Goal: Task Accomplishment & Management: Manage account settings

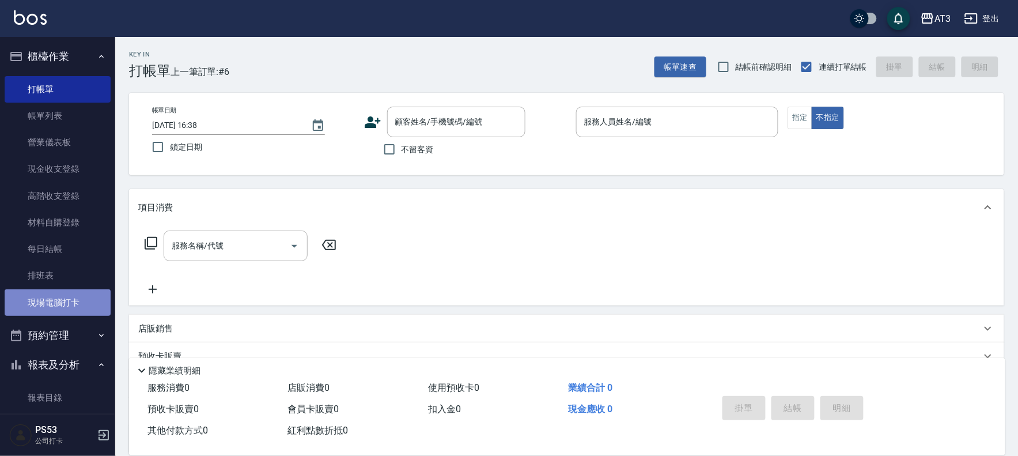
click at [88, 301] on link "現場電腦打卡" at bounding box center [58, 302] width 106 height 27
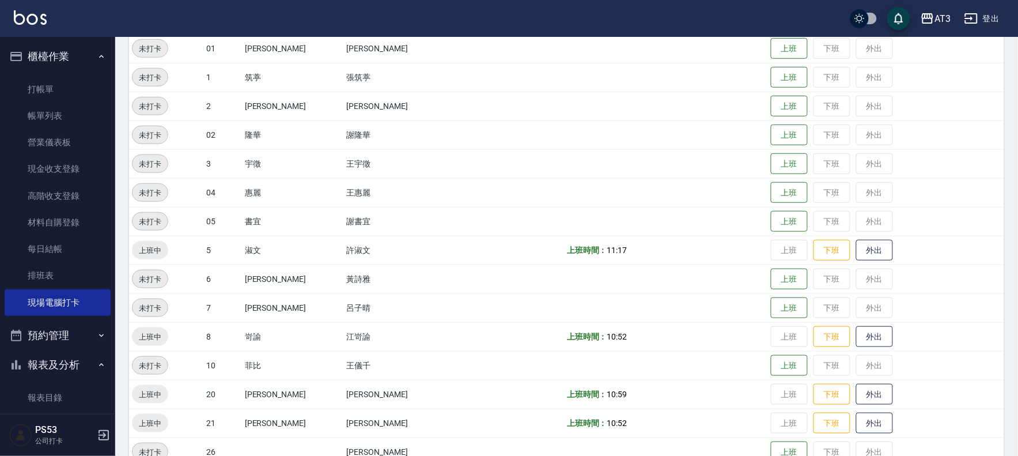
scroll to position [192, 0]
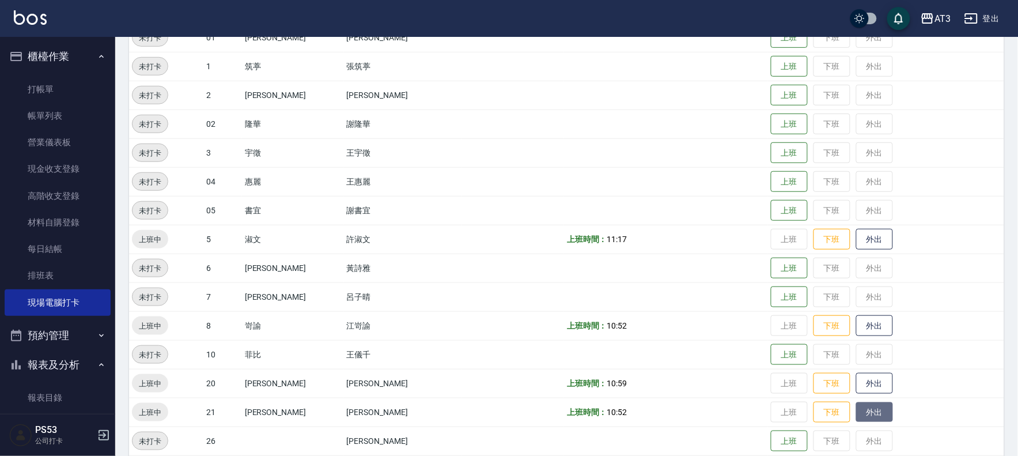
click at [856, 417] on button "外出" at bounding box center [874, 412] width 37 height 20
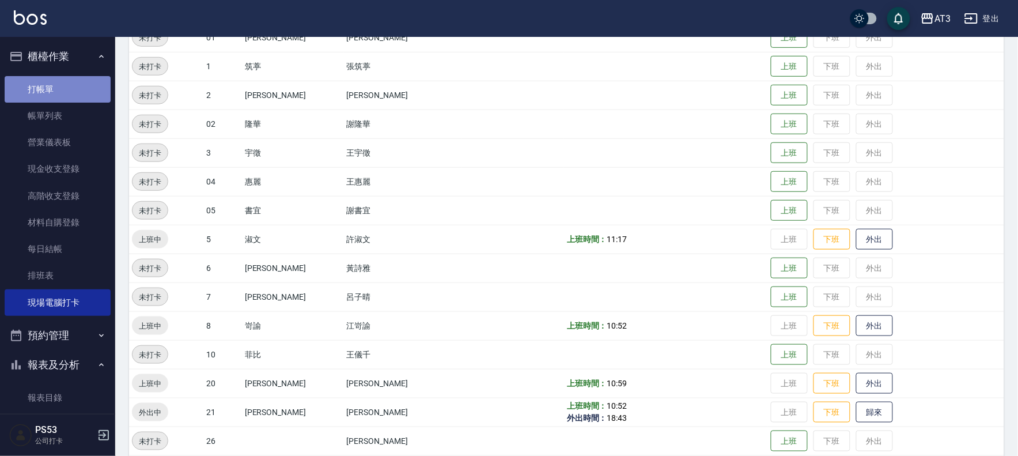
click at [66, 93] on link "打帳單" at bounding box center [58, 89] width 106 height 27
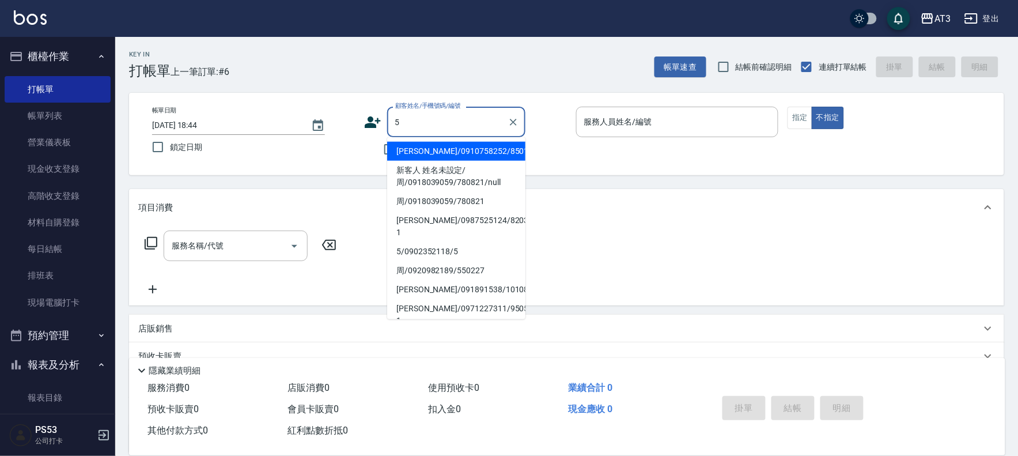
type input "[PERSON_NAME]/0910758252/850128"
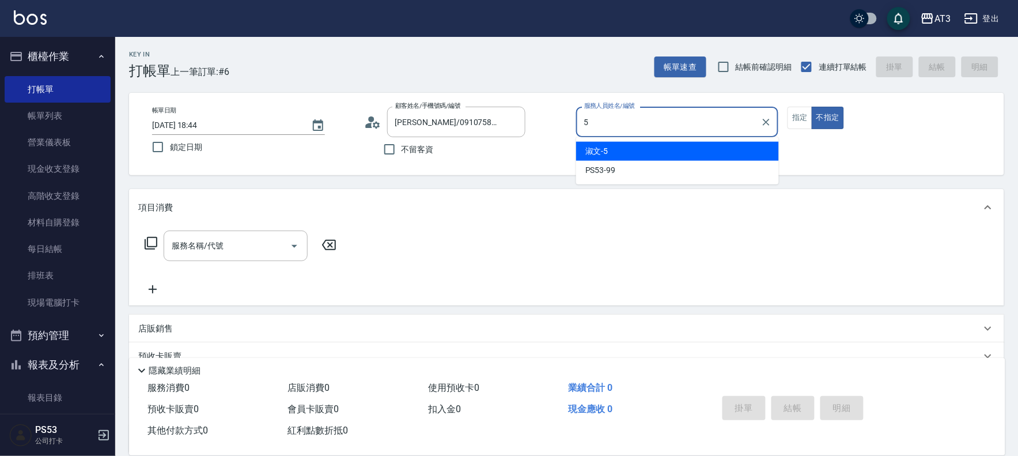
type input "淑文-5"
type button "false"
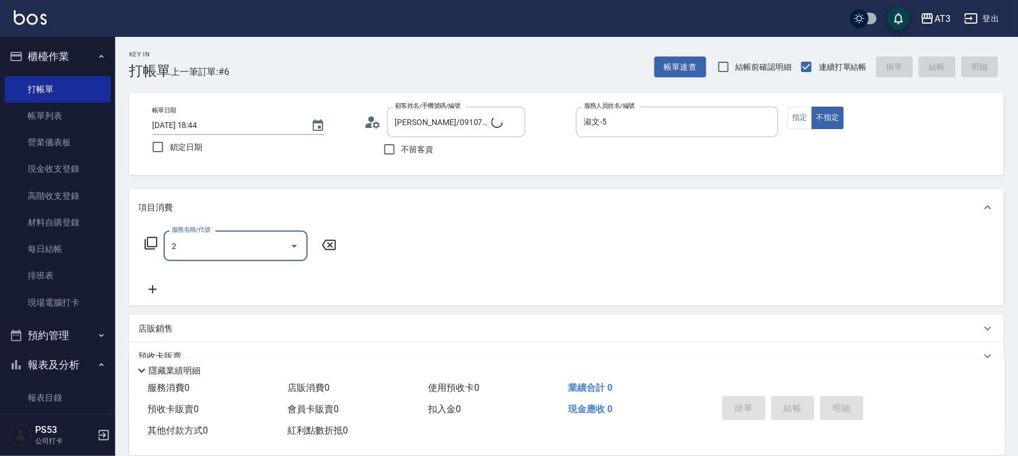
type input "20"
type input "5/0902352118/5"
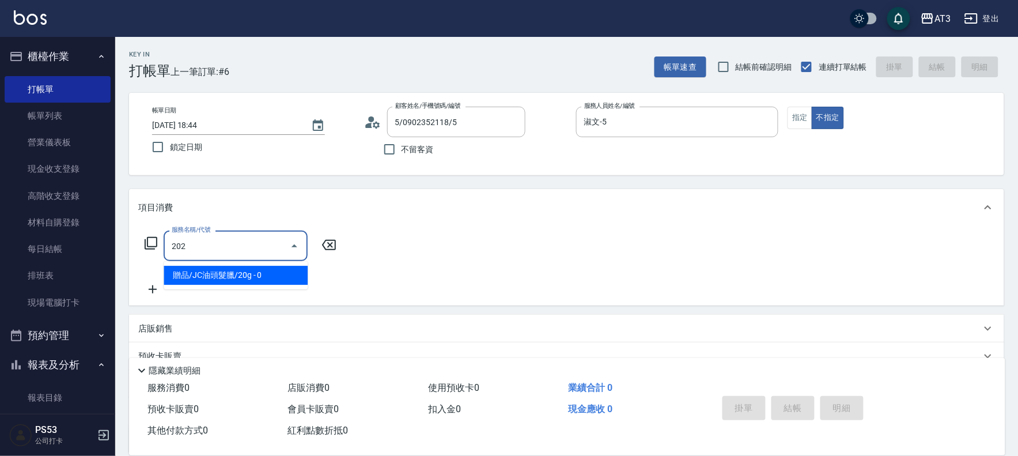
type input "不指定單剪(202)"
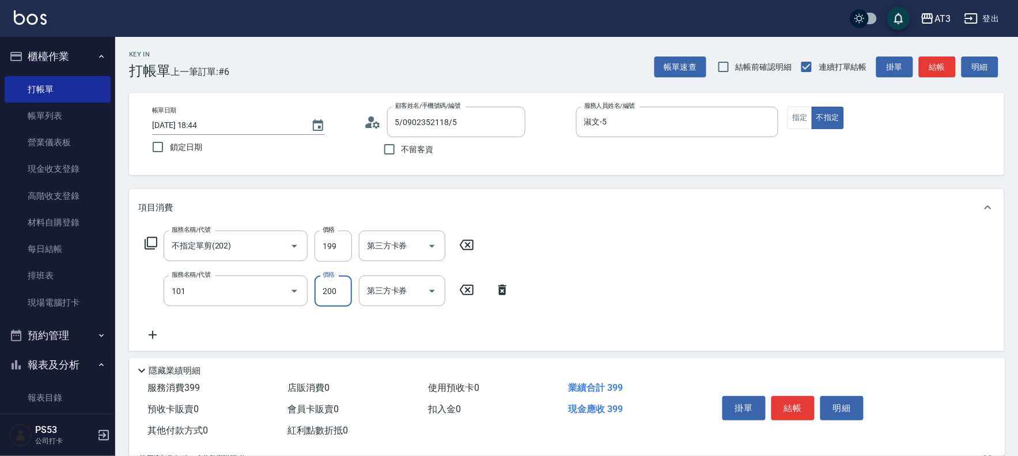
type input "洗髮(101)"
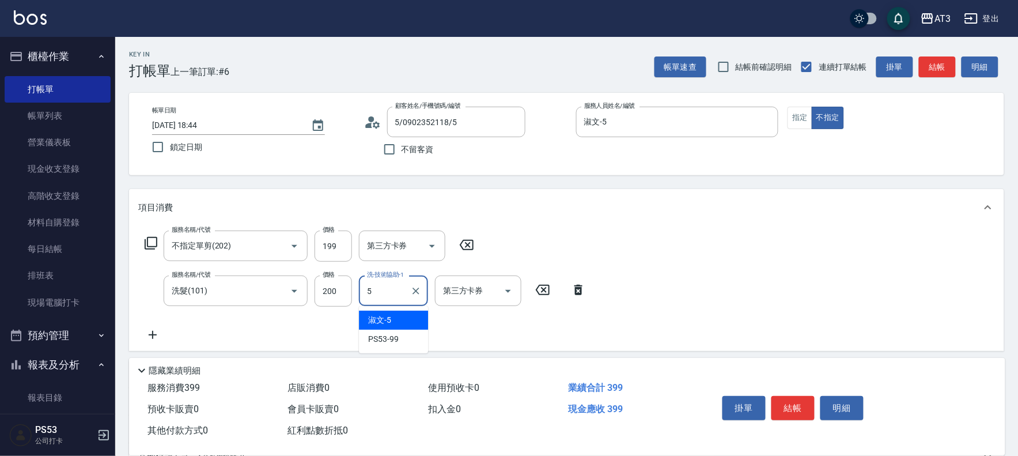
type input "淑文-5"
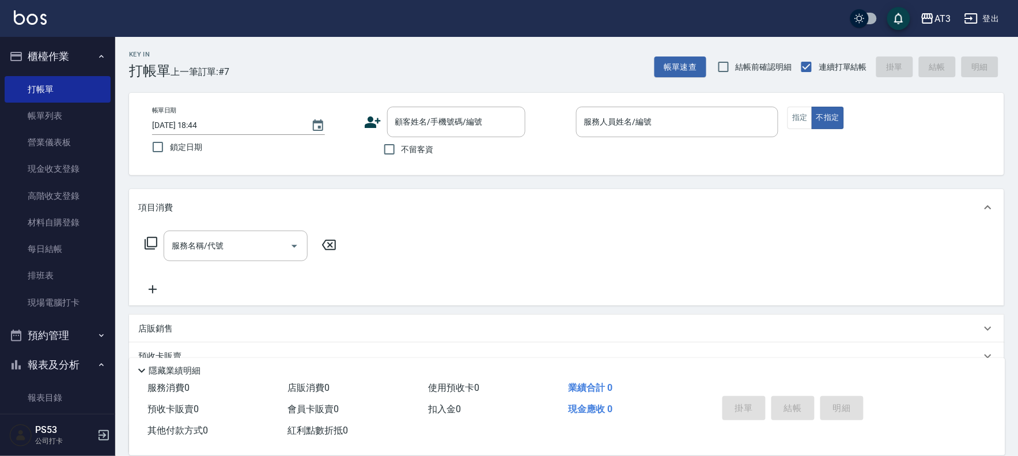
click at [366, 121] on icon at bounding box center [372, 122] width 17 height 17
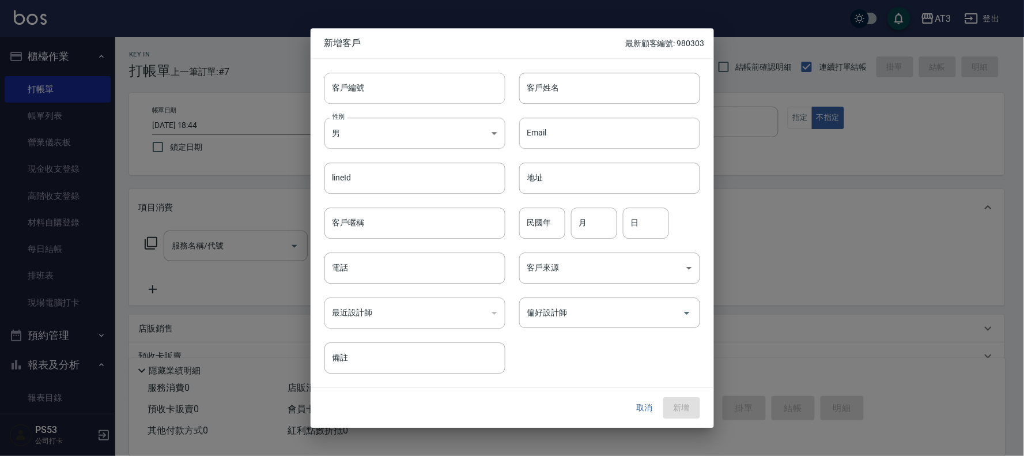
click at [364, 94] on input "客戶編號" at bounding box center [414, 88] width 181 height 31
type input "920912-1"
type input "[PERSON_NAME]"
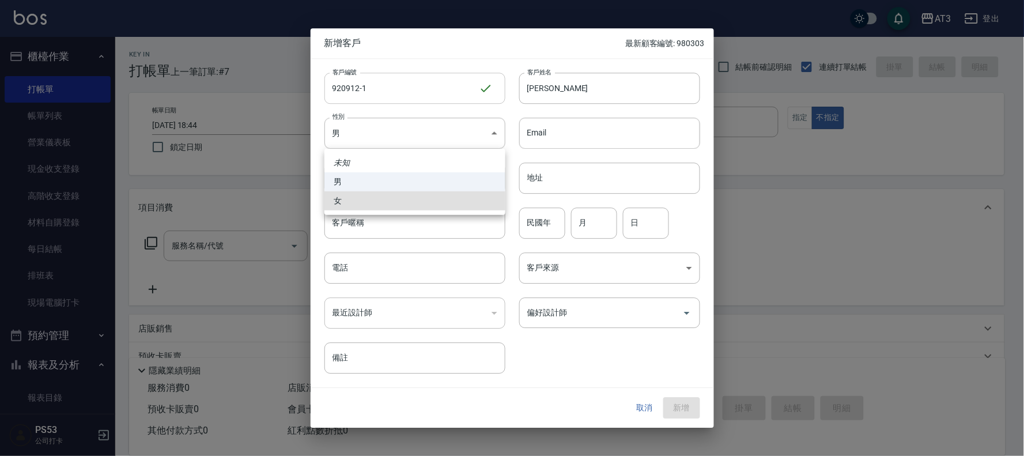
type input "[DEMOGRAPHIC_DATA]"
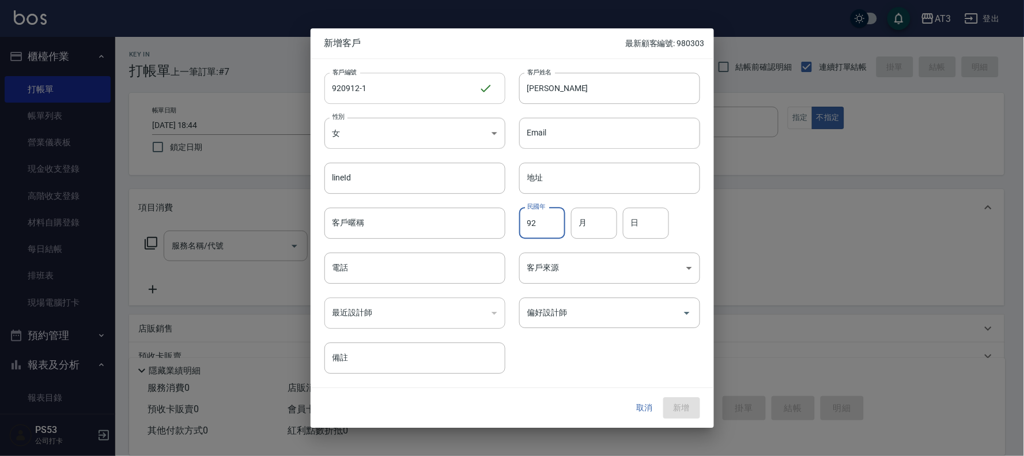
type input "92"
type input "09"
type input "12"
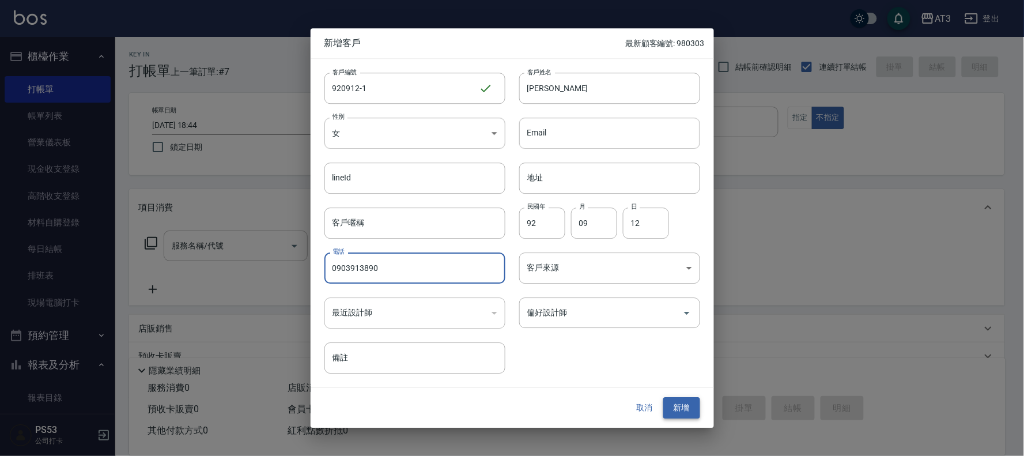
type input "0903913890"
click at [681, 410] on button "新增" at bounding box center [681, 408] width 37 height 21
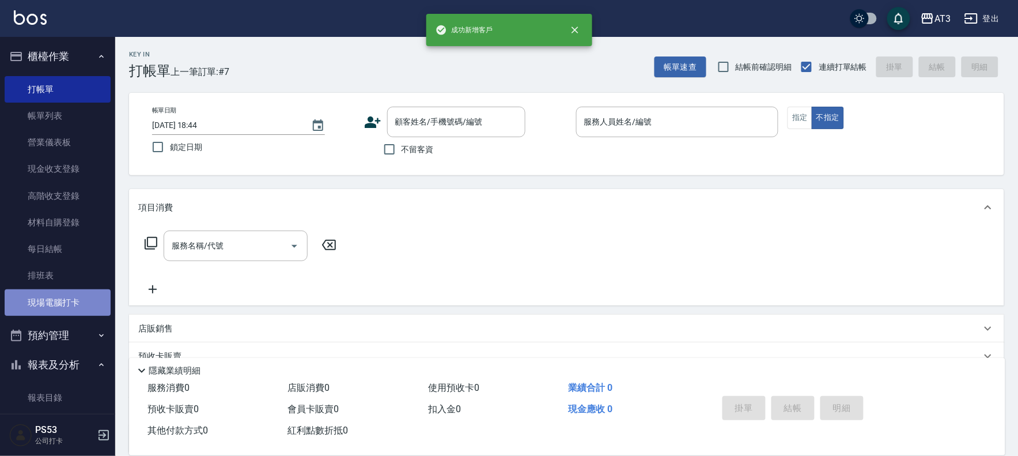
click at [65, 305] on link "現場電腦打卡" at bounding box center [58, 302] width 106 height 27
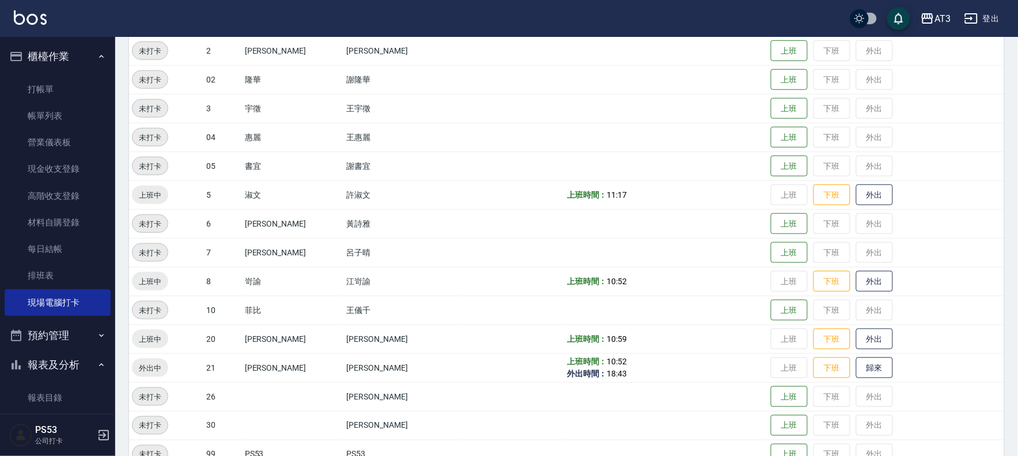
scroll to position [256, 0]
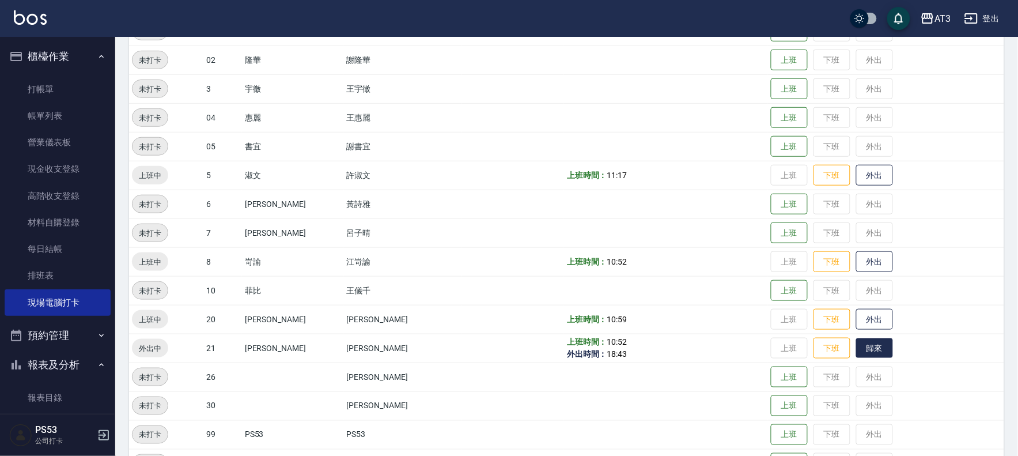
click at [856, 345] on button "歸來" at bounding box center [874, 348] width 37 height 20
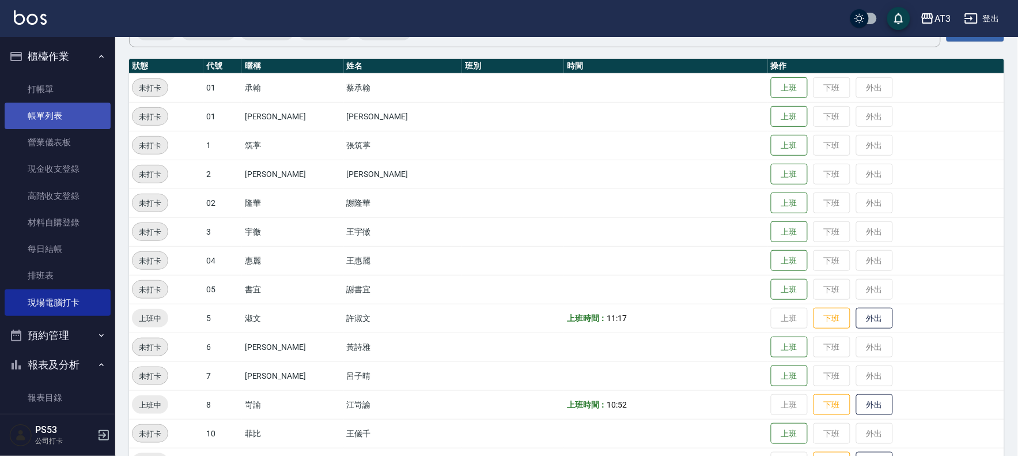
scroll to position [0, 0]
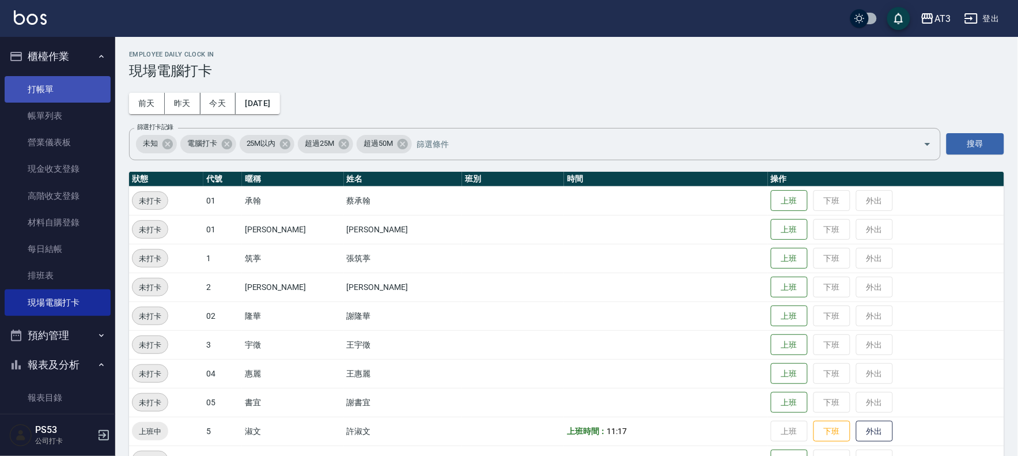
click at [52, 85] on link "打帳單" at bounding box center [58, 89] width 106 height 27
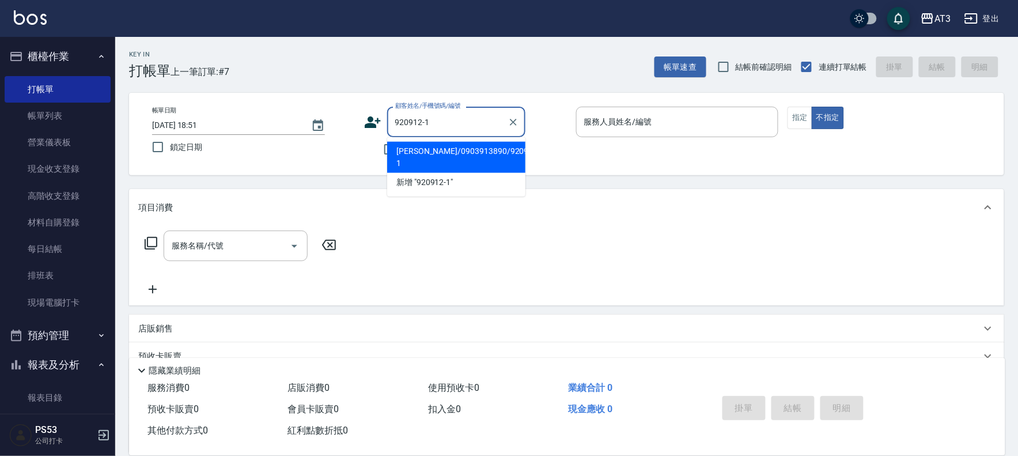
type input "[PERSON_NAME]/0903913890/920912-1"
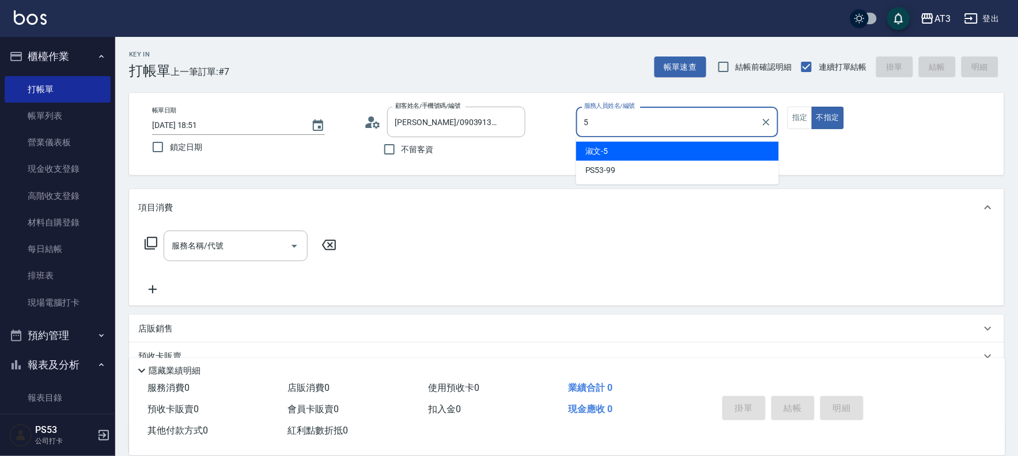
type input "5"
type button "false"
type input "淑文-5"
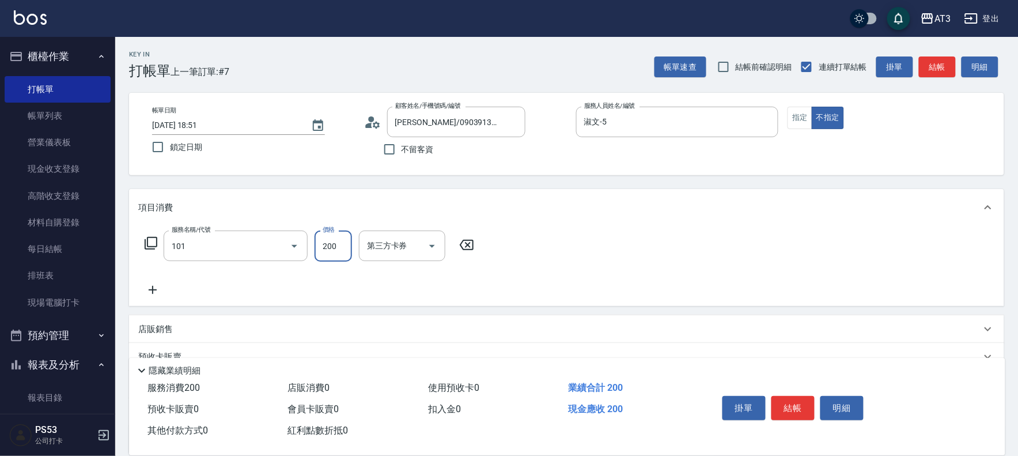
type input "洗髮(101)"
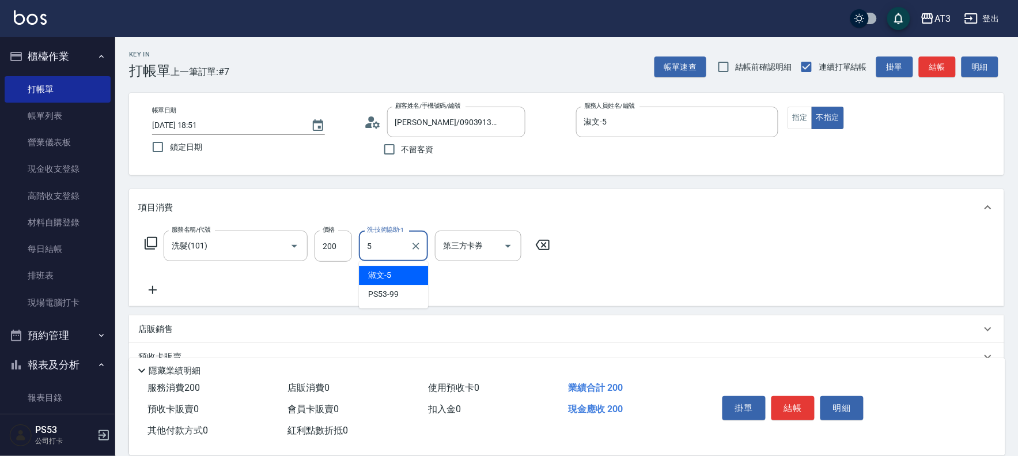
type input "淑文-5"
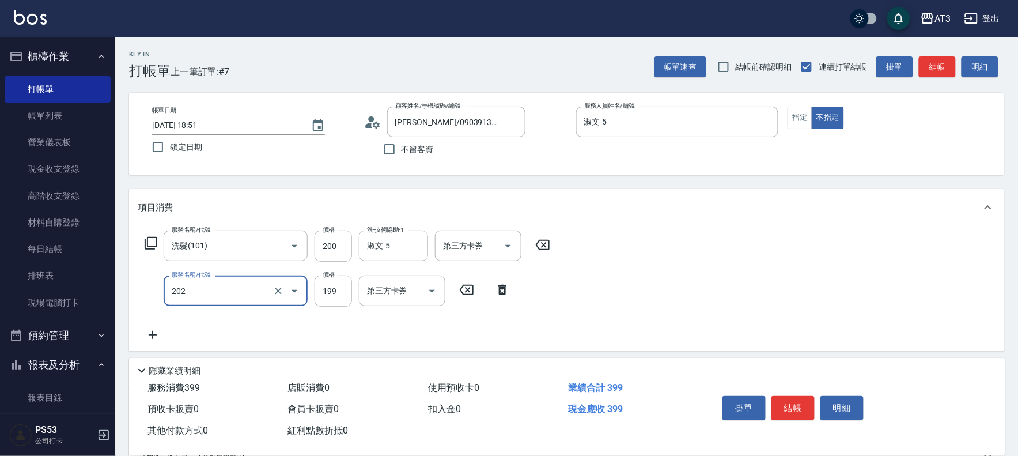
type input "不指定單剪(202)"
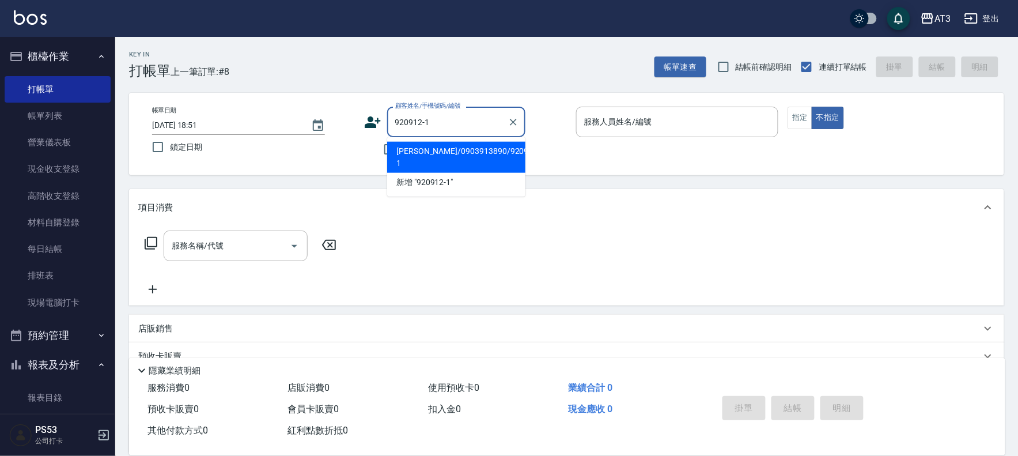
type input "[PERSON_NAME]/0903913890/920912-1"
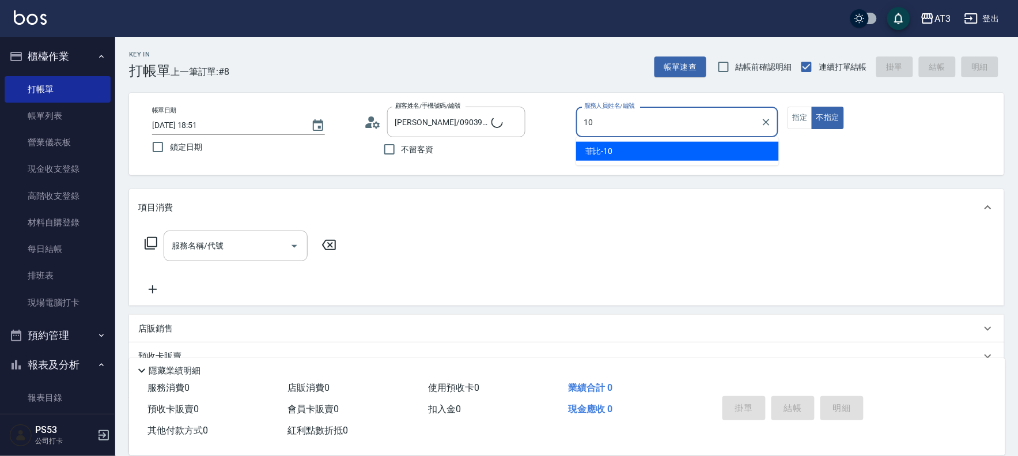
type input "菲比-10"
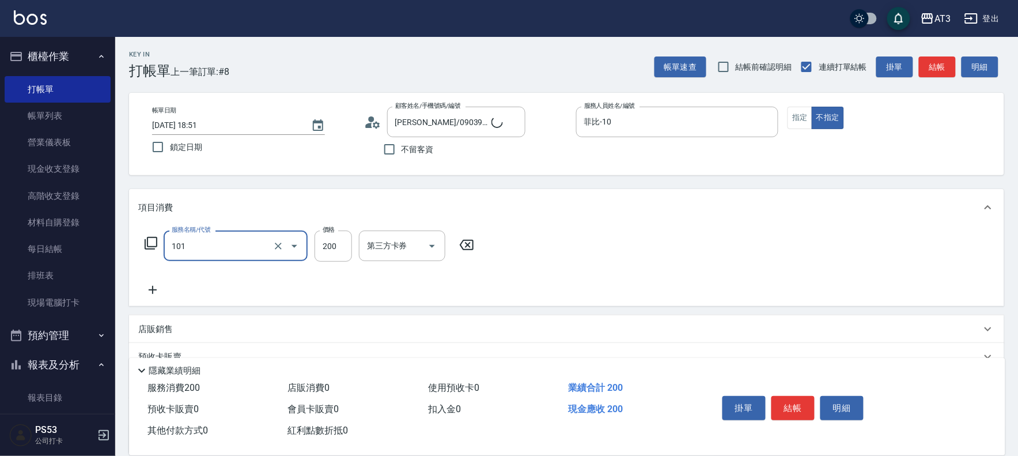
type input "洗髮(101)"
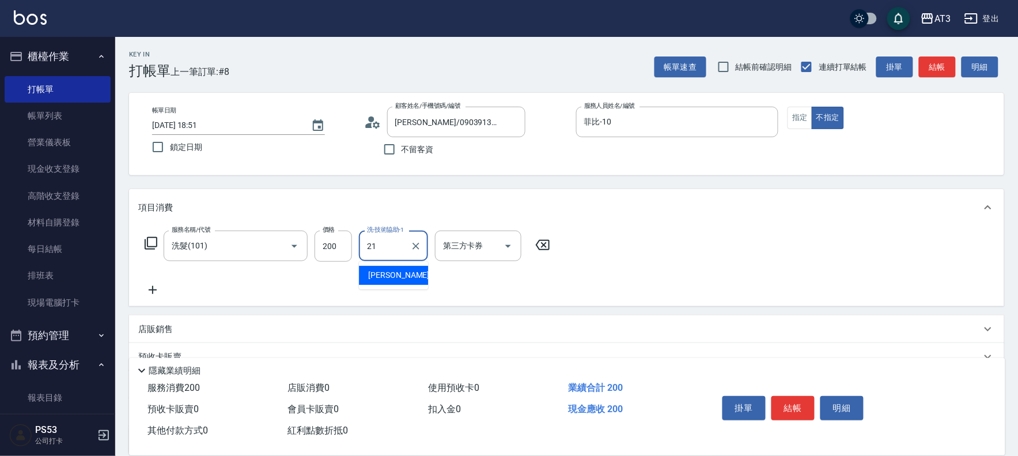
type input "[PERSON_NAME]-21"
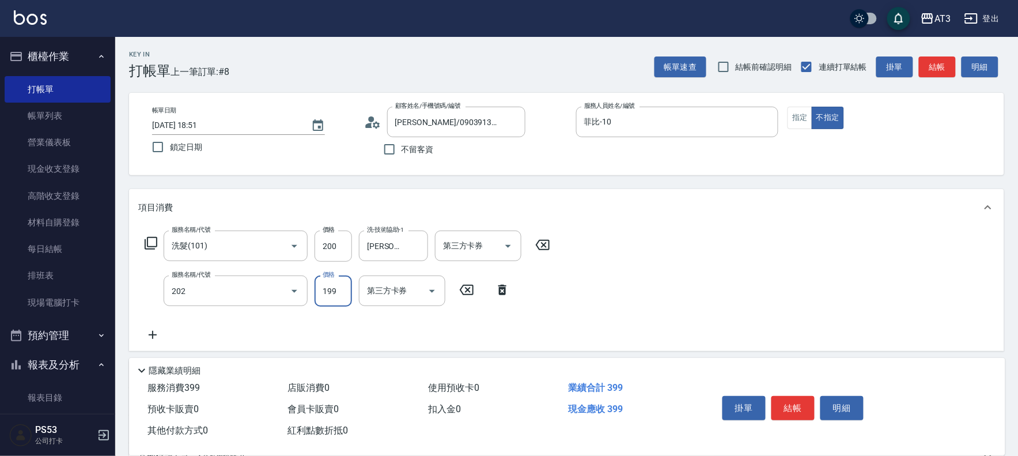
type input "不指定單剪(202)"
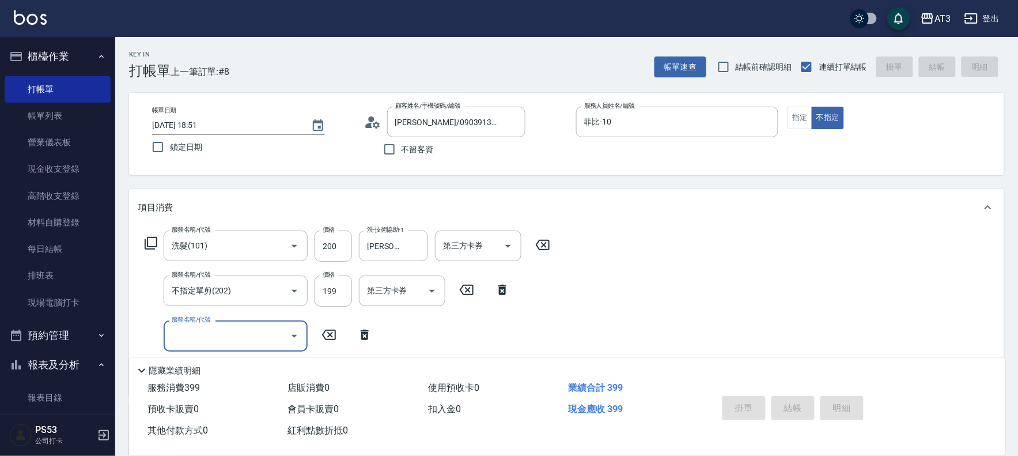
type input "[DATE] 18:52"
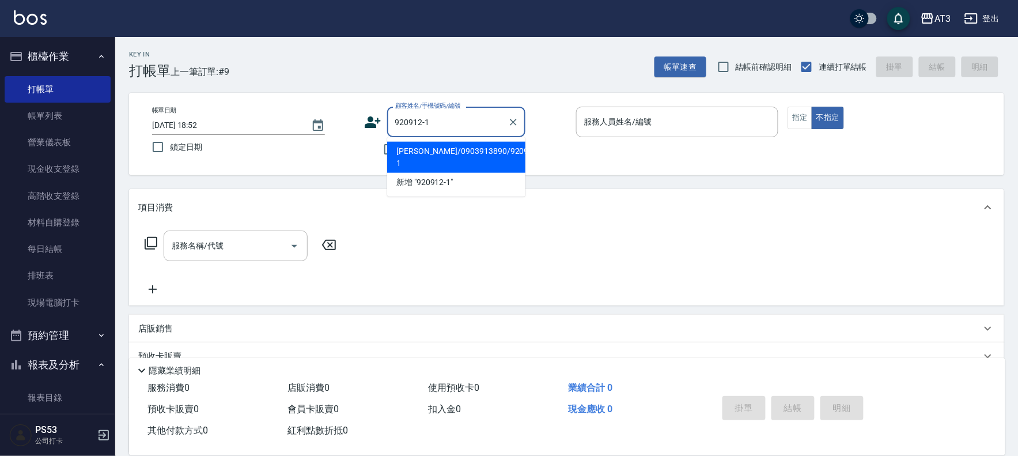
type input "[PERSON_NAME]/0903913890/920912-1"
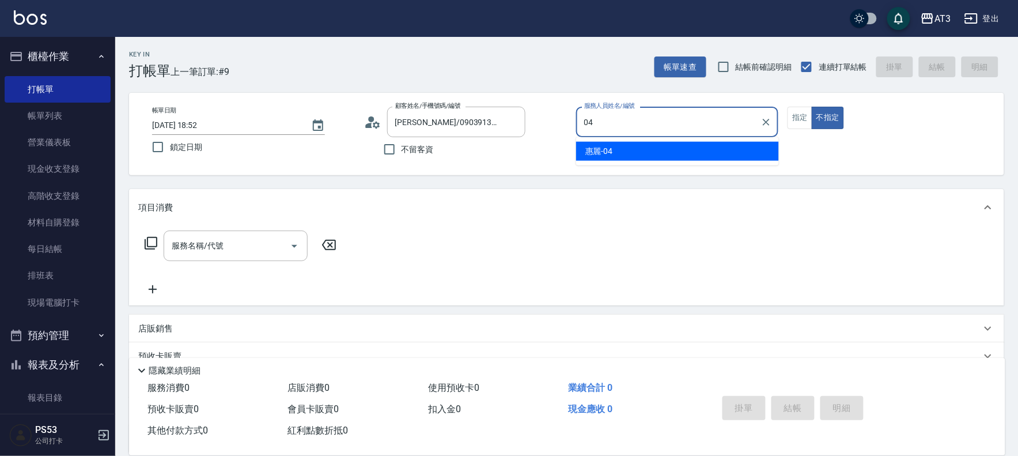
type input "惠麗-04"
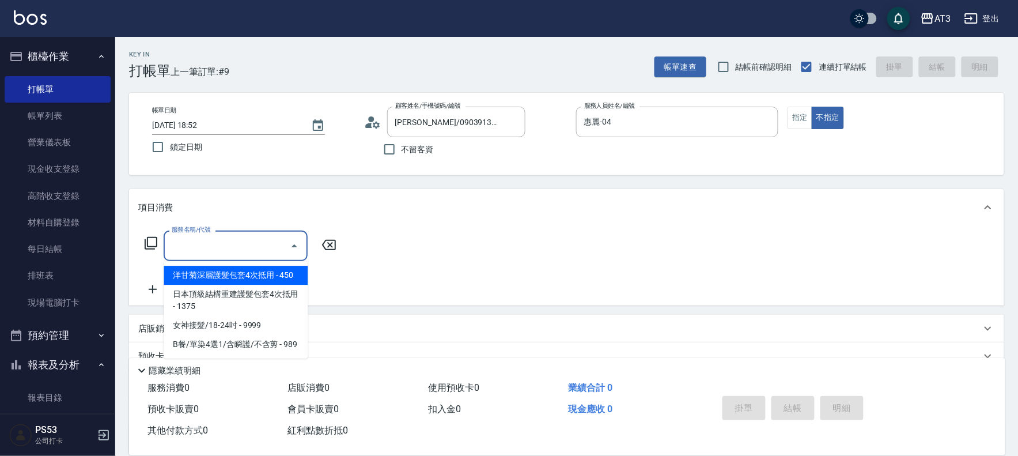
type input "4"
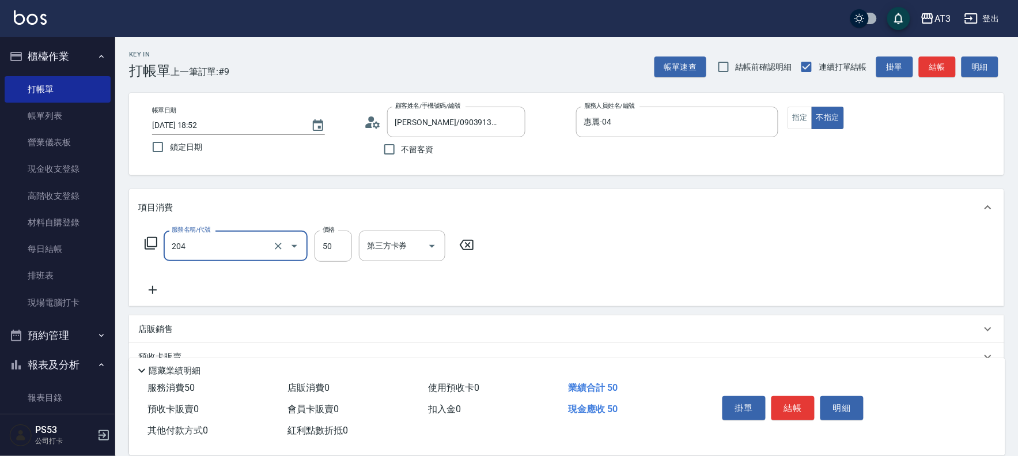
type input "修眉毛(204)"
type input "100"
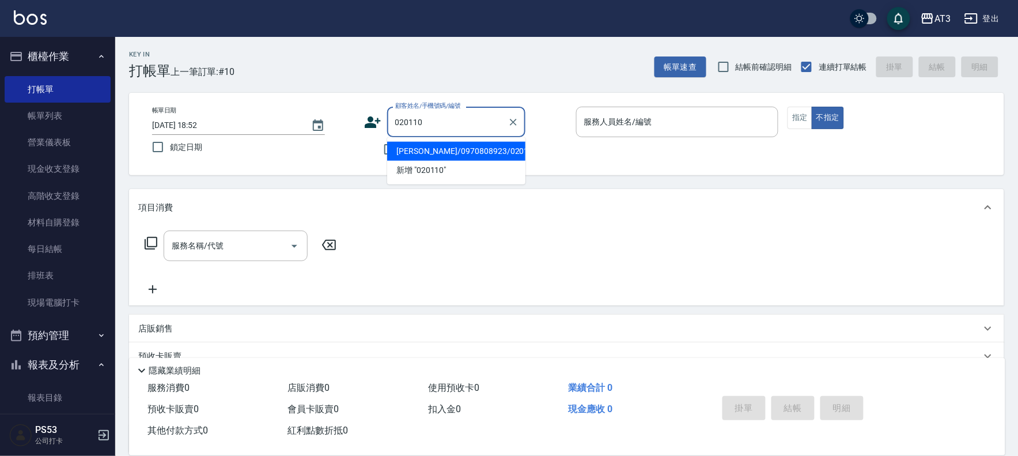
type input "[PERSON_NAME]/0970808923/020110"
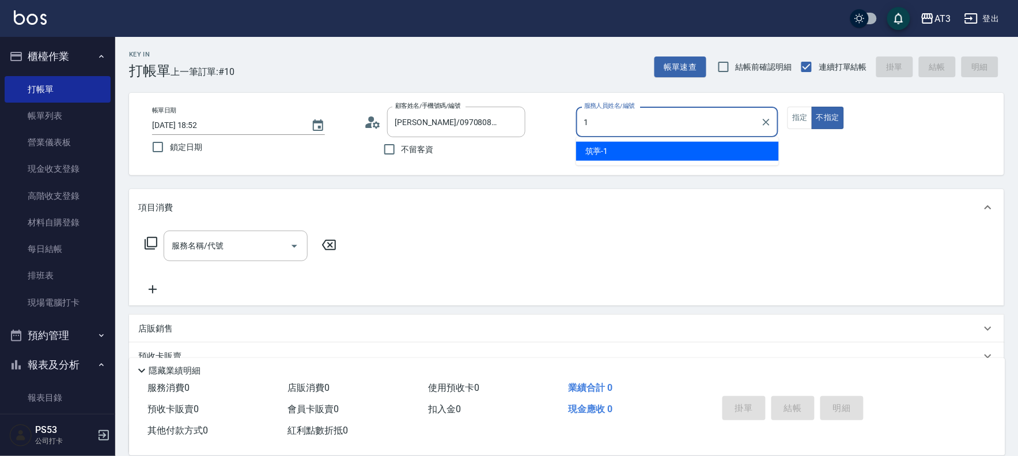
type input "筑葶-1"
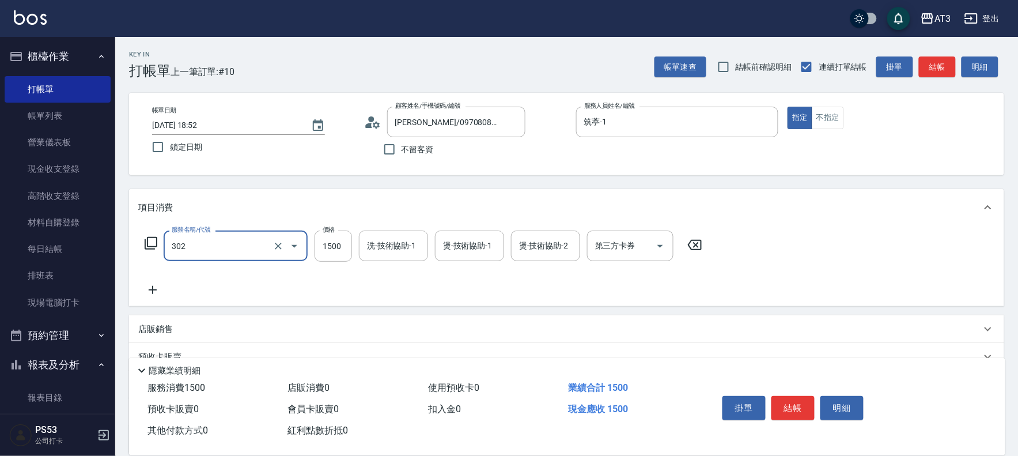
type input "設計燙髮(302)"
type input "2500"
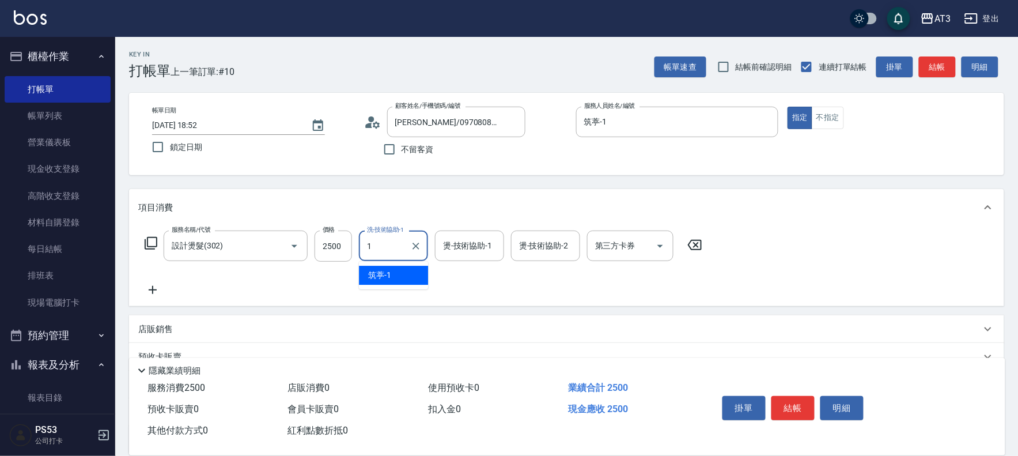
type input "筑葶-1"
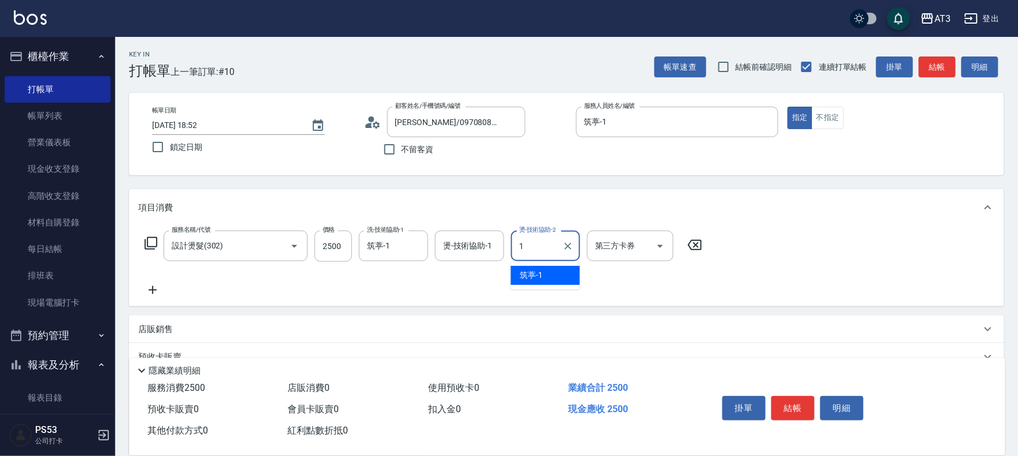
type input "筑葶-1"
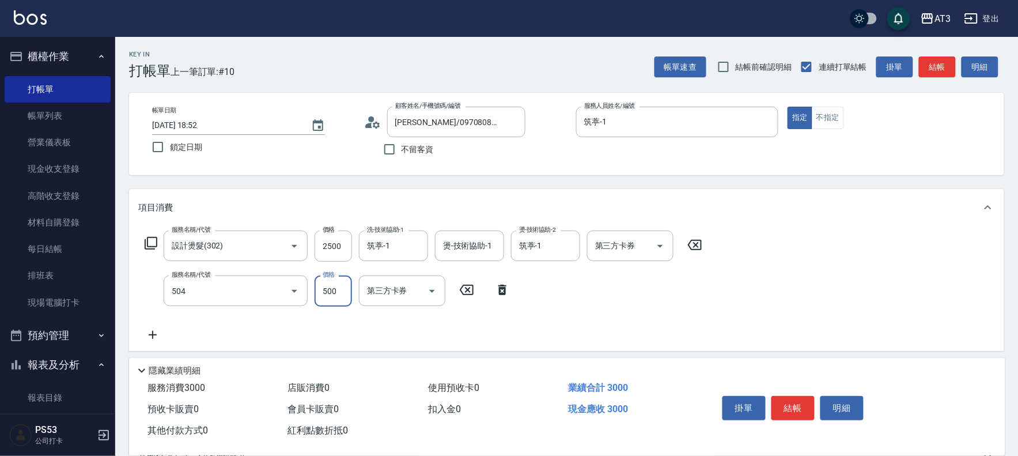
type input "順子護髮(504)"
type input "筑葶-1"
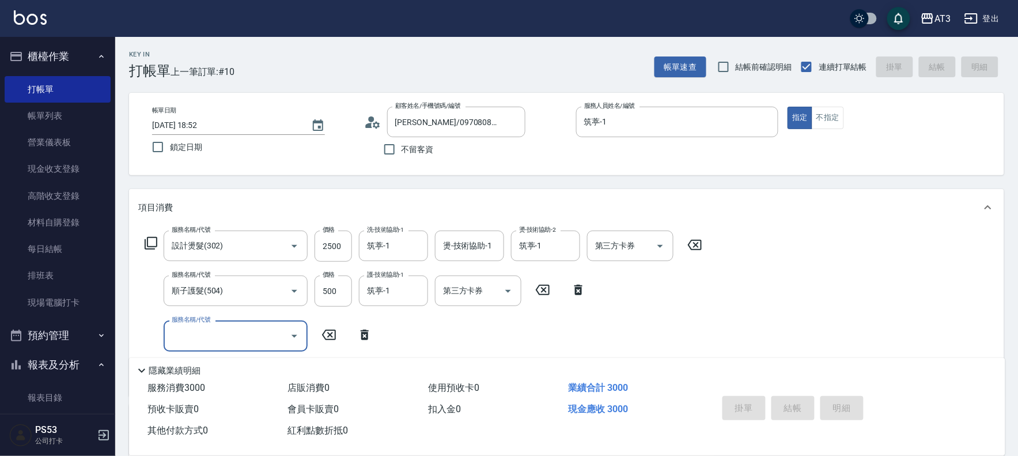
type input "[DATE] 18:54"
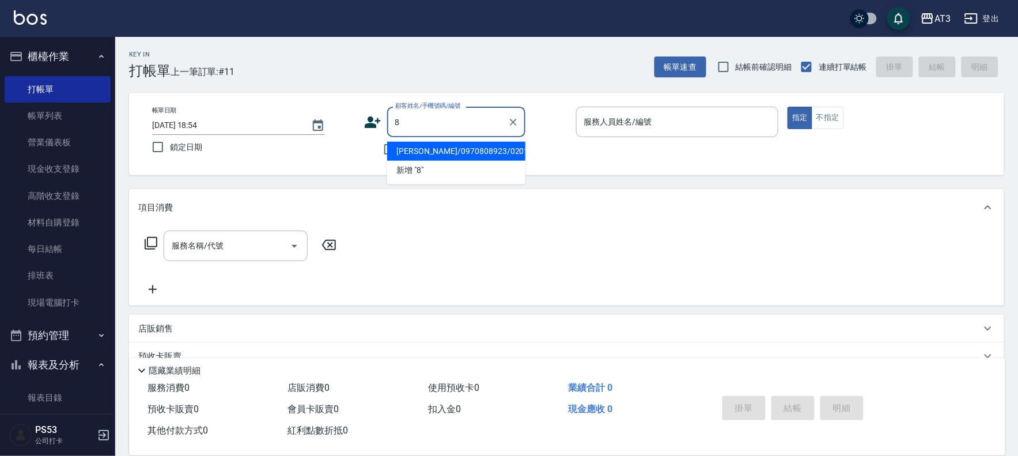
type input "8"
click at [788, 107] on button "指定" at bounding box center [800, 118] width 25 height 22
type button "true"
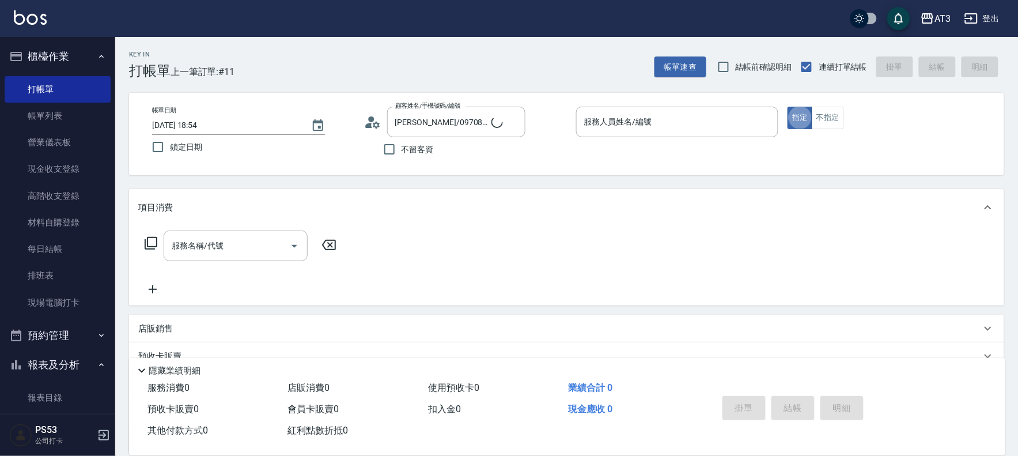
type input "8/8/8"
click at [630, 115] on div "服務人員姓名/編號 服務人員姓名/編號" at bounding box center [677, 122] width 203 height 31
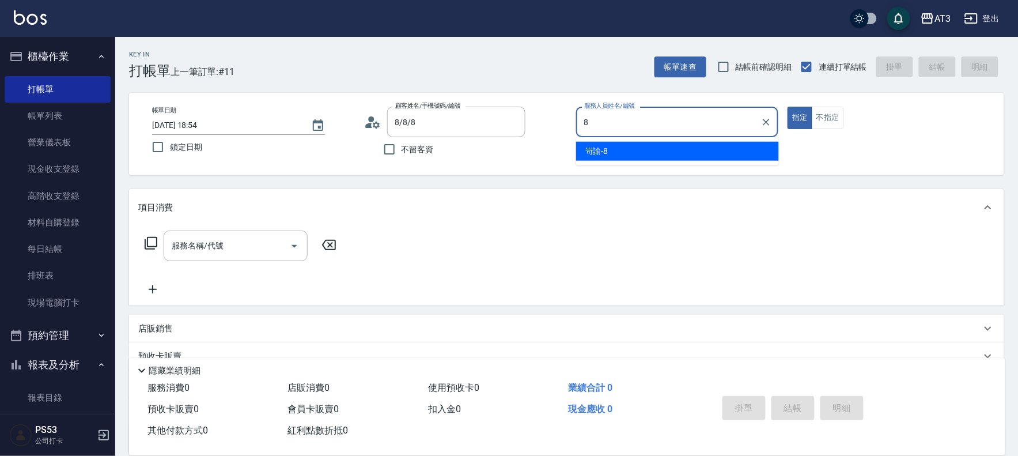
type input "岢諭-8"
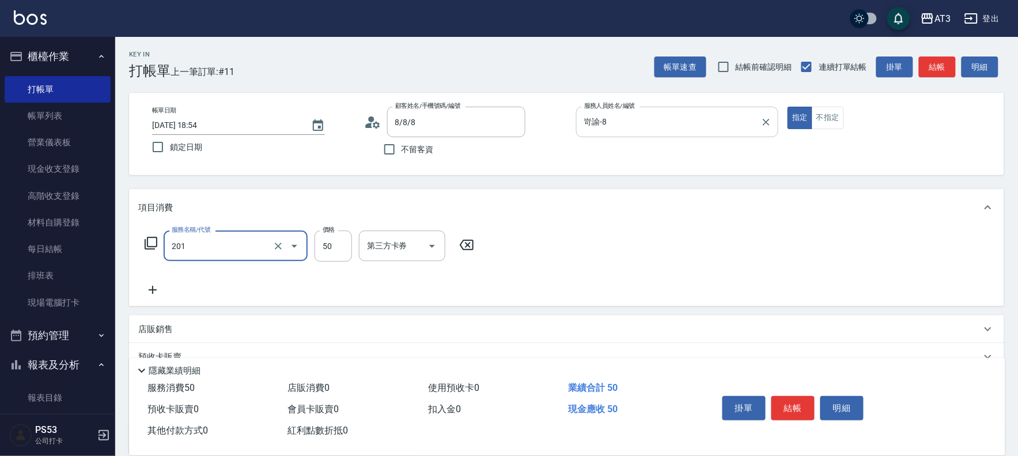
type input "剪瀏海(201)"
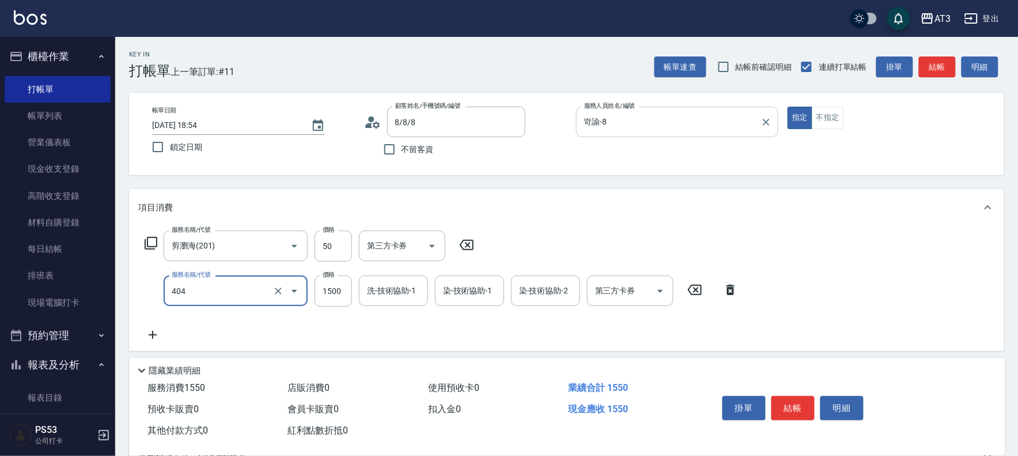
type input "設計染髮(404)"
type input "1099"
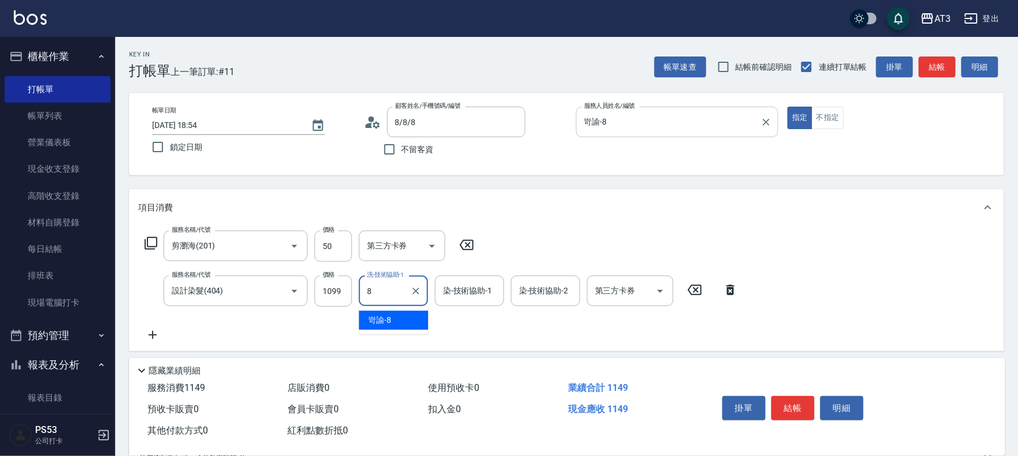
type input "岢諭-8"
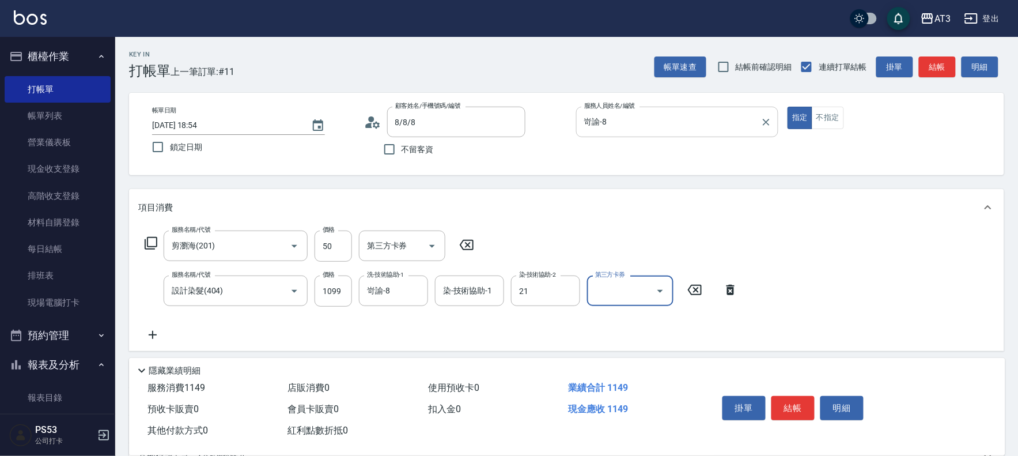
type input "[PERSON_NAME]-21"
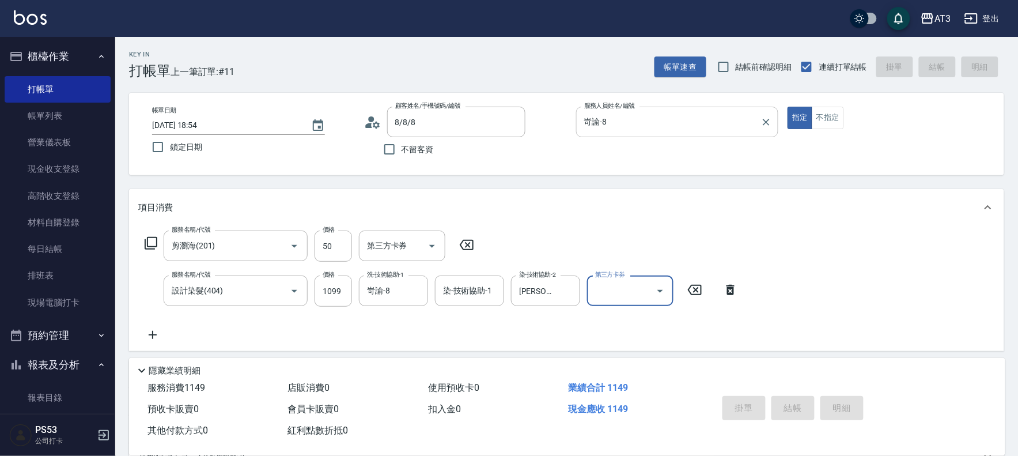
type input "[DATE] 18:57"
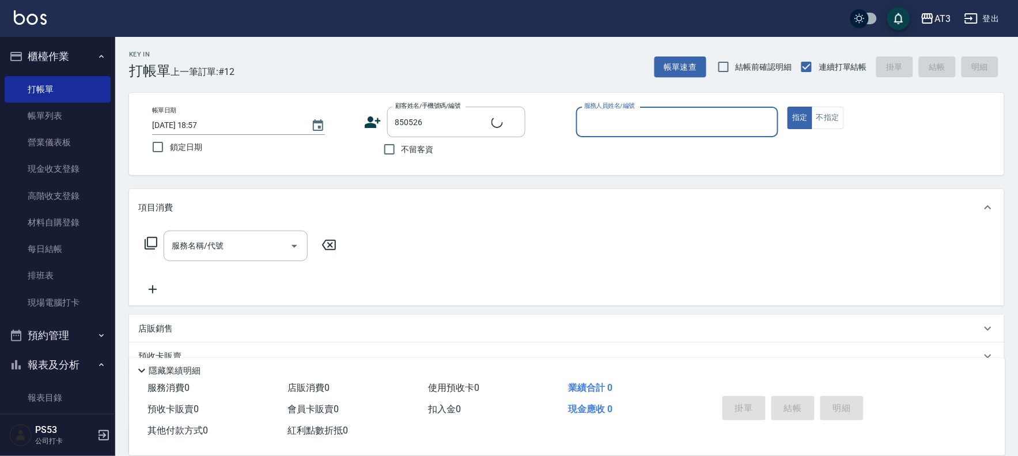
type input "[PERSON_NAME]/0966774971/850526"
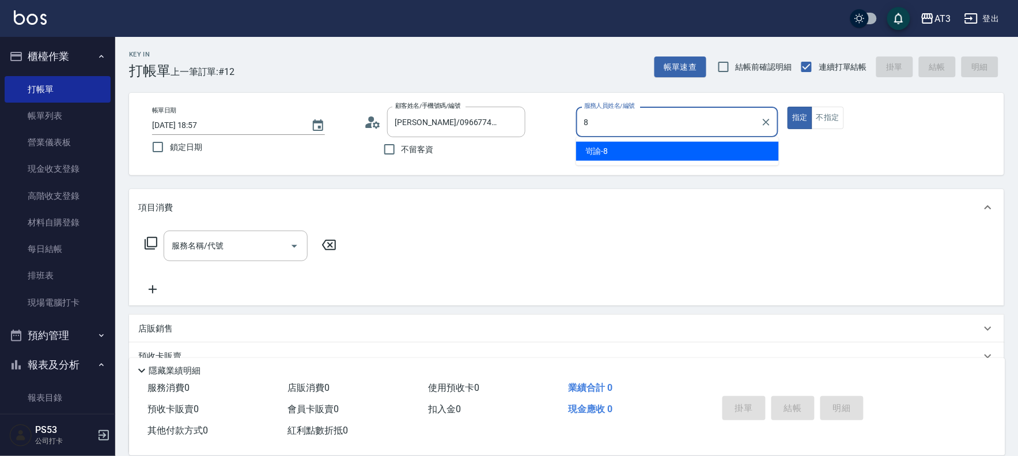
type input "岢諭-8"
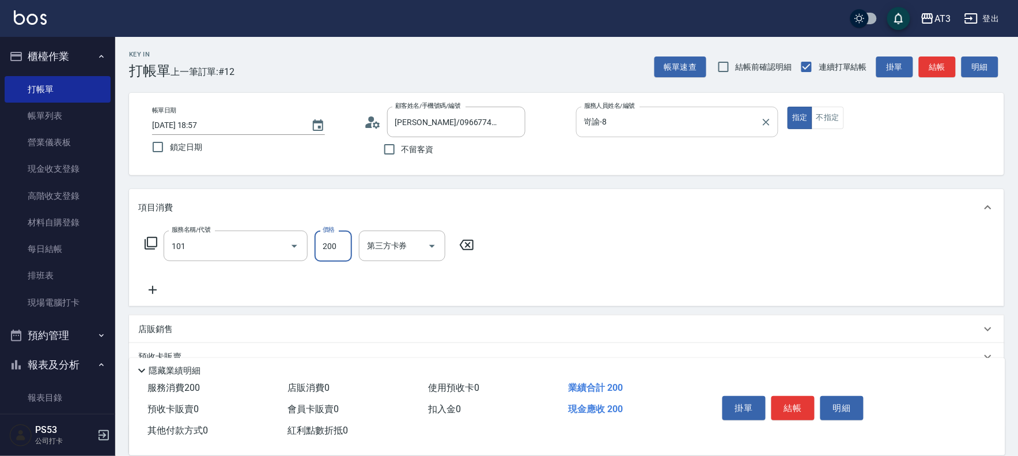
type input "洗髮(101)"
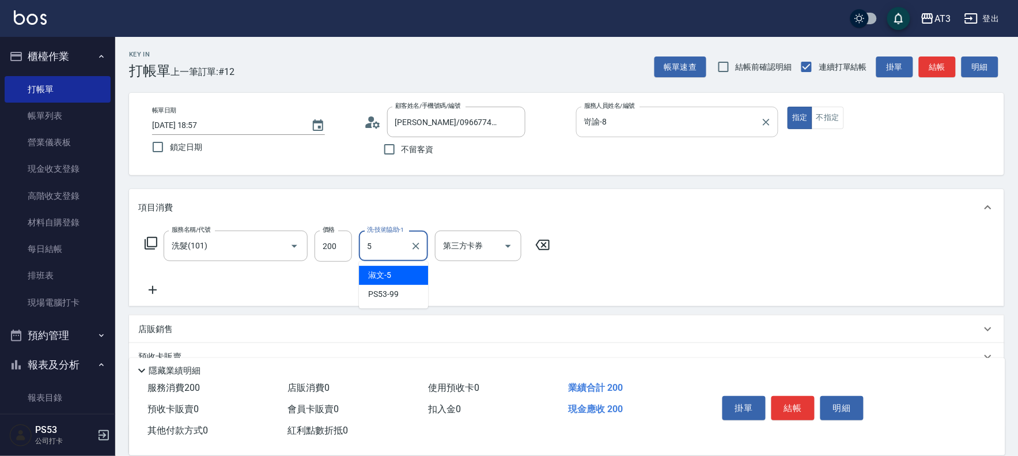
type input "淑文-5"
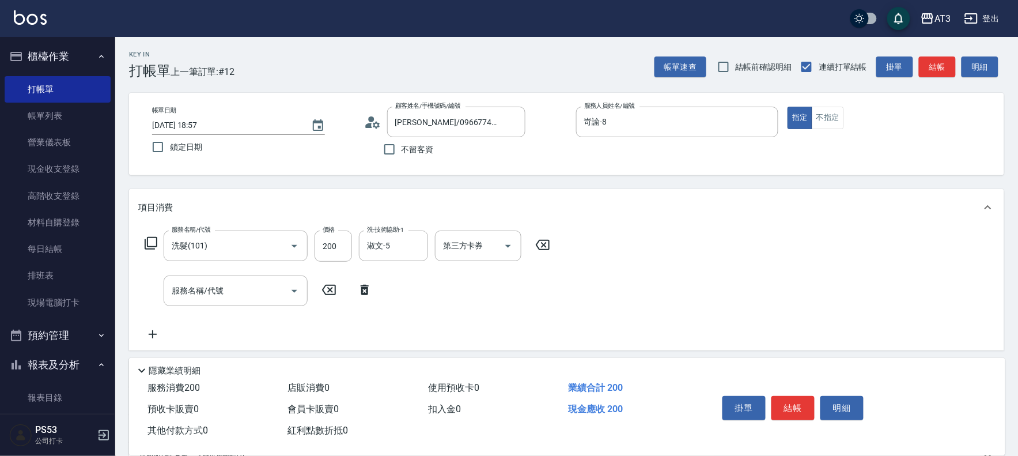
click at [147, 243] on icon at bounding box center [151, 243] width 13 height 13
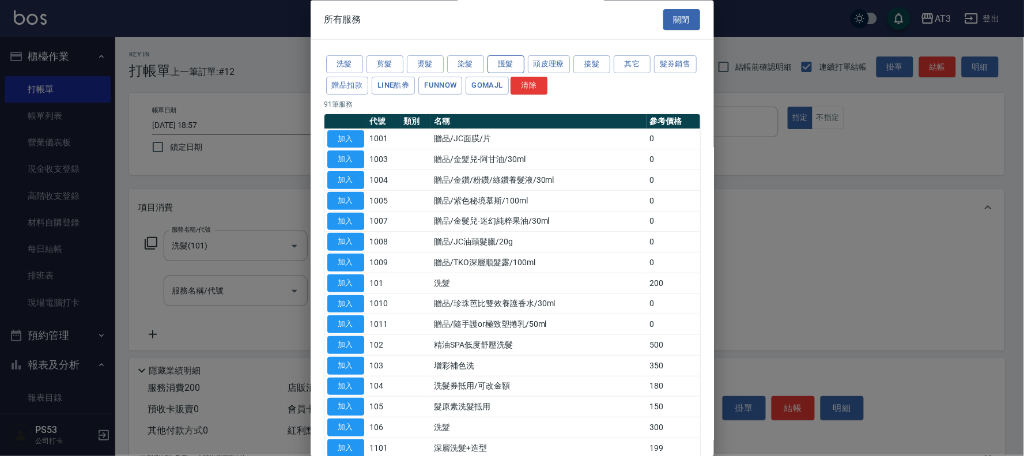
click at [505, 61] on button "護髮" at bounding box center [505, 65] width 37 height 18
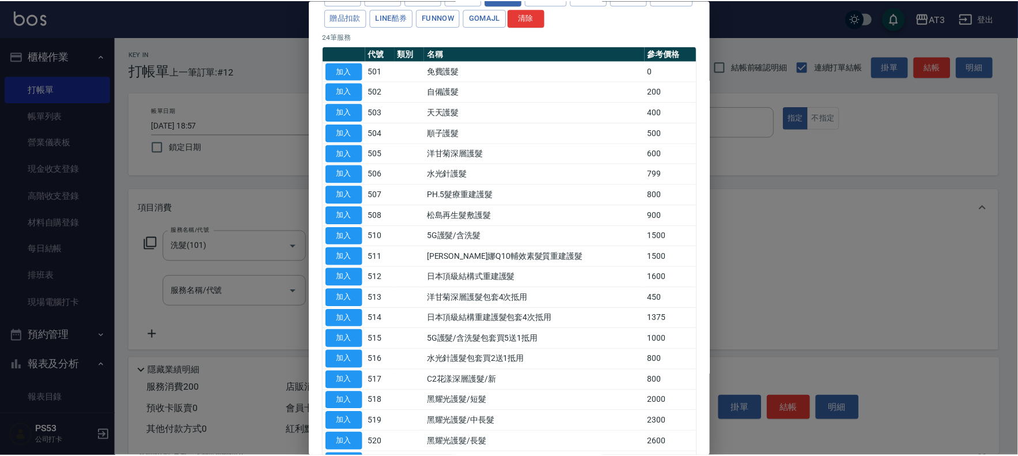
scroll to position [40, 0]
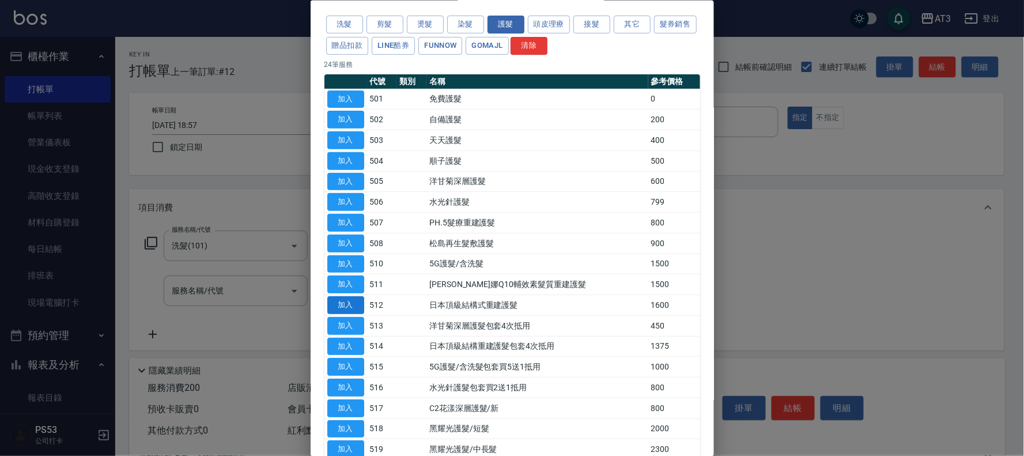
click at [350, 302] on button "加入" at bounding box center [345, 305] width 37 height 18
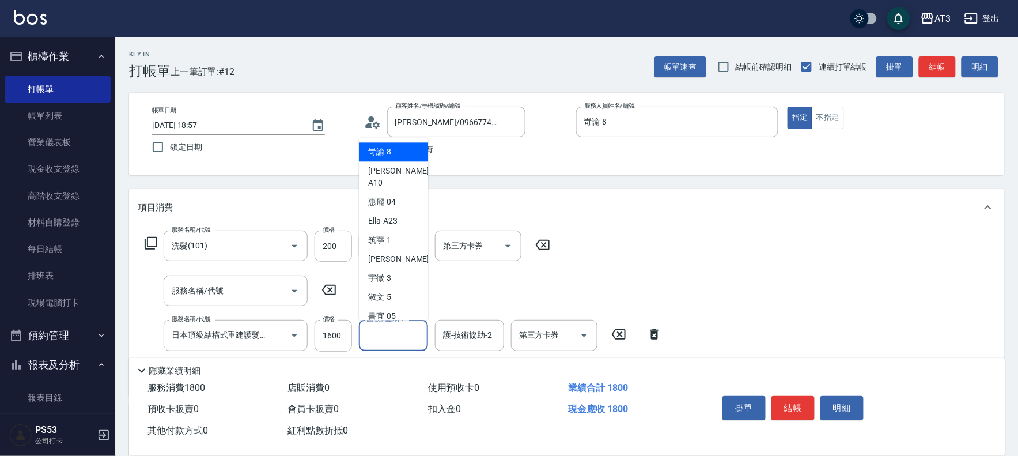
click at [377, 337] on div "護-技術協助-1 護-技術協助-1" at bounding box center [393, 335] width 69 height 31
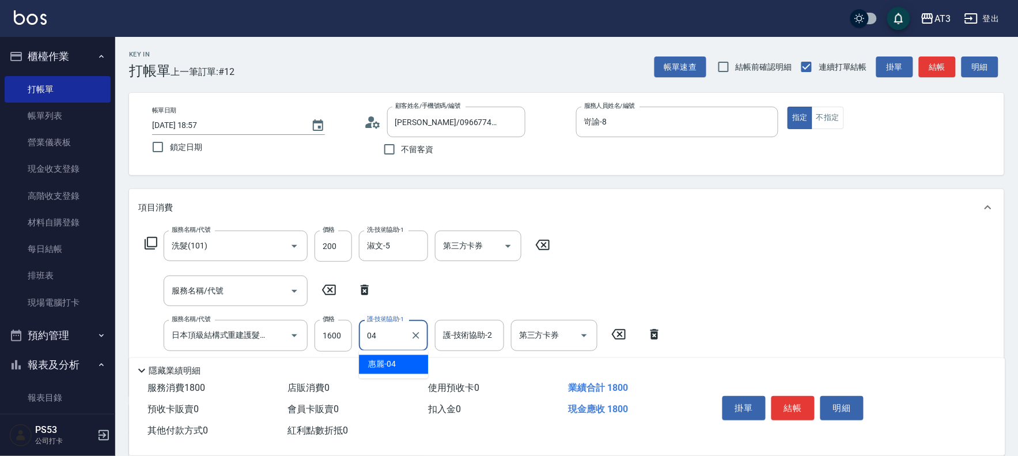
type input "惠麗-04"
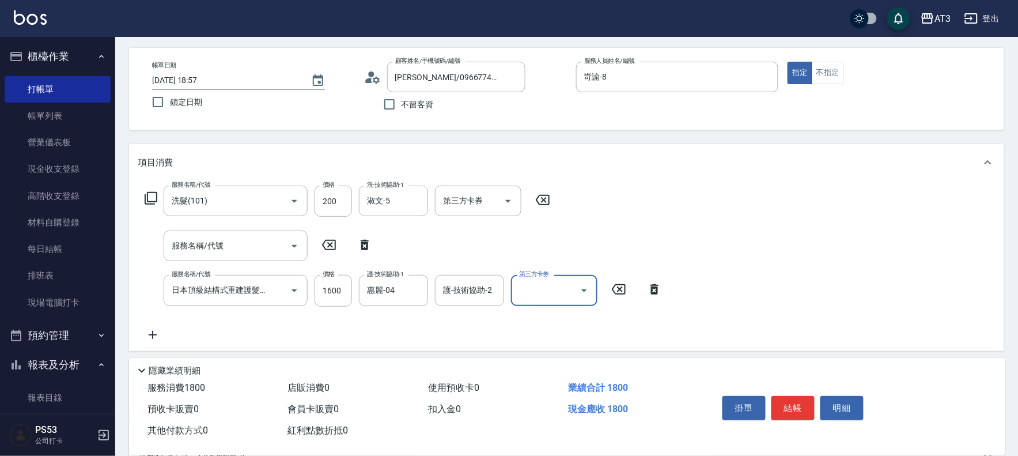
scroll to position [196, 0]
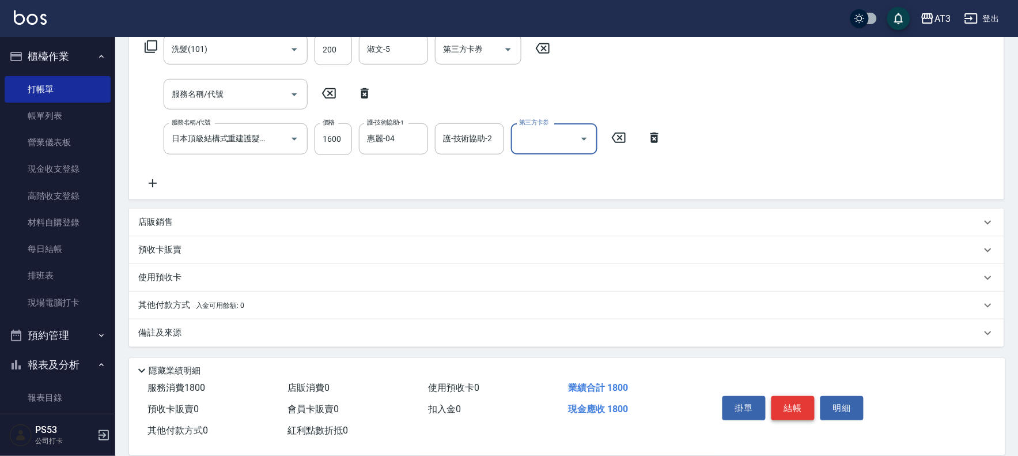
click at [781, 405] on button "結帳" at bounding box center [792, 408] width 43 height 24
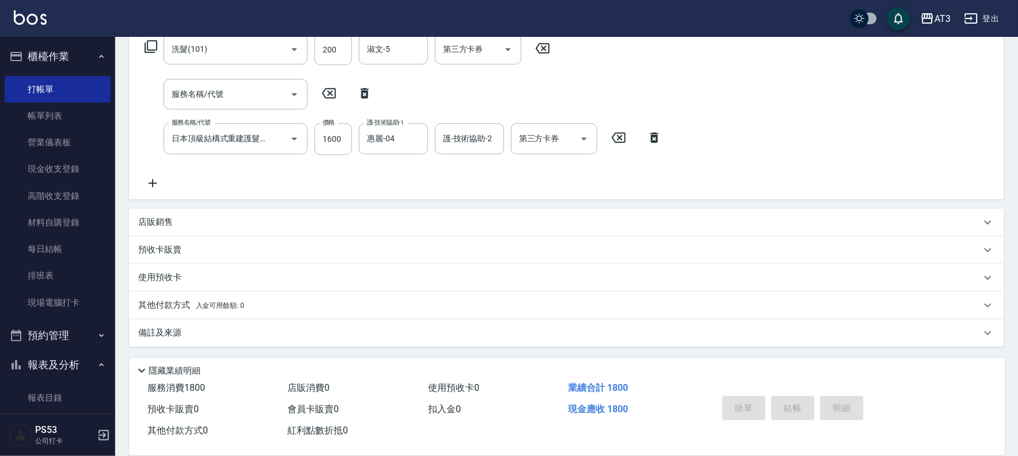
type input "[DATE] 18:58"
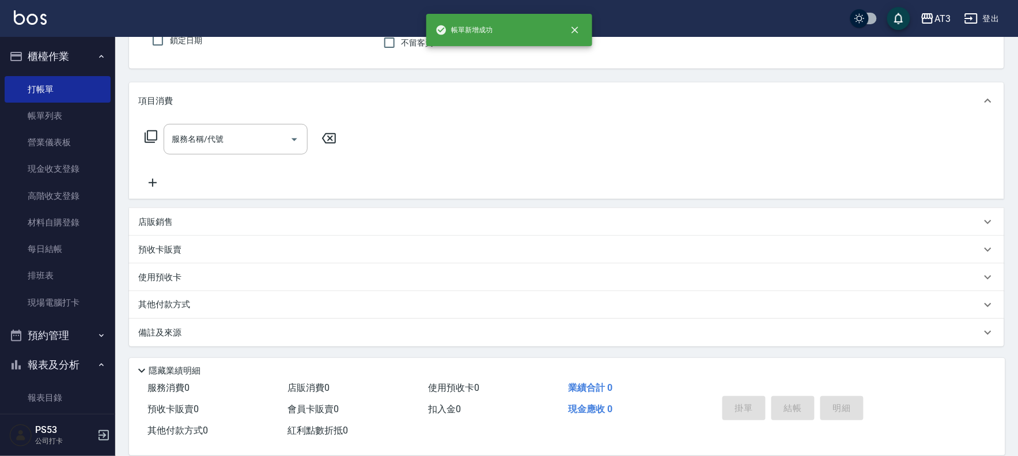
scroll to position [0, 0]
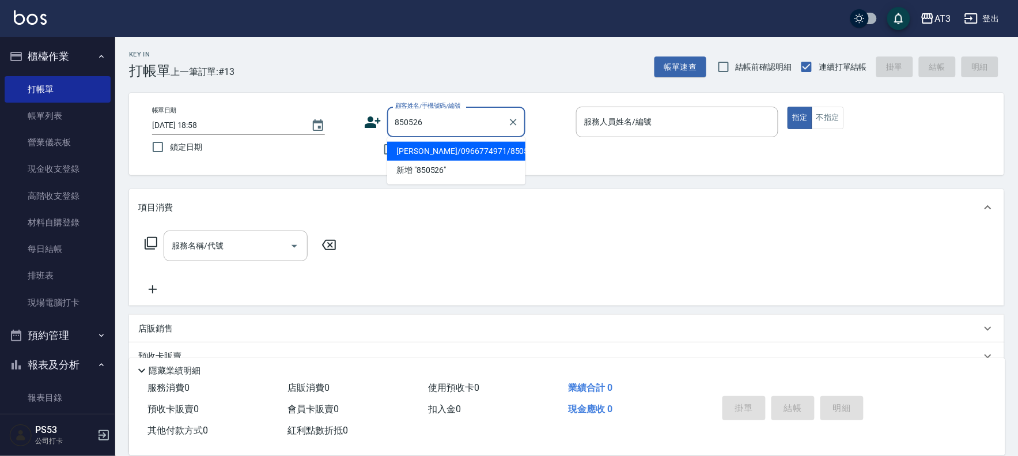
type input "[PERSON_NAME]/0966774971/850526"
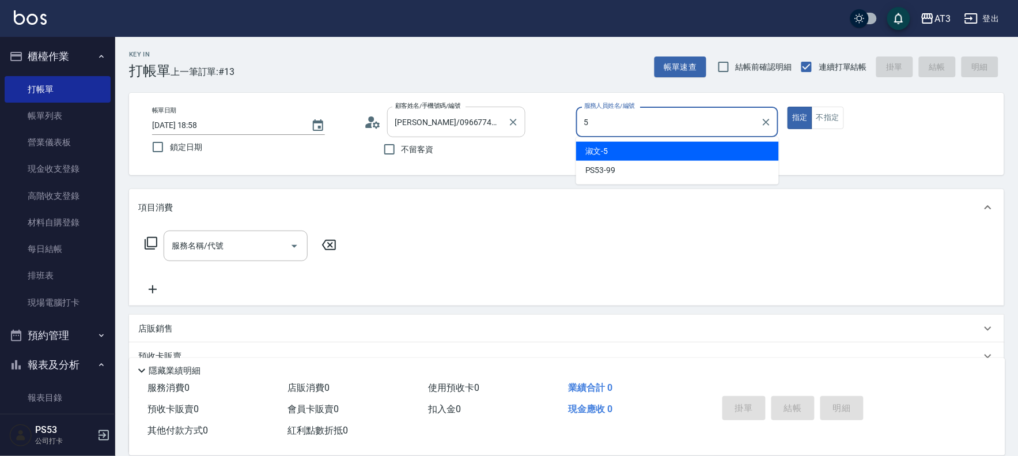
type input "淑文-5"
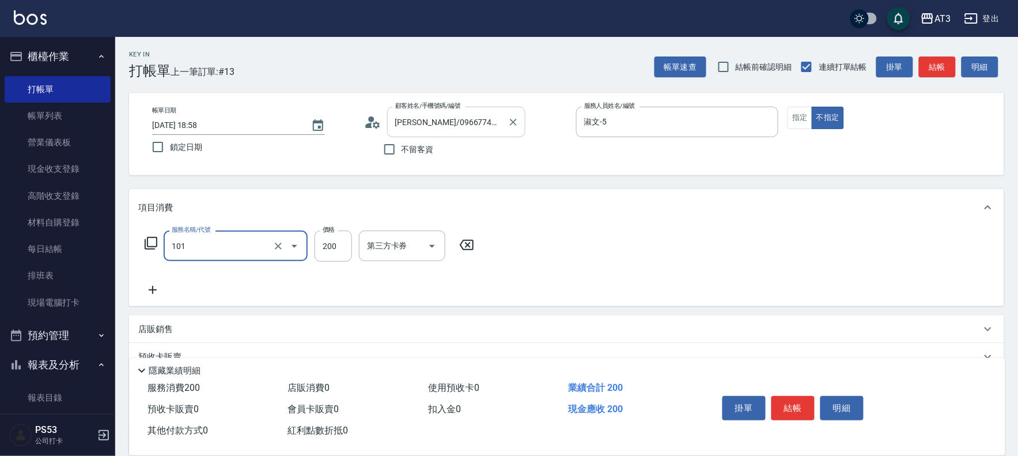
type input "洗髮(101)"
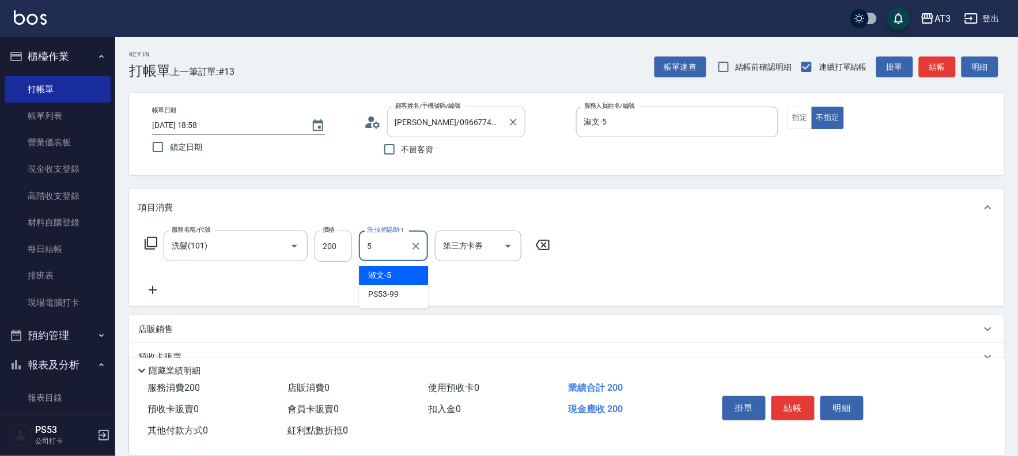
type input "淑文-5"
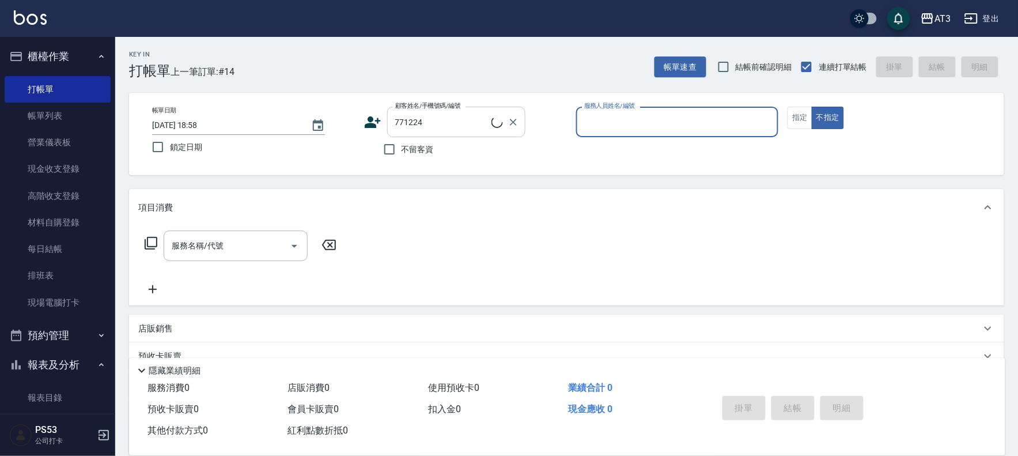
type input "[PERSON_NAME]/0920908212/771224"
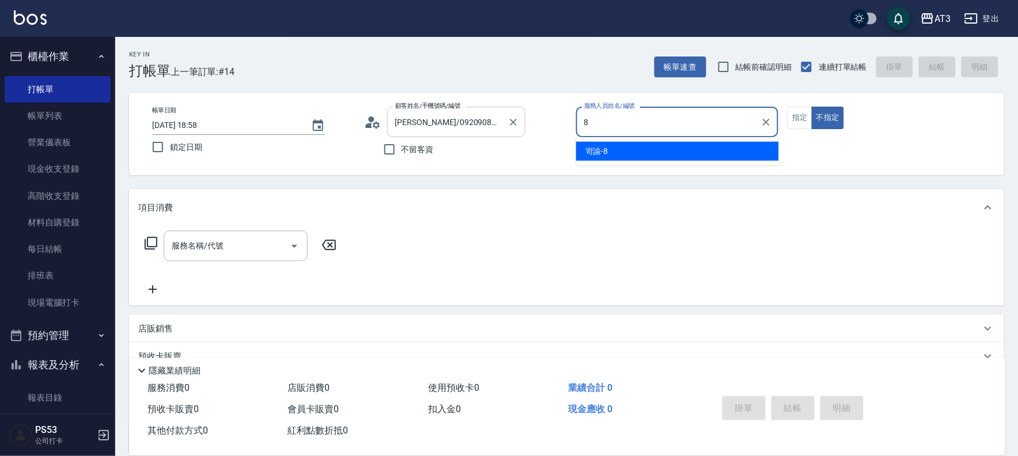
type input "岢諭-8"
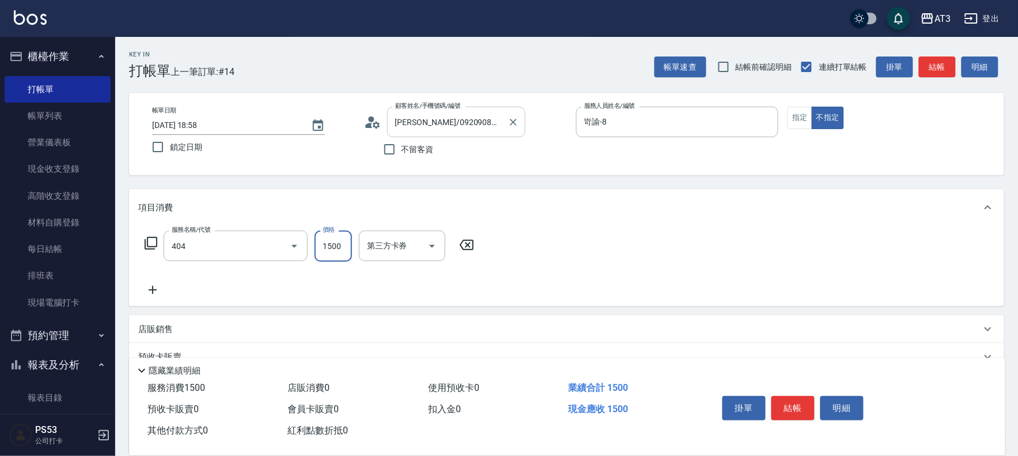
type input "設計染髮(404)"
type input "1100"
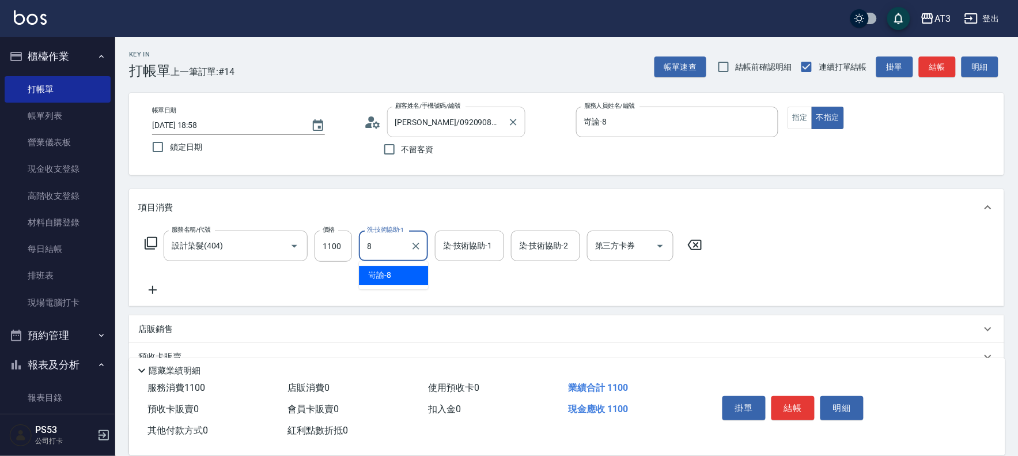
type input "岢諭-8"
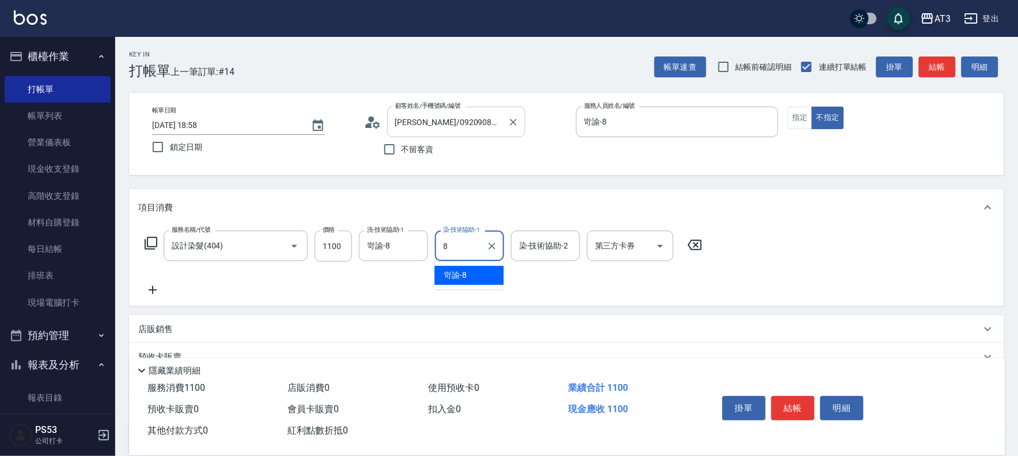
type input "岢諭-8"
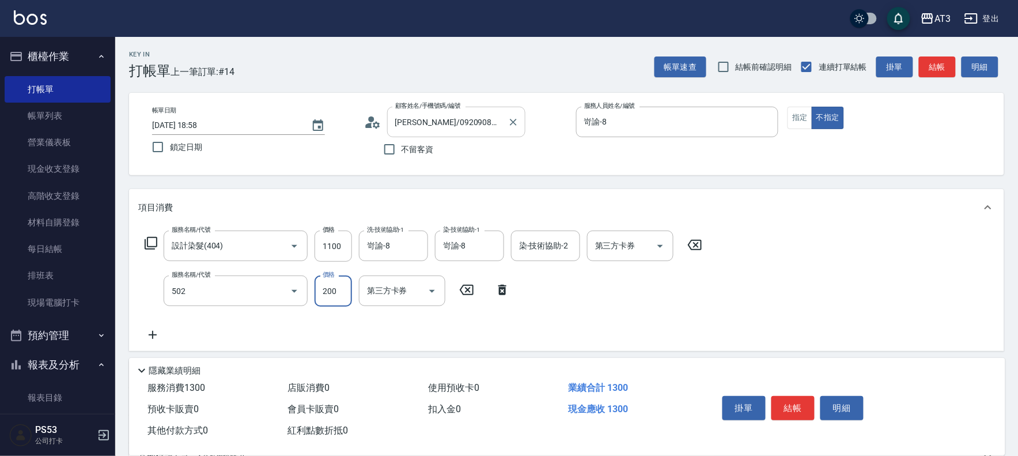
type input "自備護髮(502)"
type input "900"
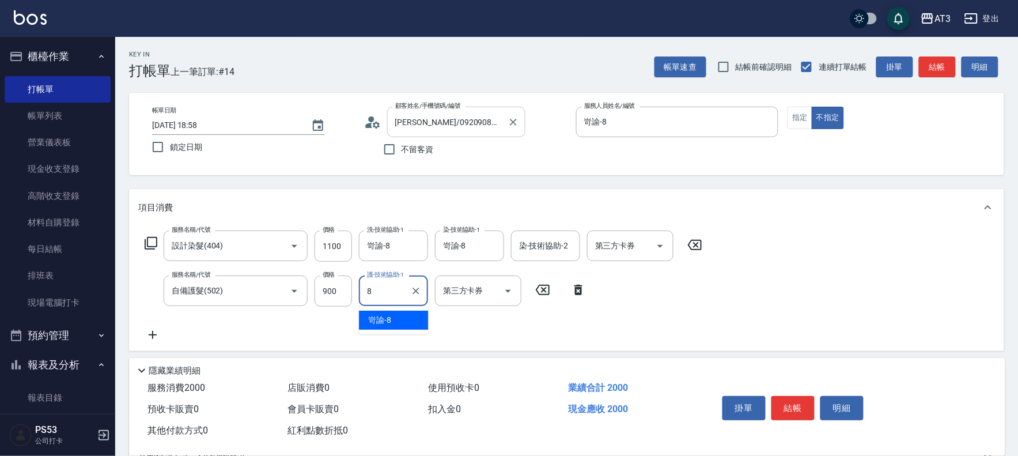
type input "岢諭-8"
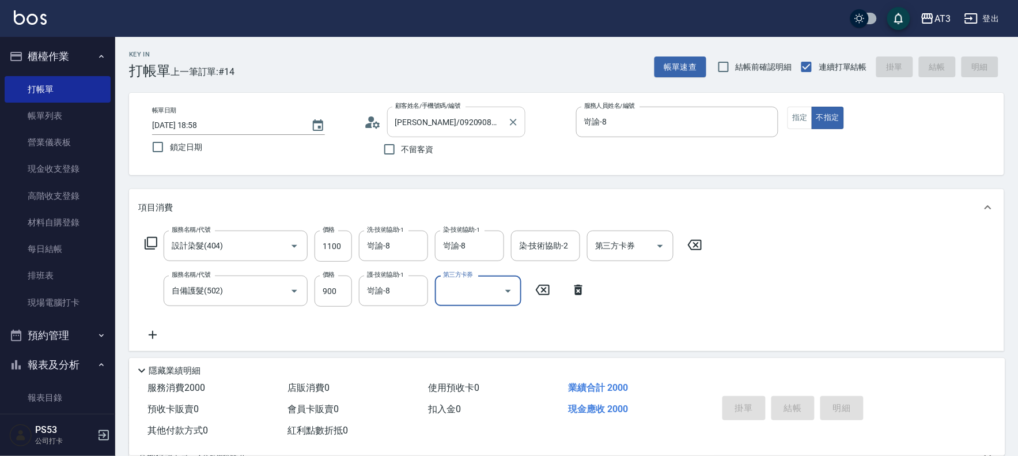
type input "[DATE] 19:00"
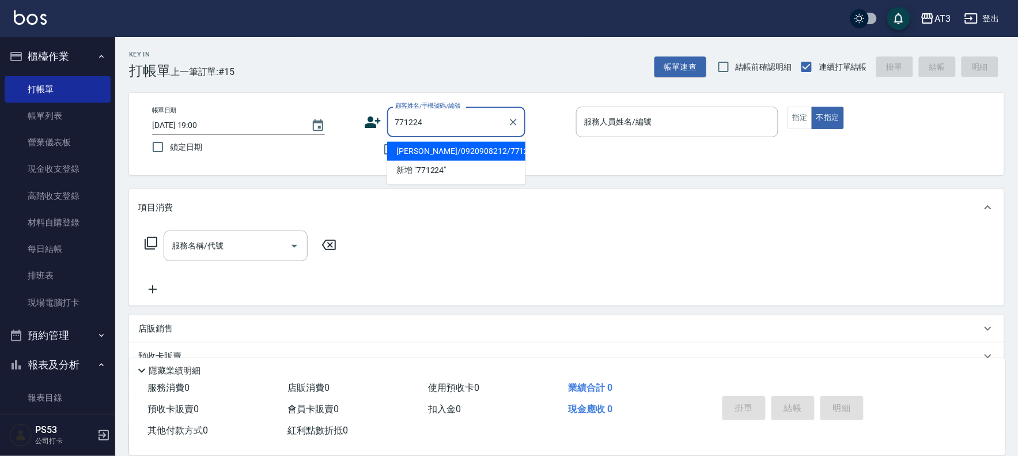
type input "[PERSON_NAME]/0920908212/771224"
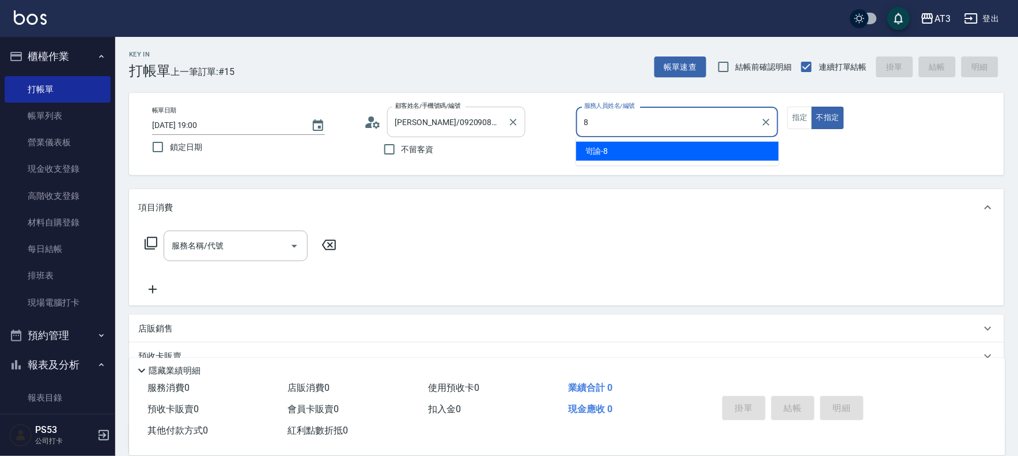
type input "岢諭-8"
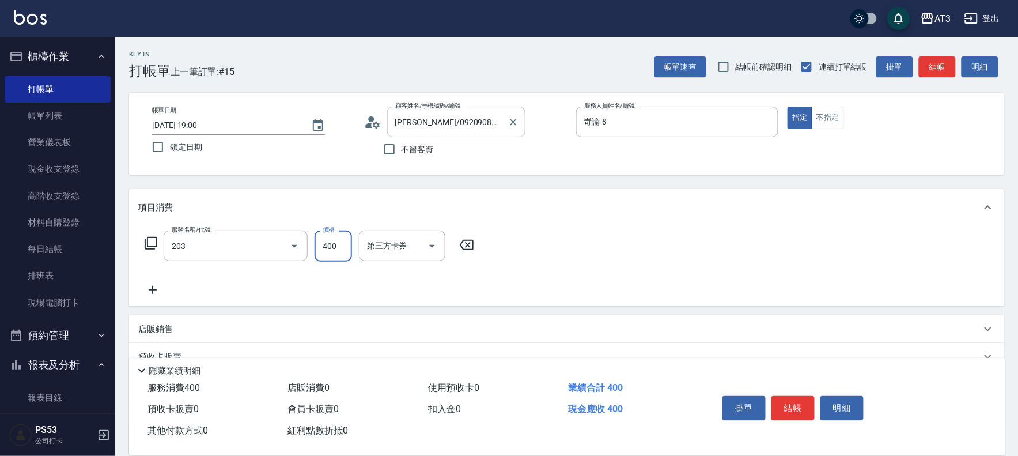
type input "指定單剪(203)"
type input "100"
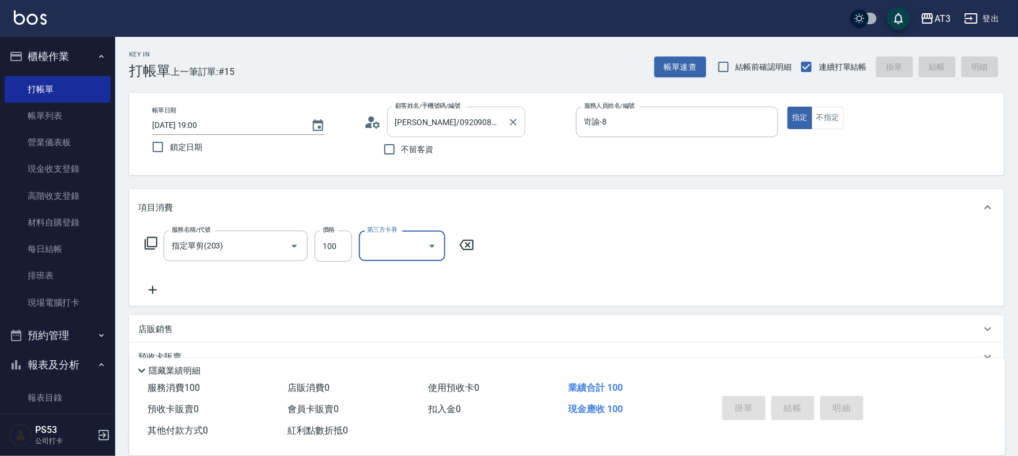
type input "[DATE] 19:01"
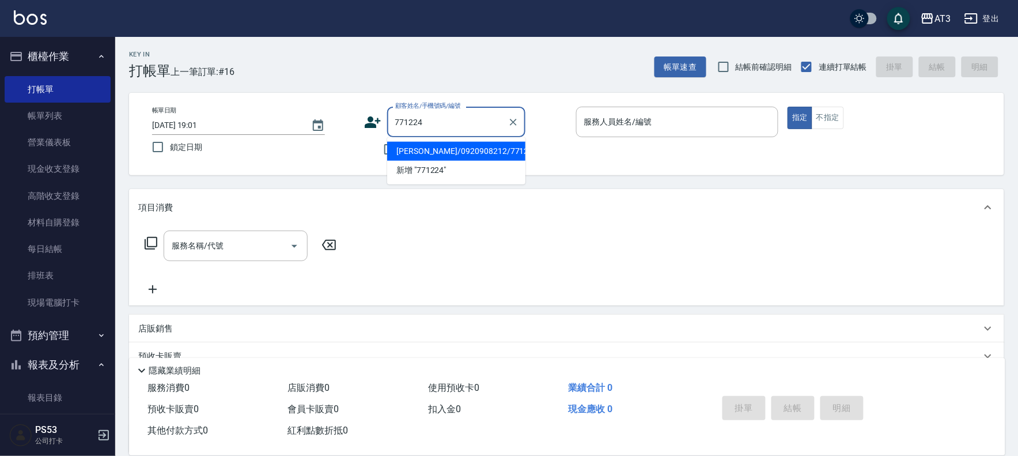
type input "[PERSON_NAME]/0920908212/771224"
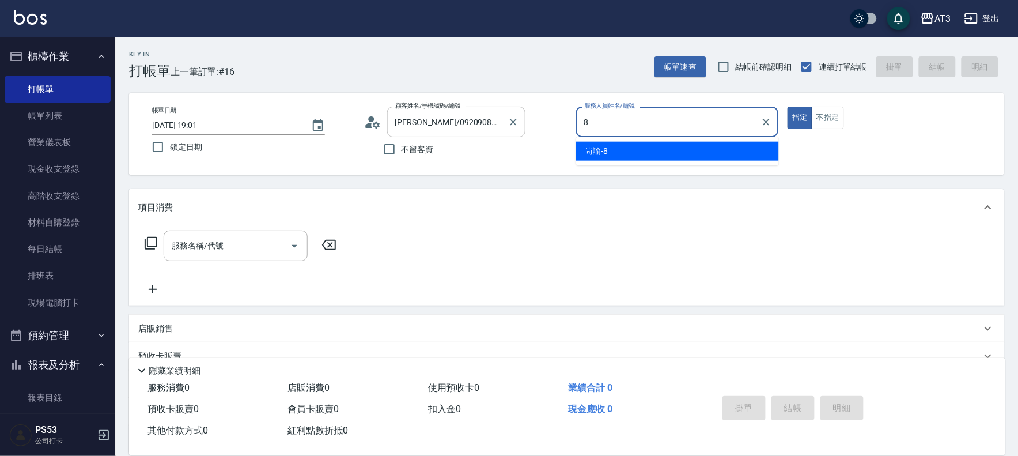
type input "岢諭-8"
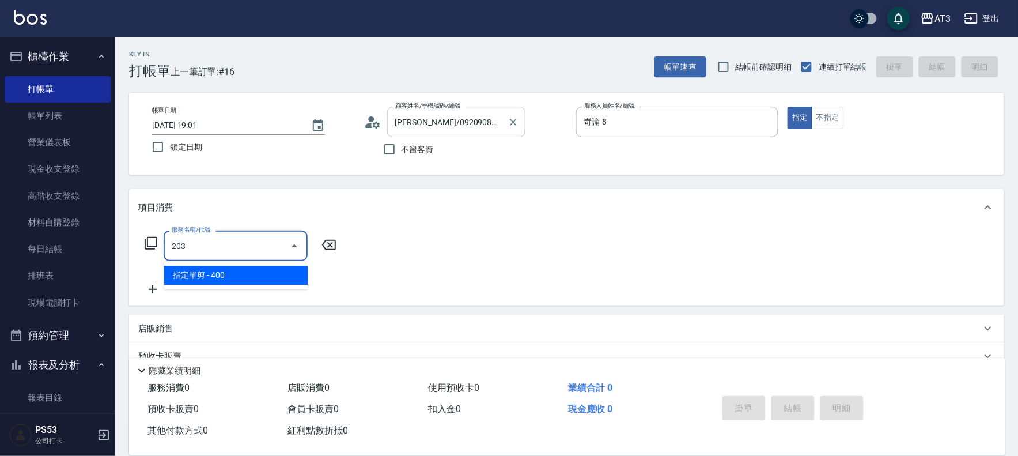
type input "指定單剪(203)"
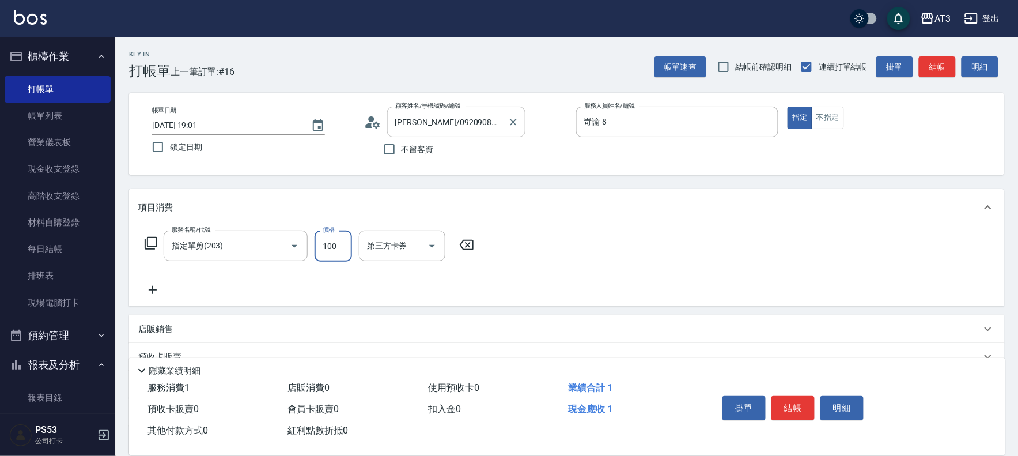
type input "100"
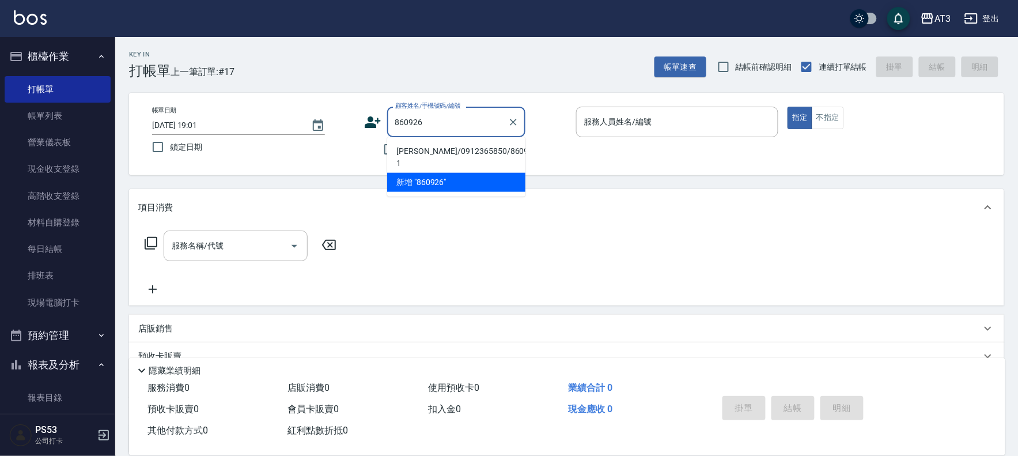
type input "[PERSON_NAME]/0912365850/860926-1"
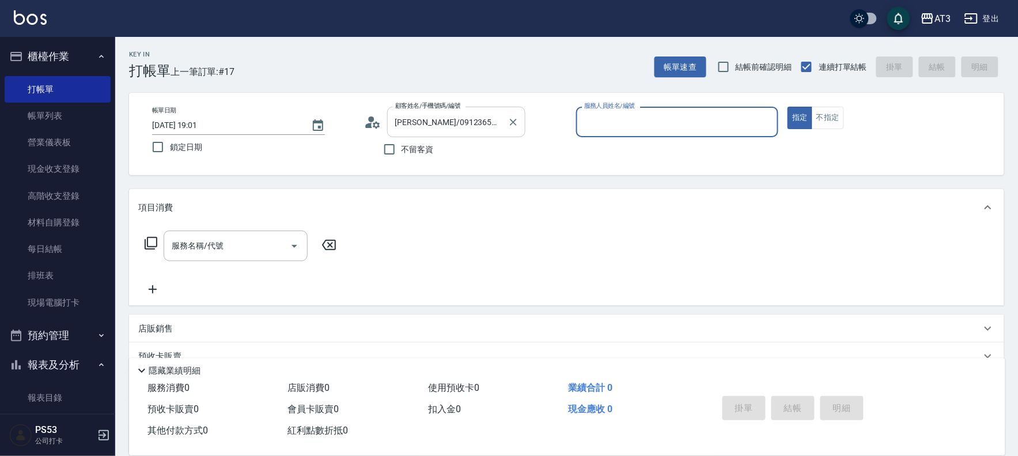
type input "8"
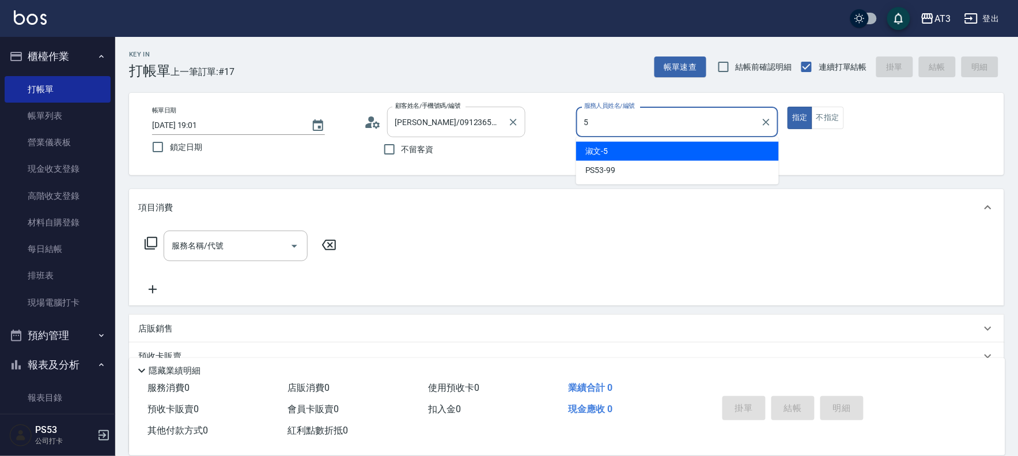
type input "淑文-5"
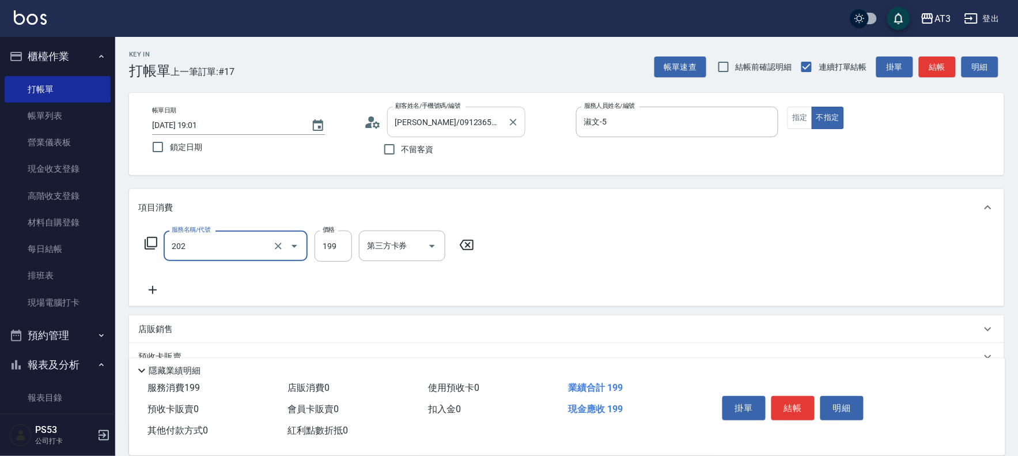
type input "不指定單剪(202)"
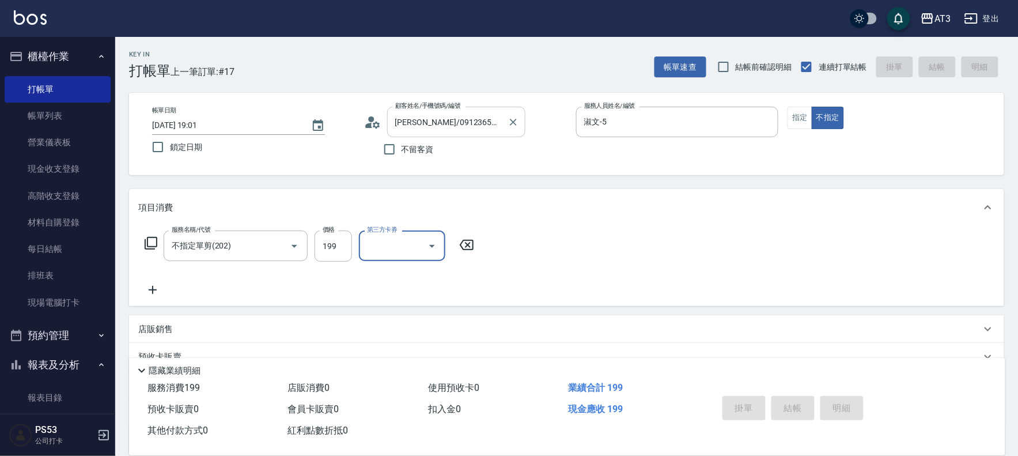
type input "[DATE] 19:17"
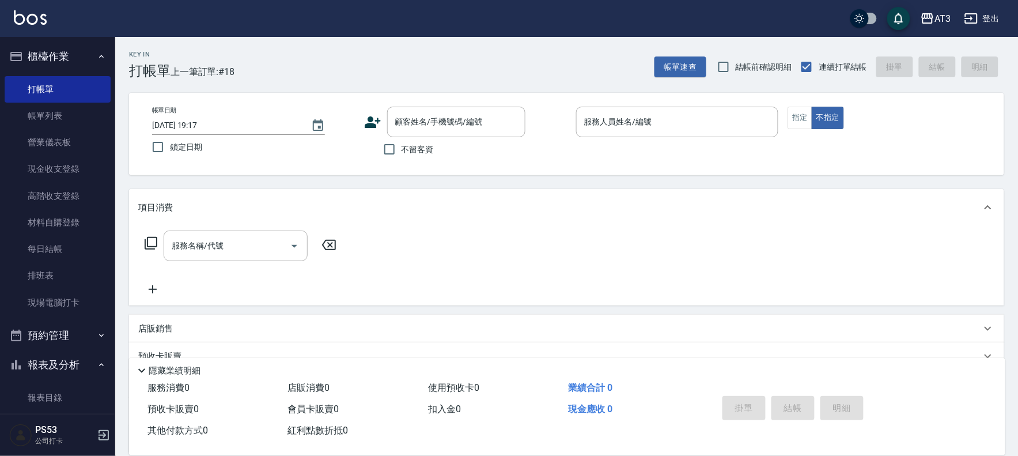
click at [369, 124] on icon at bounding box center [373, 122] width 16 height 12
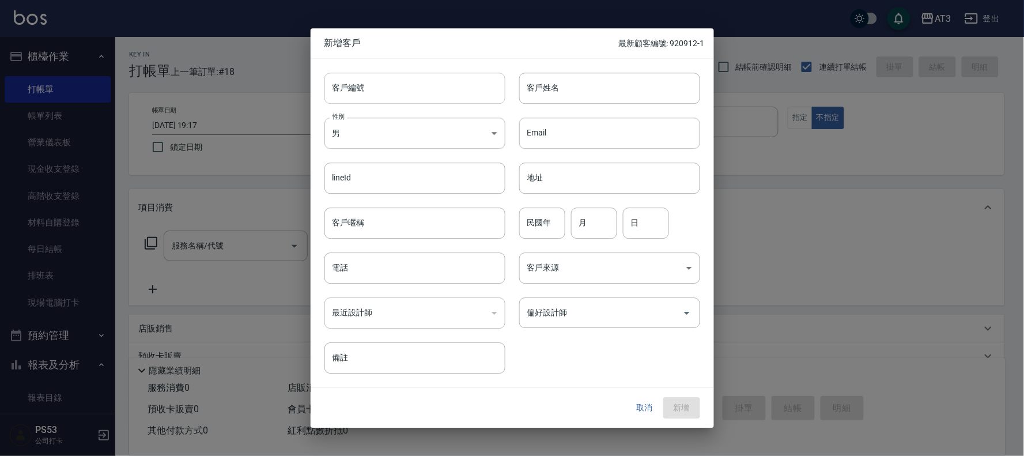
click at [371, 93] on input "客戶編號" at bounding box center [414, 88] width 181 height 31
type input "830628"
click at [562, 82] on input "客戶姓名" at bounding box center [609, 88] width 181 height 31
type input "[PERSON_NAME]"
click at [532, 233] on input "民國年" at bounding box center [542, 222] width 46 height 31
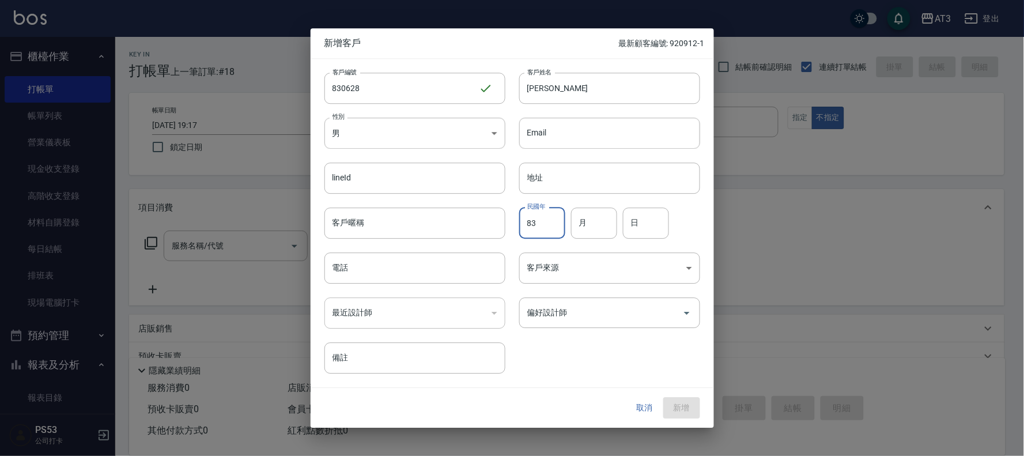
type input "83"
type input "06"
type input "28"
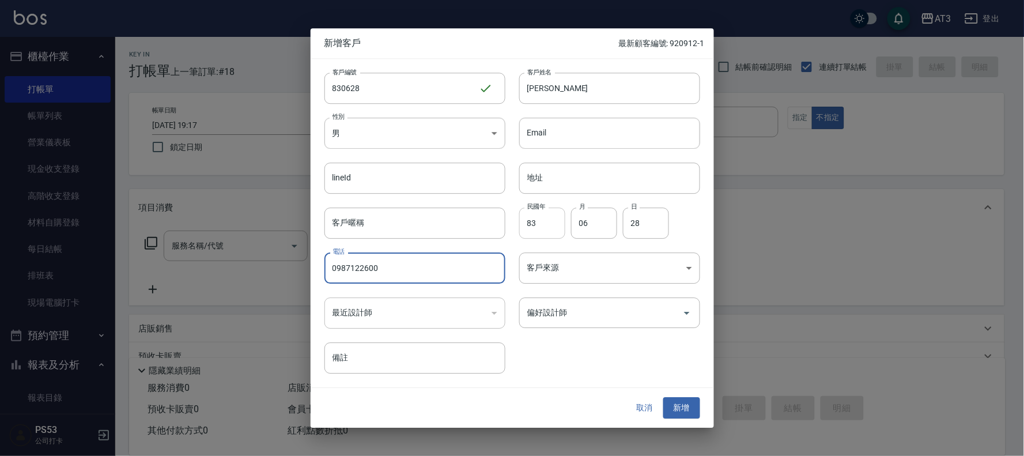
type input "0987122600"
click at [676, 415] on button "新增" at bounding box center [681, 408] width 37 height 21
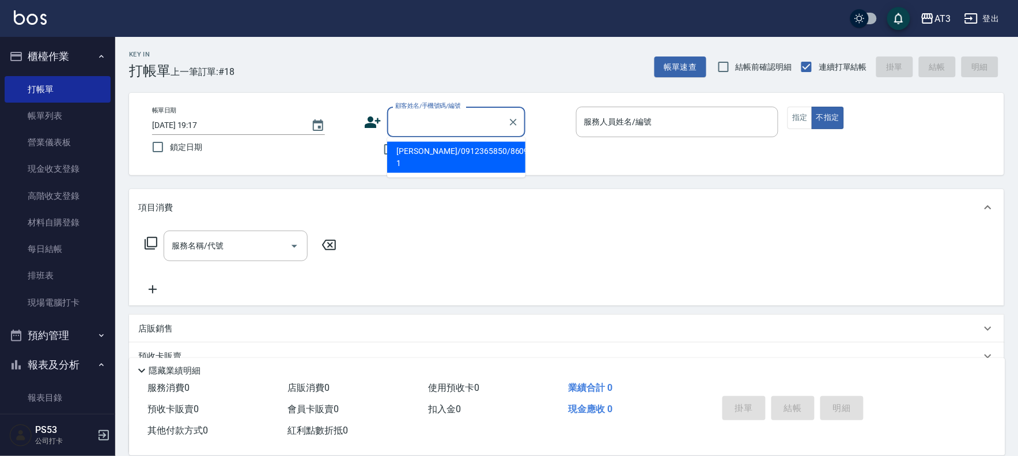
click at [440, 123] on input "顧客姓名/手機號碼/編號" at bounding box center [447, 122] width 111 height 20
type input "[PERSON_NAME]"
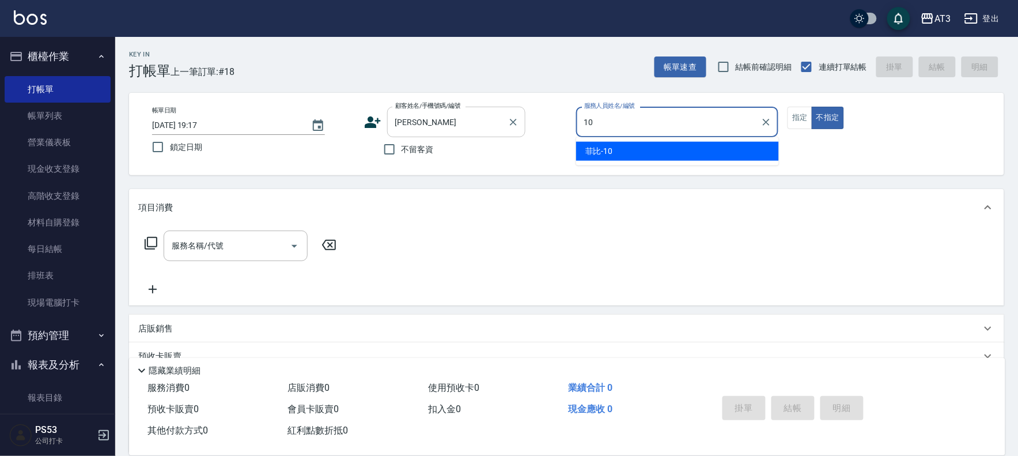
type input "菲比-10"
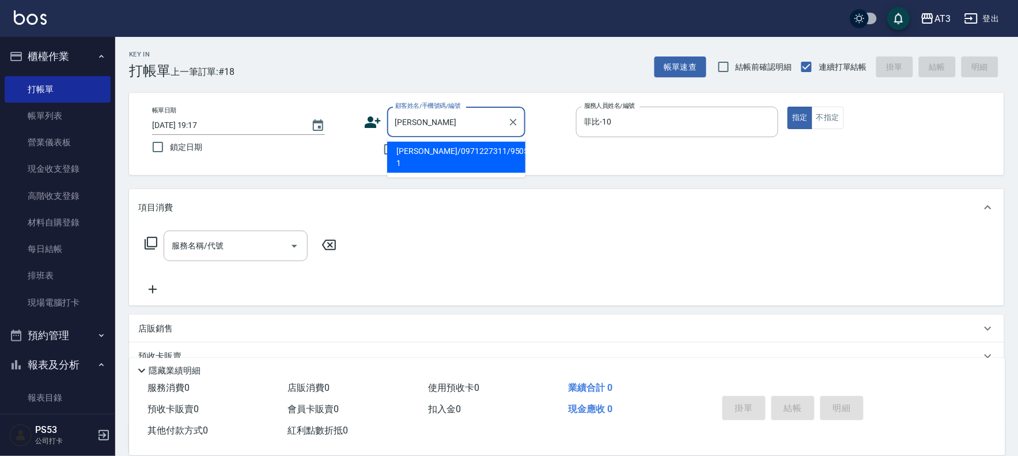
click at [440, 123] on input "[PERSON_NAME]" at bounding box center [447, 122] width 111 height 20
click at [462, 156] on li "[PERSON_NAME]/0971227311/950522-1" at bounding box center [456, 157] width 138 height 31
type input "[PERSON_NAME]/0971227311/950522-1"
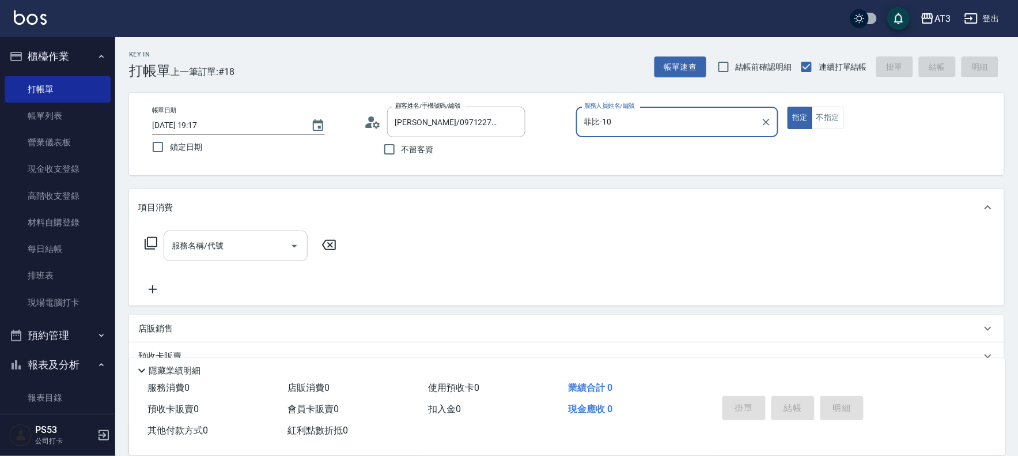
click at [243, 231] on div "服務名稱/代號" at bounding box center [236, 245] width 144 height 31
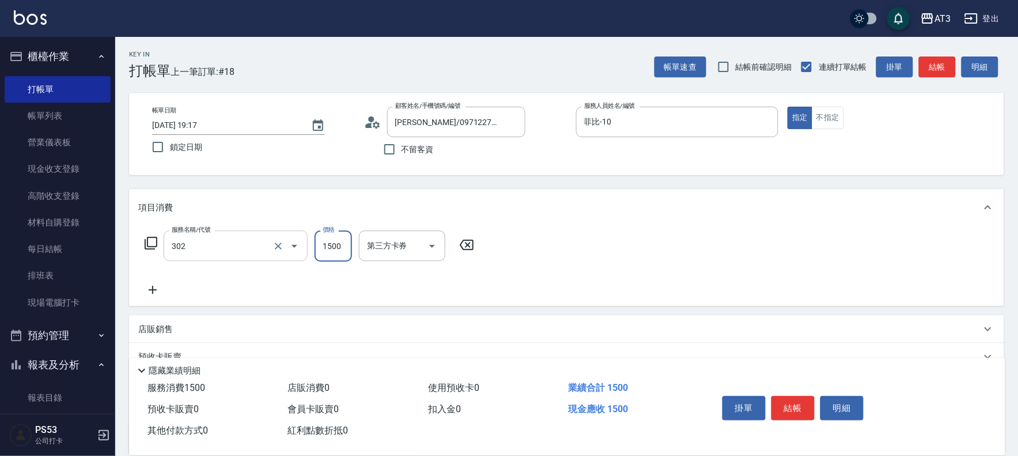
type input "設計燙髮(302)"
type input "800"
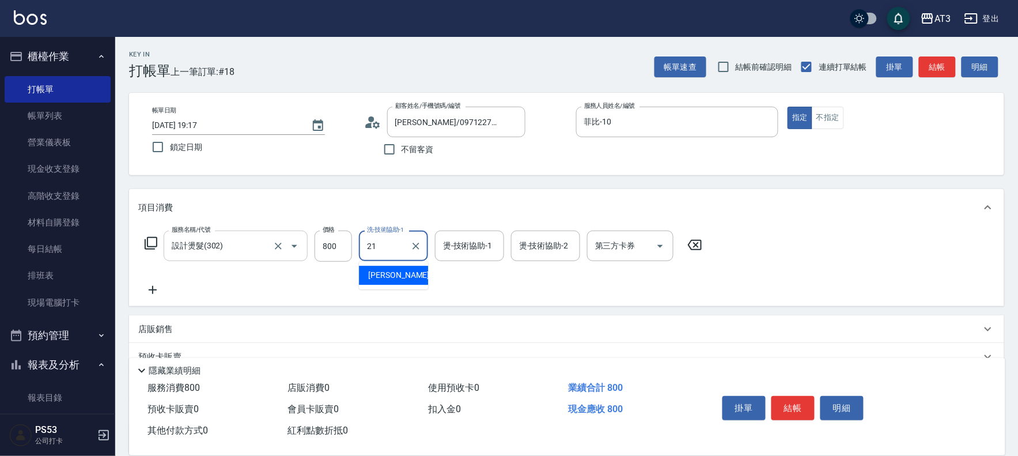
type input "[PERSON_NAME]-21"
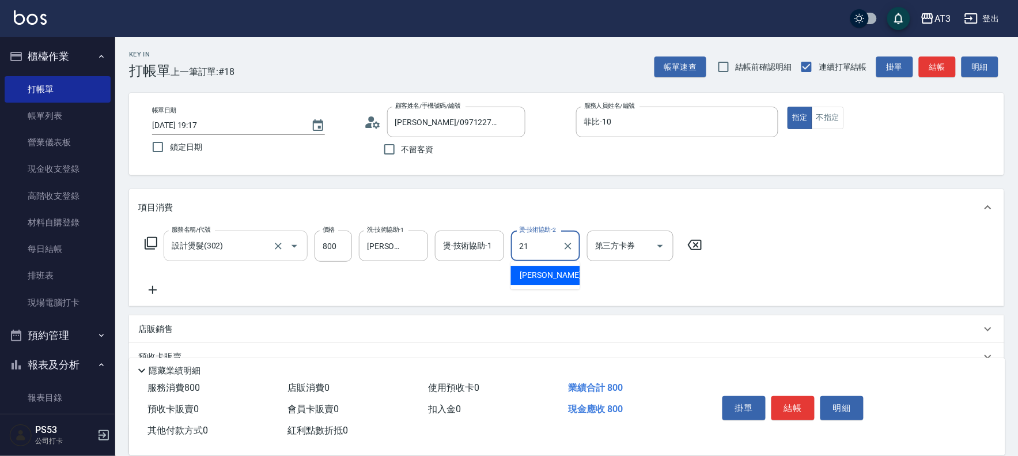
type input "[PERSON_NAME]-21"
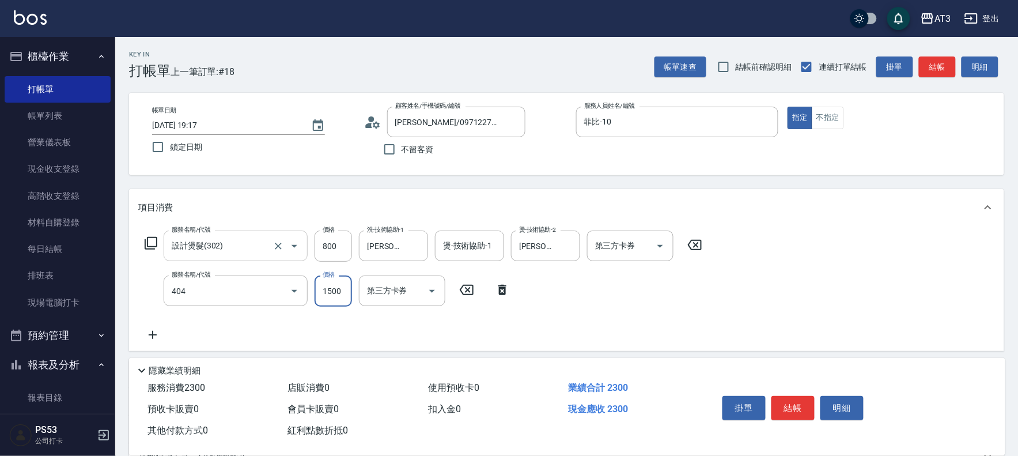
type input "設計染髮(404)"
type input "799"
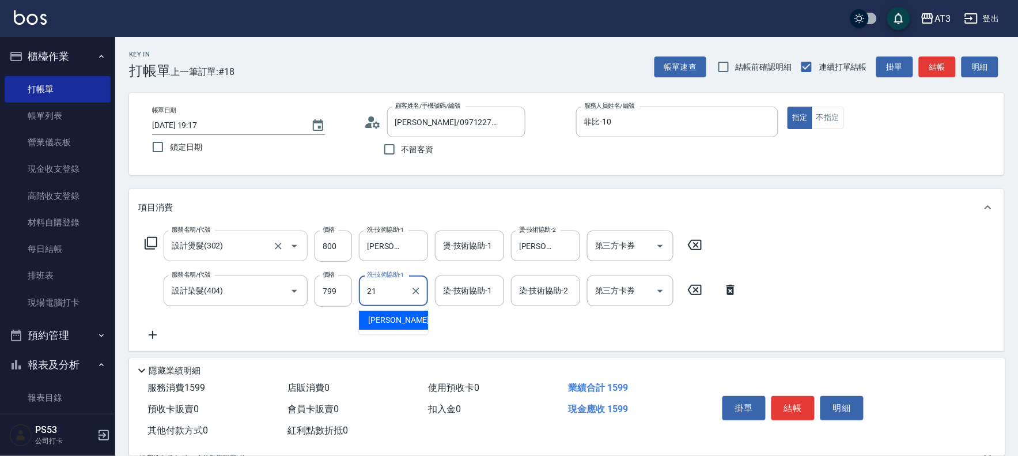
type input "[PERSON_NAME]-21"
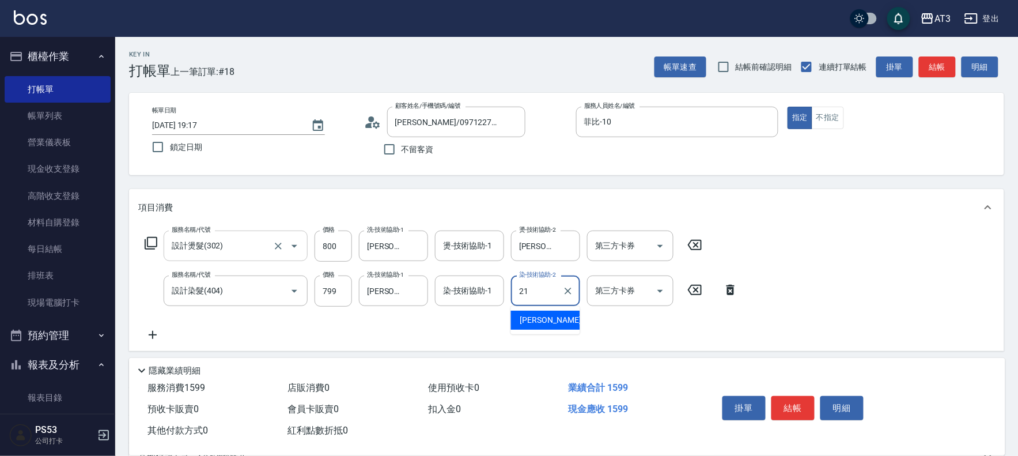
type input "[PERSON_NAME]-21"
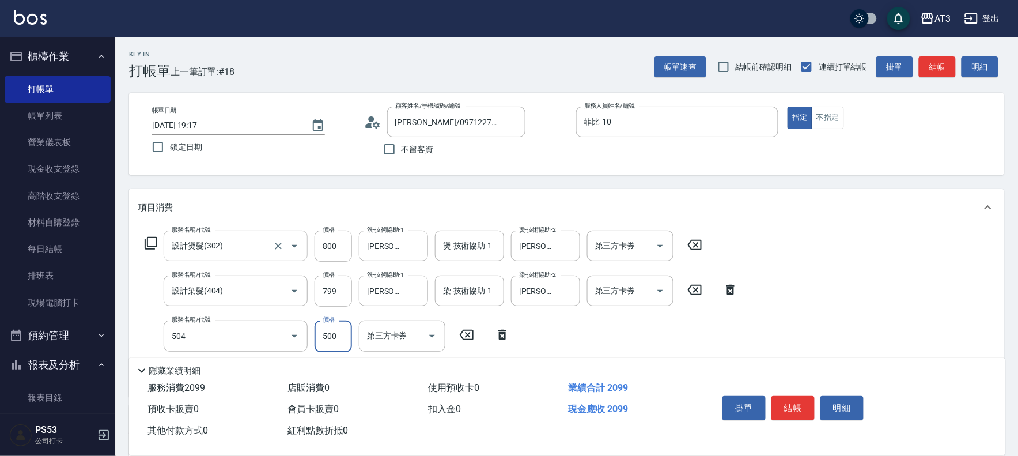
type input "順子護髮(504)"
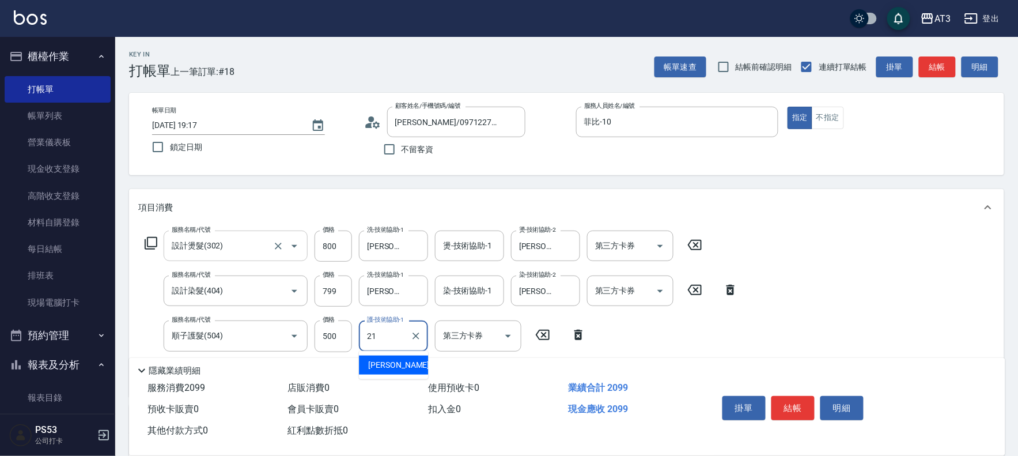
type input "[PERSON_NAME]-21"
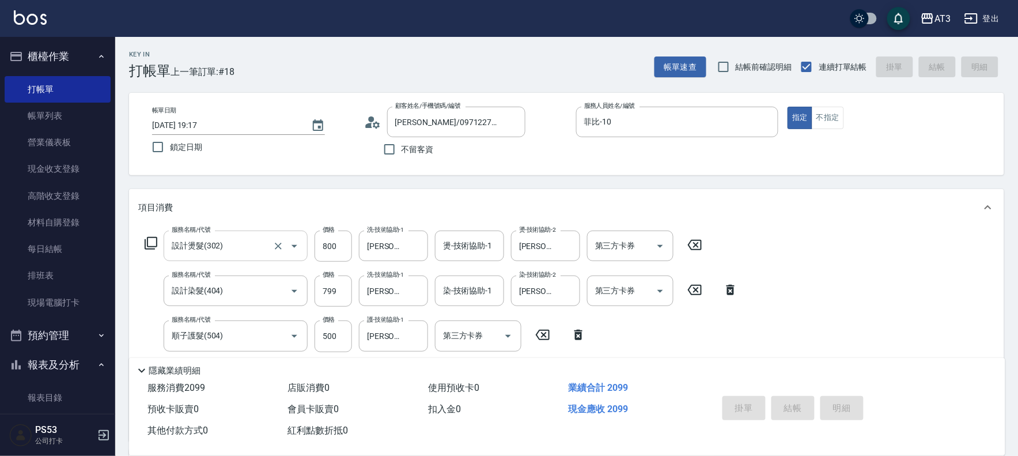
type input "[DATE] 19:38"
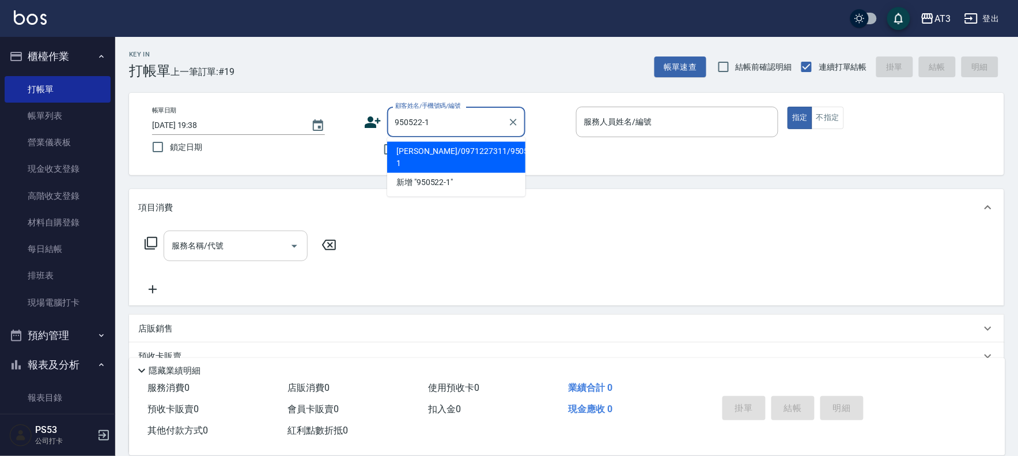
type input "[PERSON_NAME]/0971227311/950522-1"
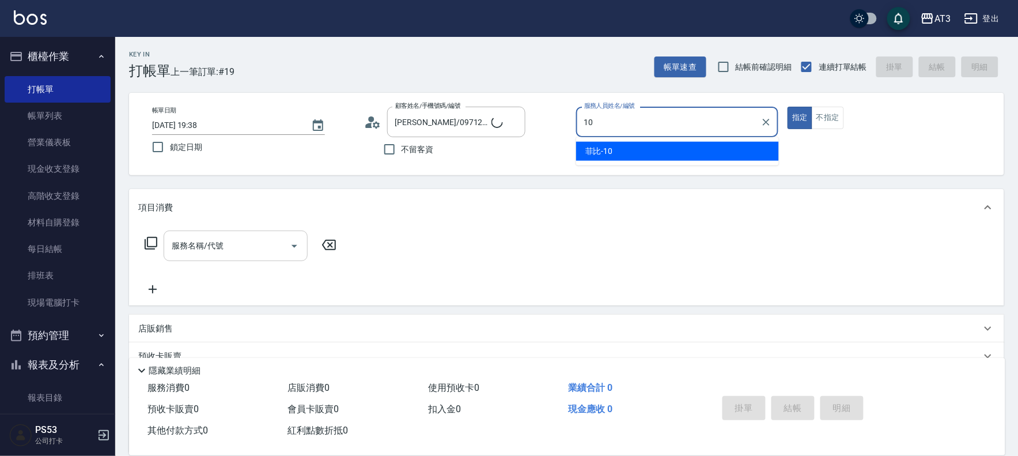
type input "菲比-10"
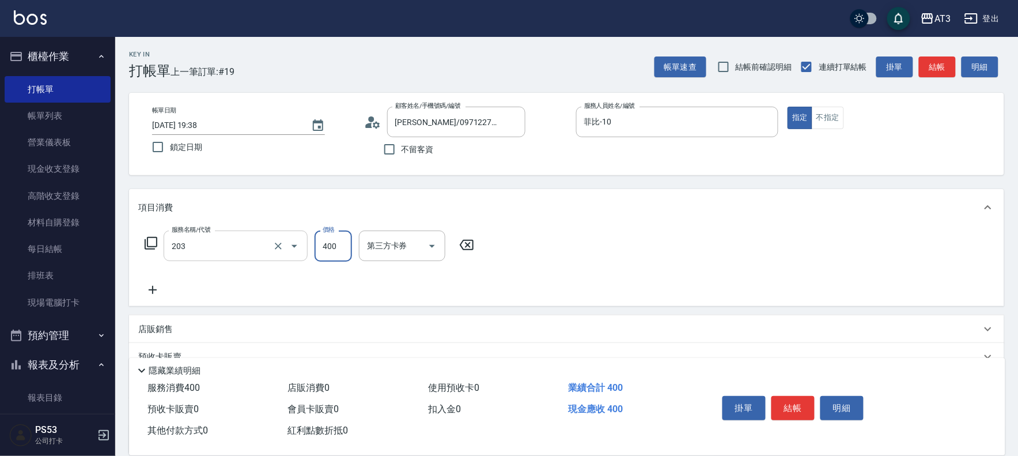
type input "指定單剪(203)"
type input "250"
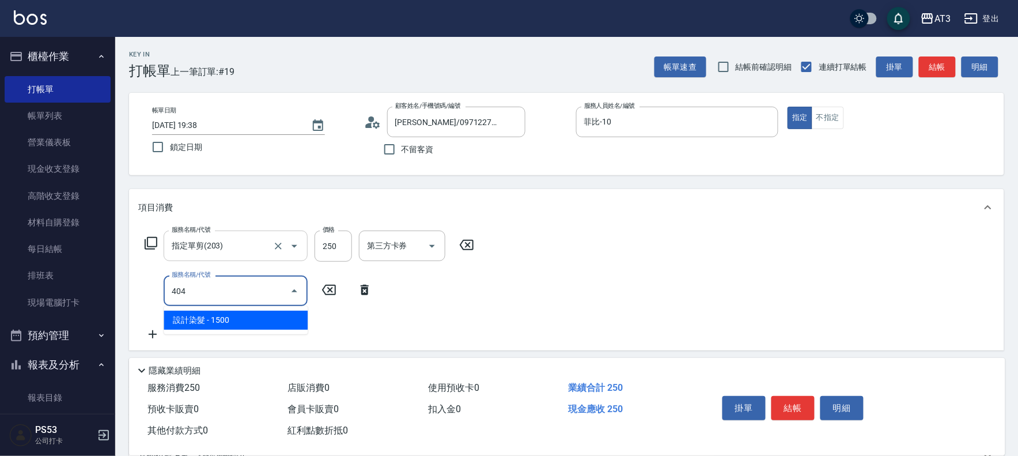
type input "設計染髮(404)"
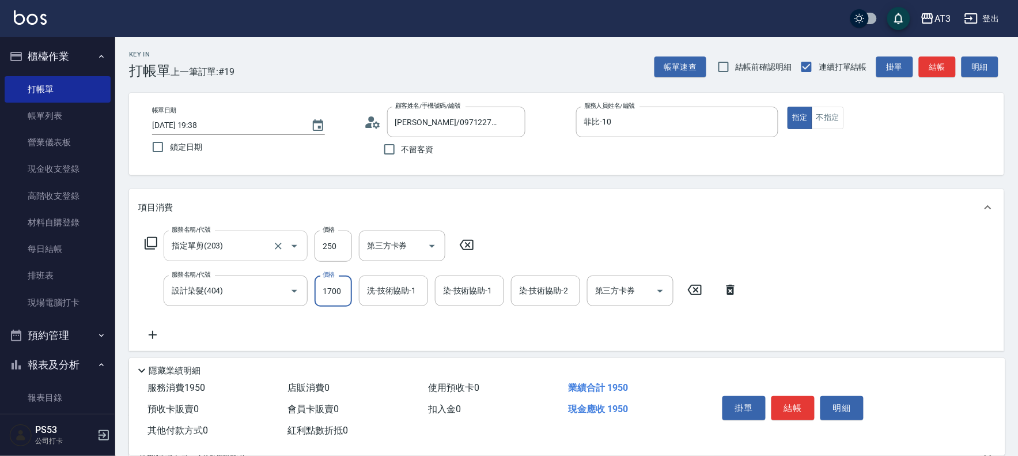
type input "1700"
type input "[PERSON_NAME]-21"
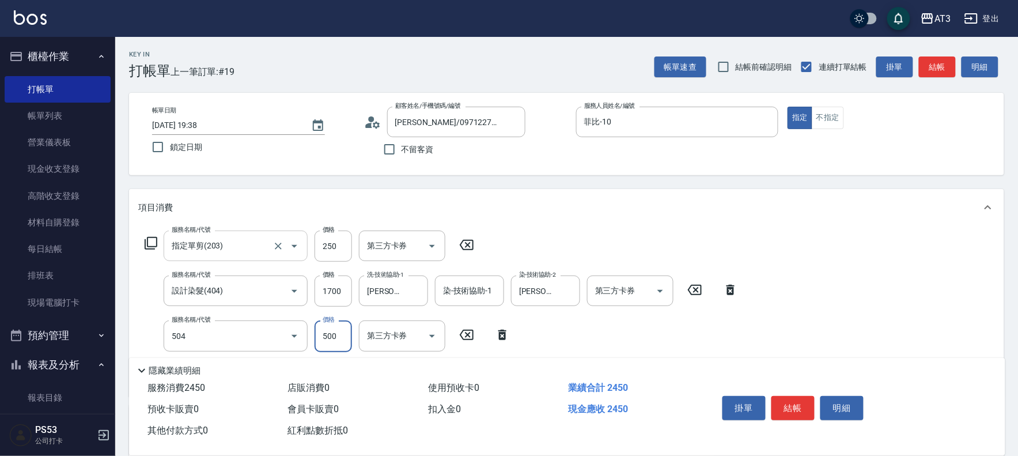
type input "順子護髮(504)"
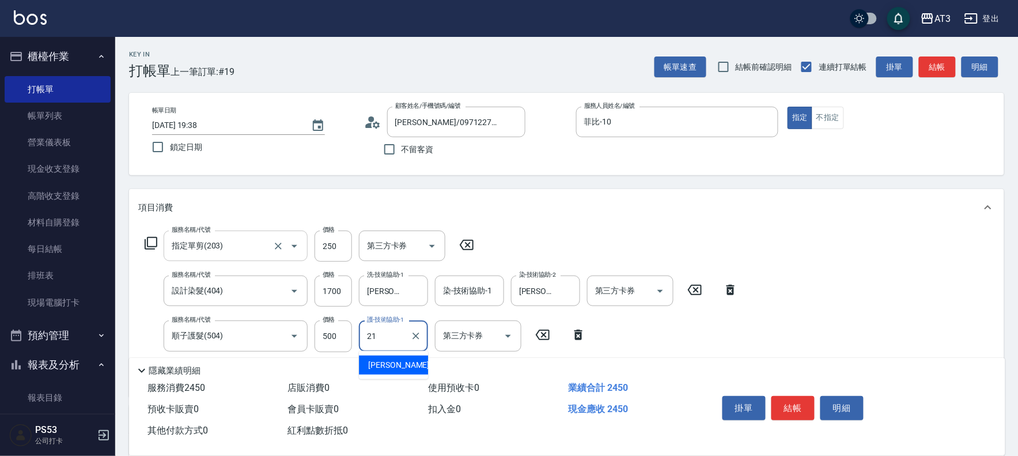
type input "[PERSON_NAME]-21"
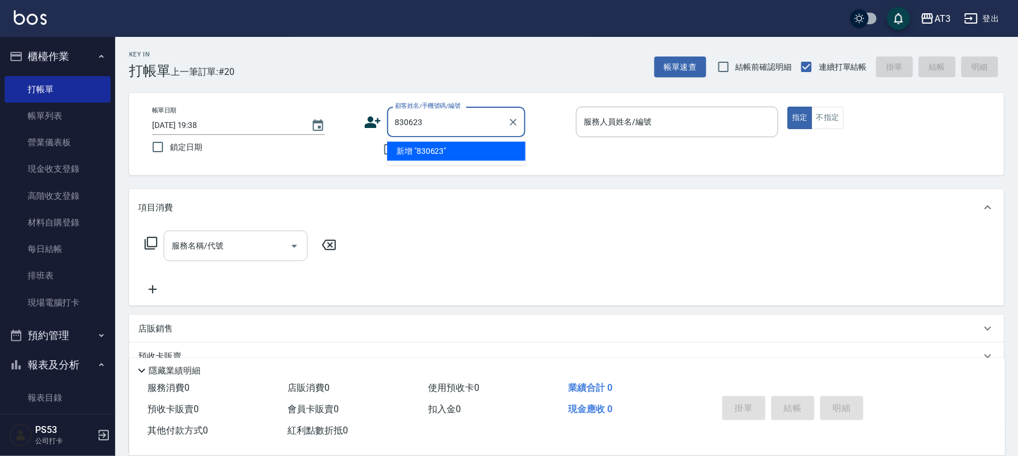
type input "830623"
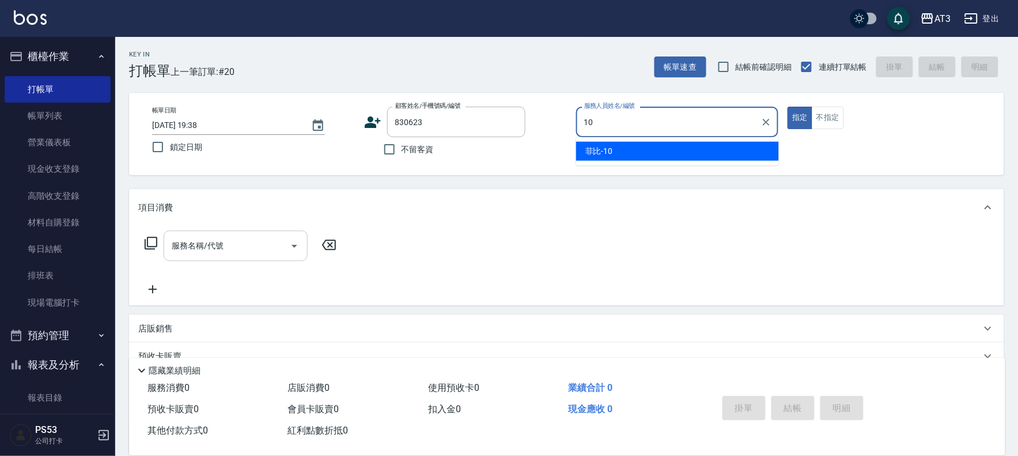
type input "菲比-10"
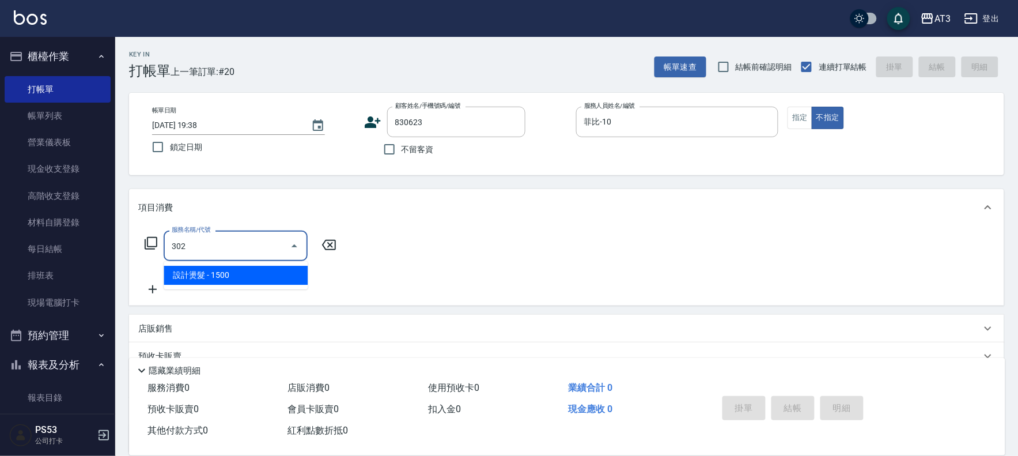
type input "設計燙髮(302)"
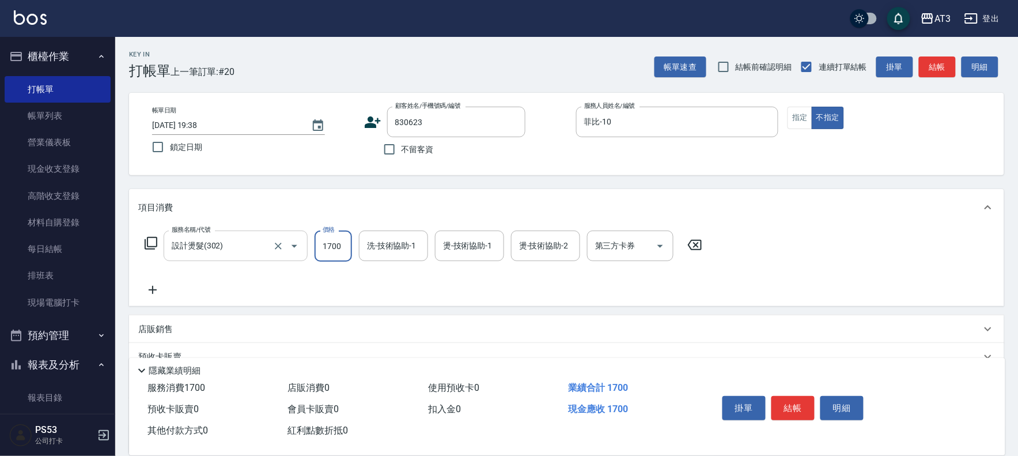
type input "1700"
type input "[PERSON_NAME]-21"
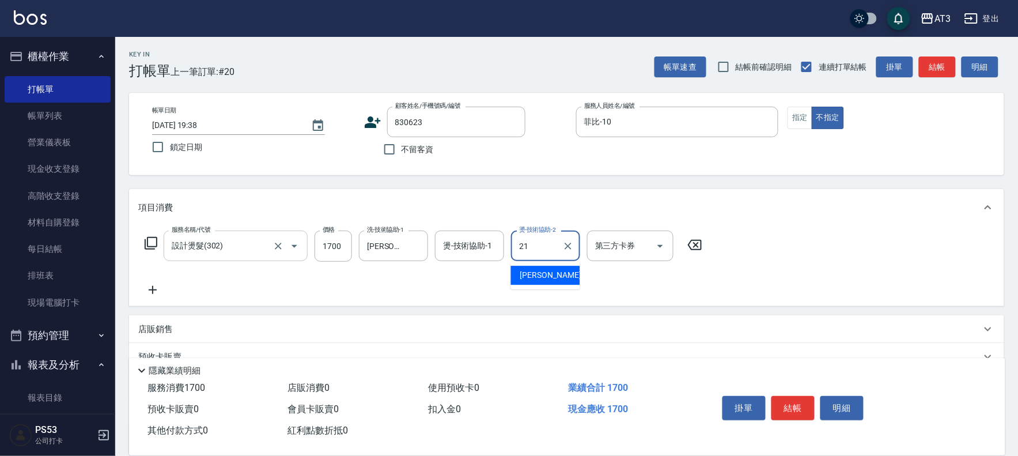
type input "[PERSON_NAME]-21"
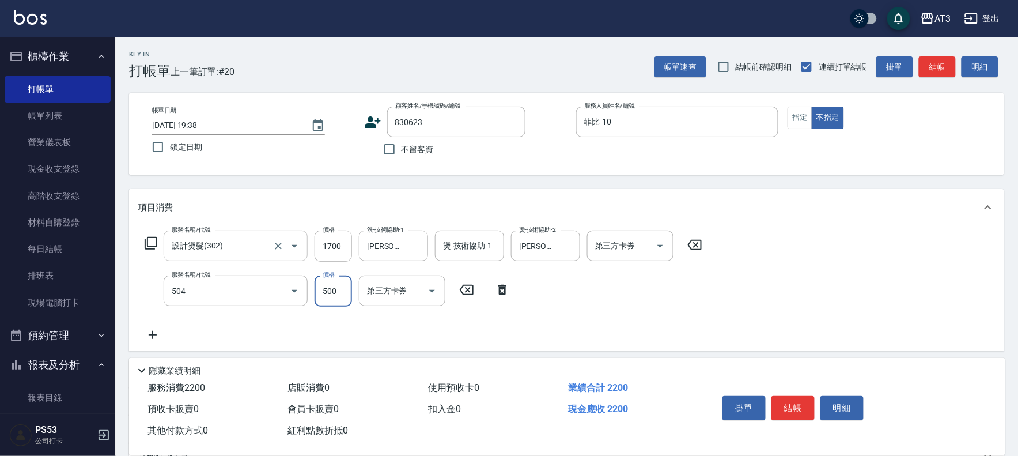
type input "順子護髮(504)"
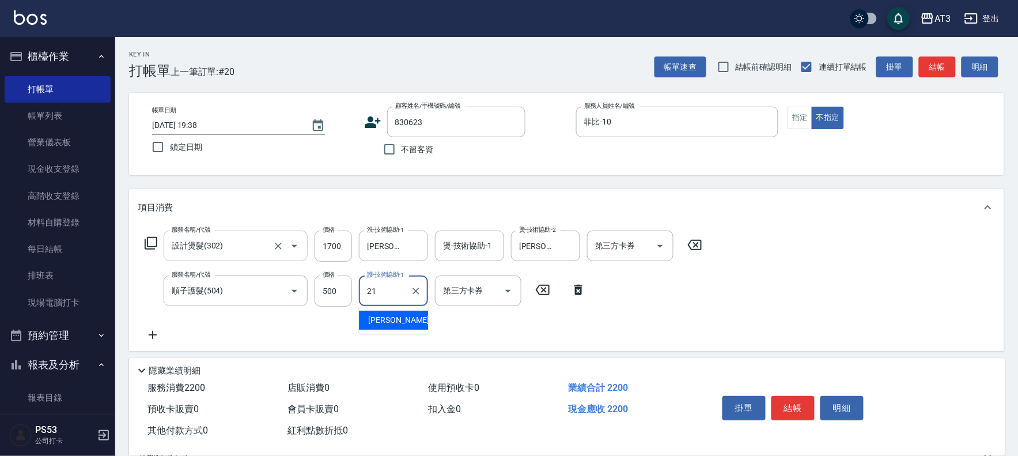
type input "[PERSON_NAME]-21"
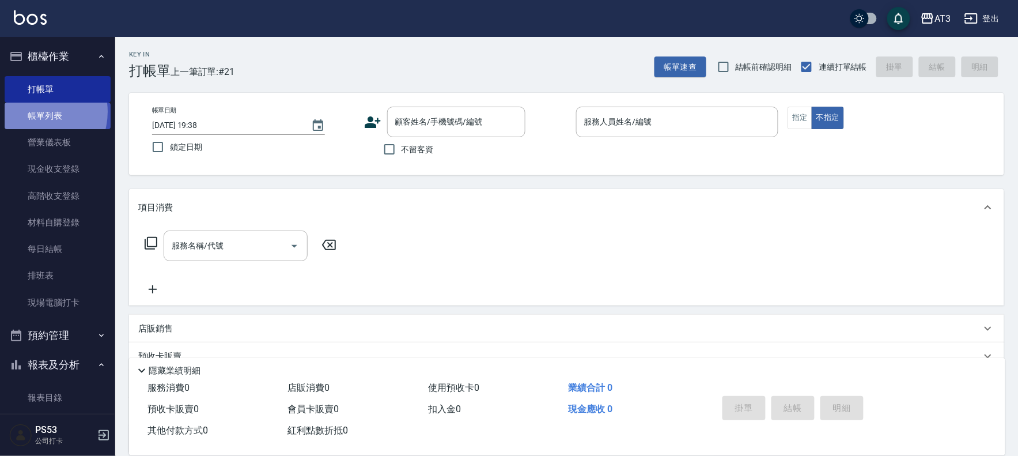
click at [35, 112] on link "帳單列表" at bounding box center [58, 116] width 106 height 27
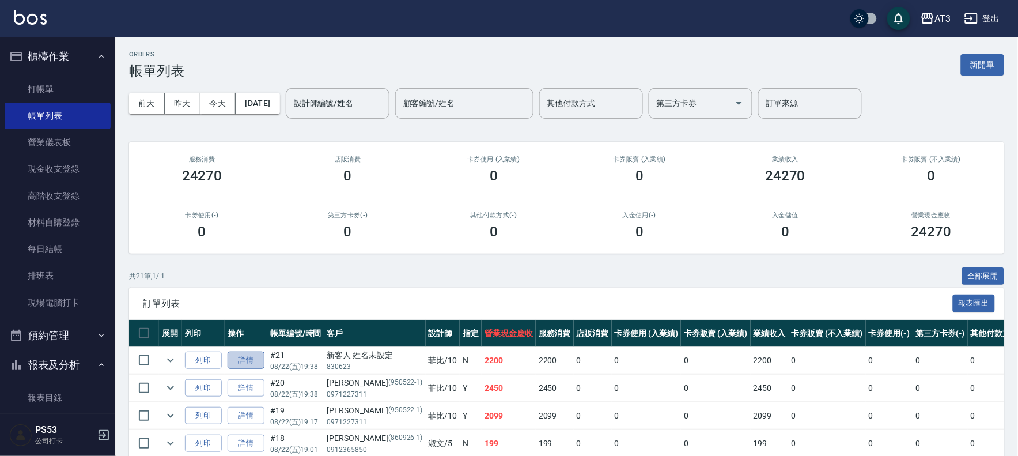
click at [242, 360] on link "詳情" at bounding box center [246, 360] width 37 height 18
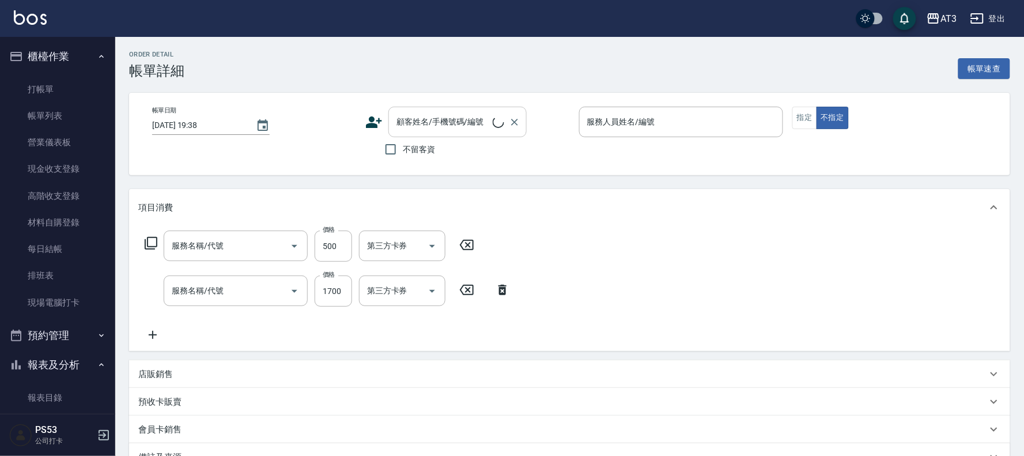
type input "菲比-10"
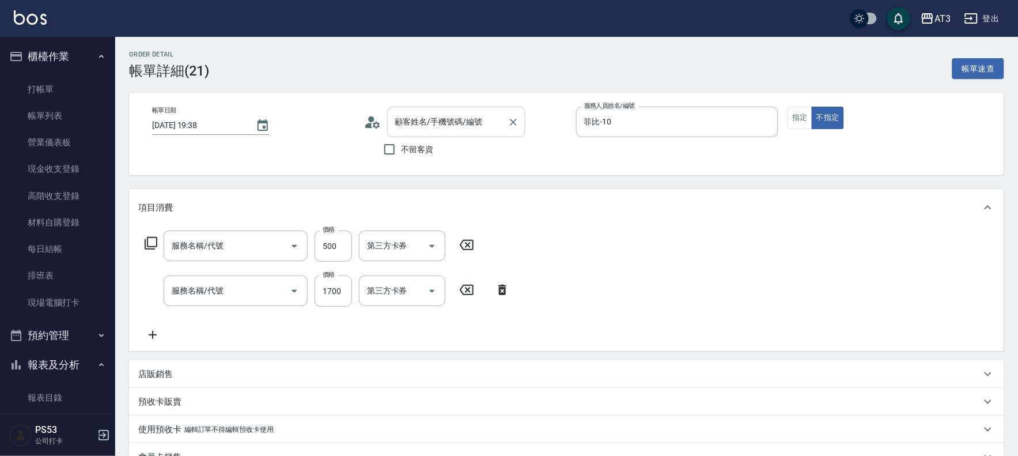
type input "順子護髮(504)"
type input "設計燙髮(302)"
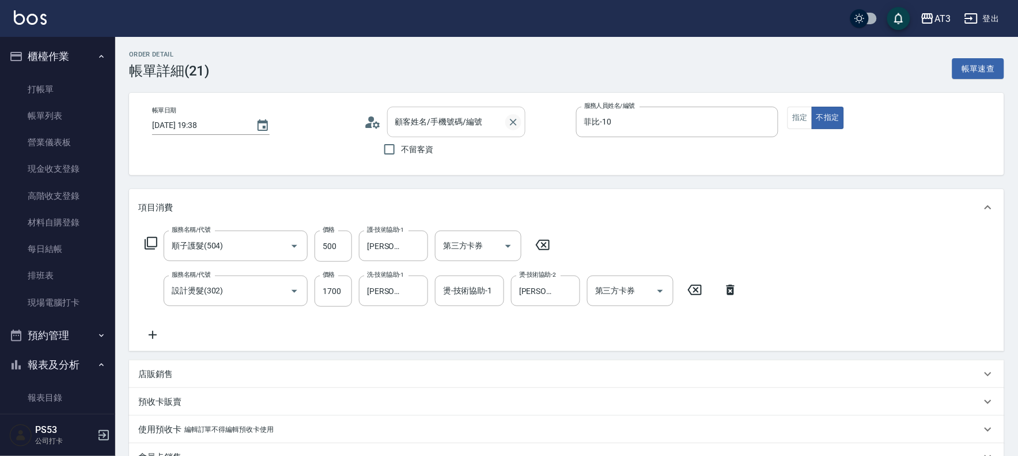
type input "新客人 姓名未設定/830623/null"
click at [508, 122] on icon "Clear" at bounding box center [514, 122] width 12 height 12
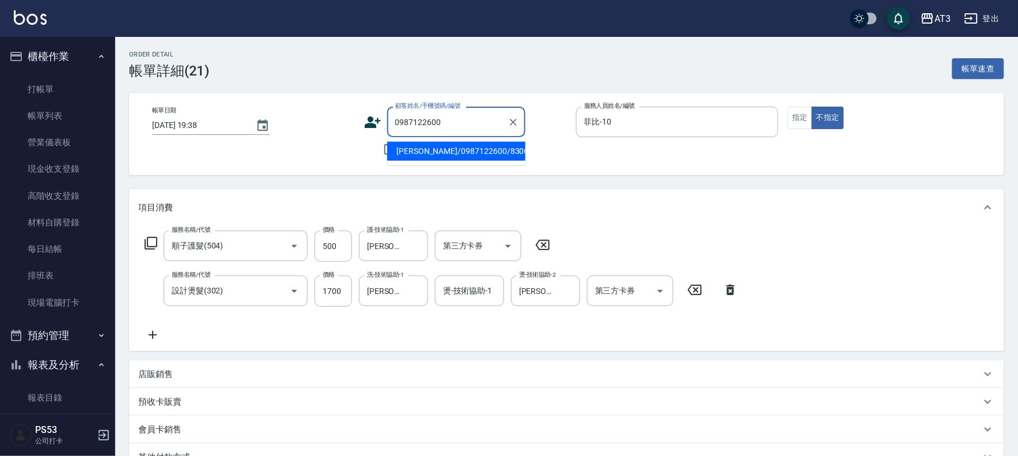
click at [481, 156] on li "[PERSON_NAME]/0987122600/830628" at bounding box center [456, 151] width 138 height 19
type input "[PERSON_NAME]/0987122600/830628"
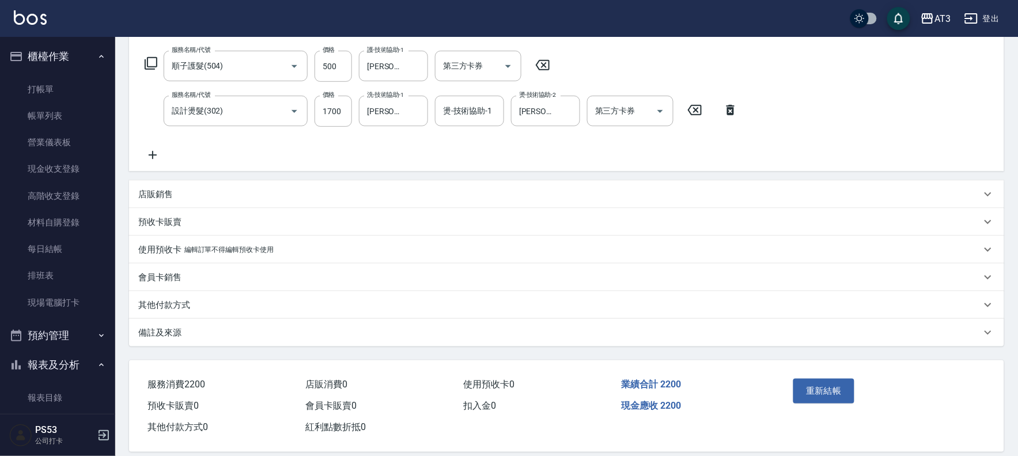
scroll to position [193, 0]
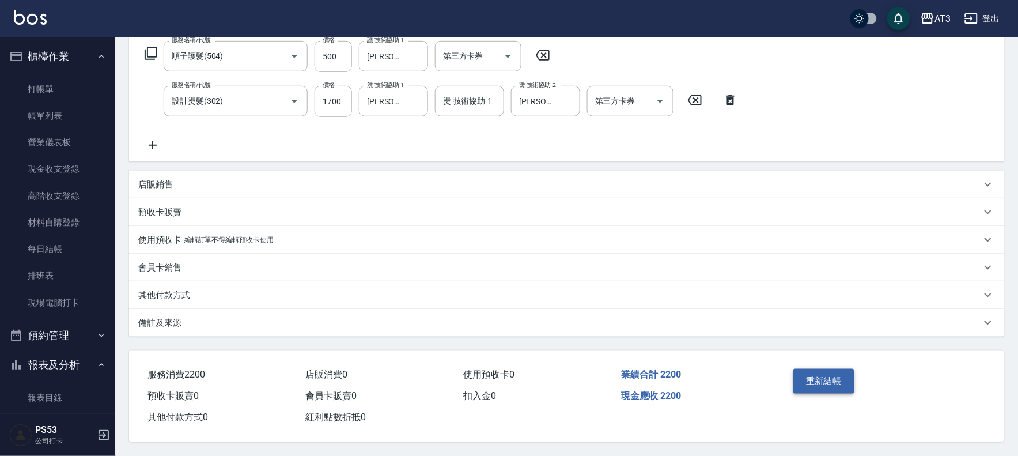
click at [805, 373] on button "重新結帳" at bounding box center [823, 381] width 61 height 24
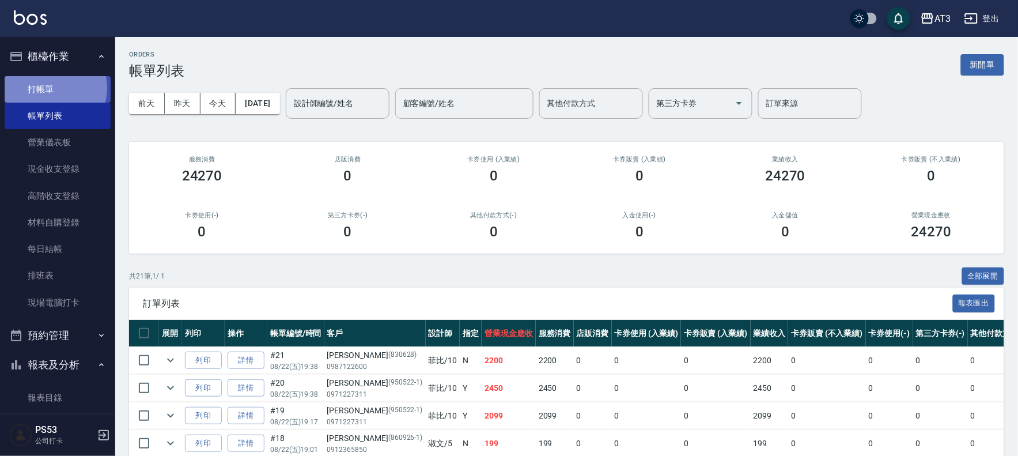
click at [50, 88] on link "打帳單" at bounding box center [58, 89] width 106 height 27
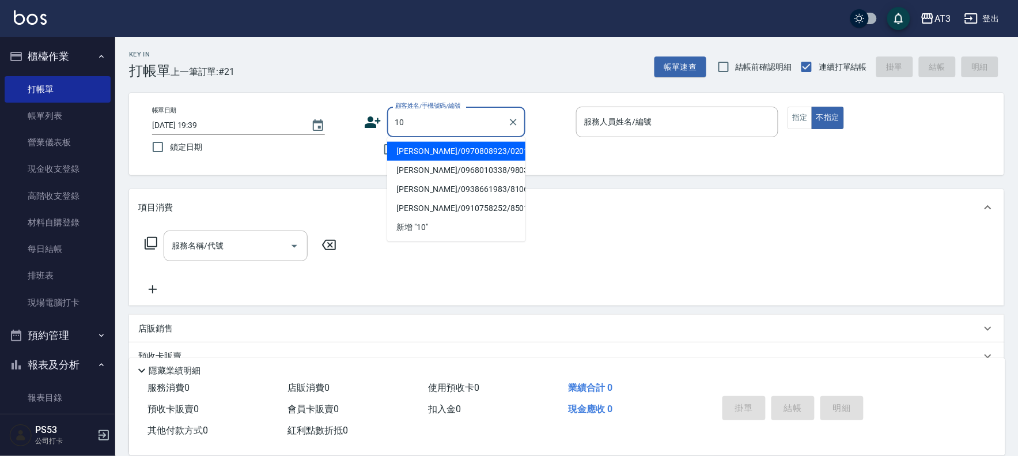
type input "[PERSON_NAME]/0970808923/020110"
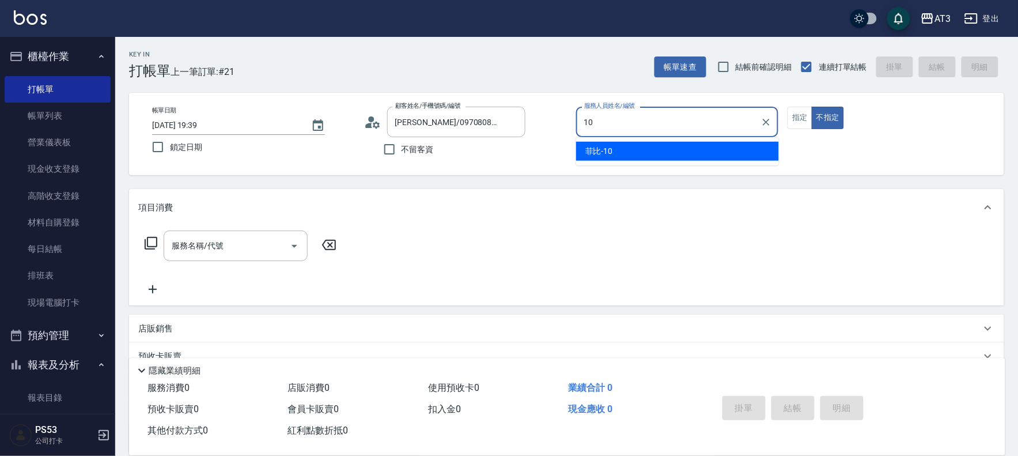
type input "10"
type button "false"
type input "菲比-10"
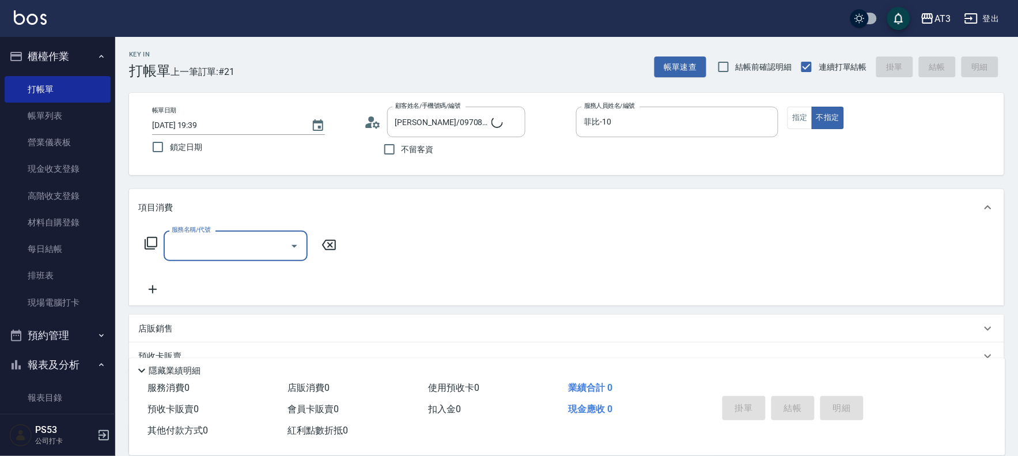
type input "10/10_/10"
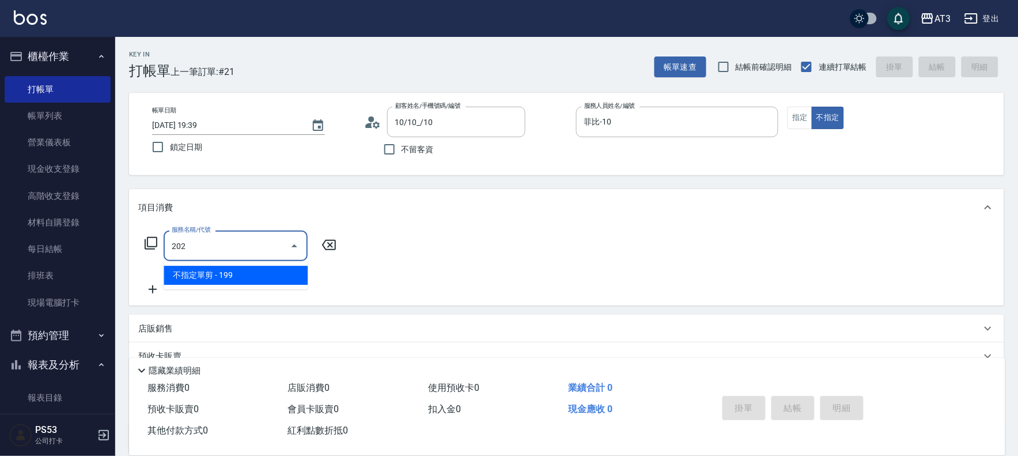
type input "不指定單剪(202)"
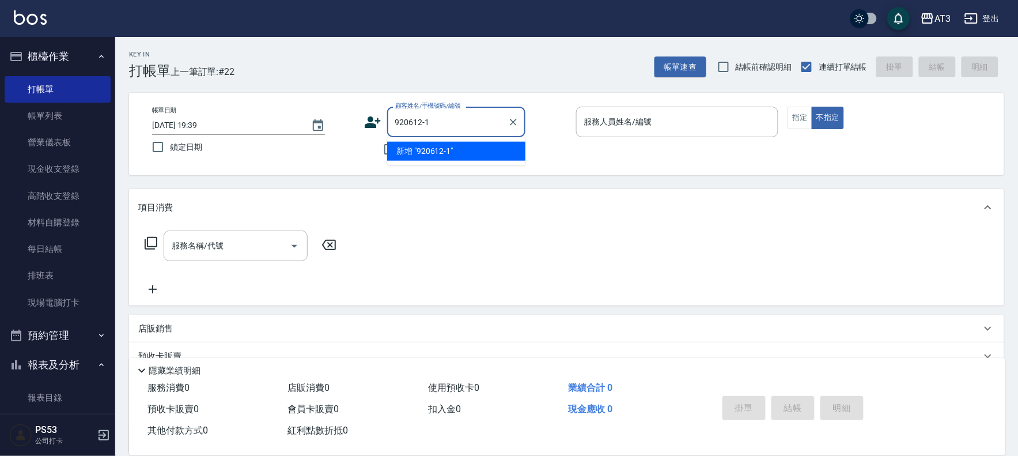
type input "920612-1"
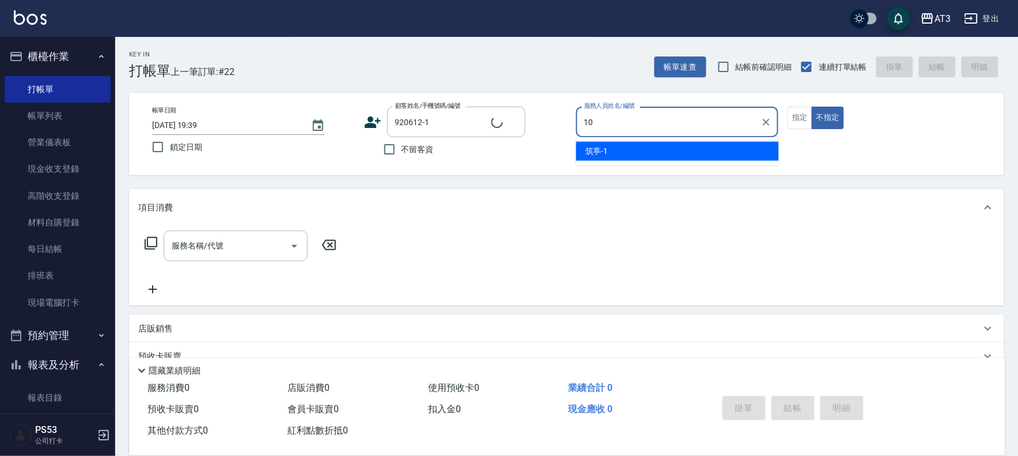
type input "10"
type input "[PERSON_NAME]/0965410795/920612-1"
type input "菲比-10"
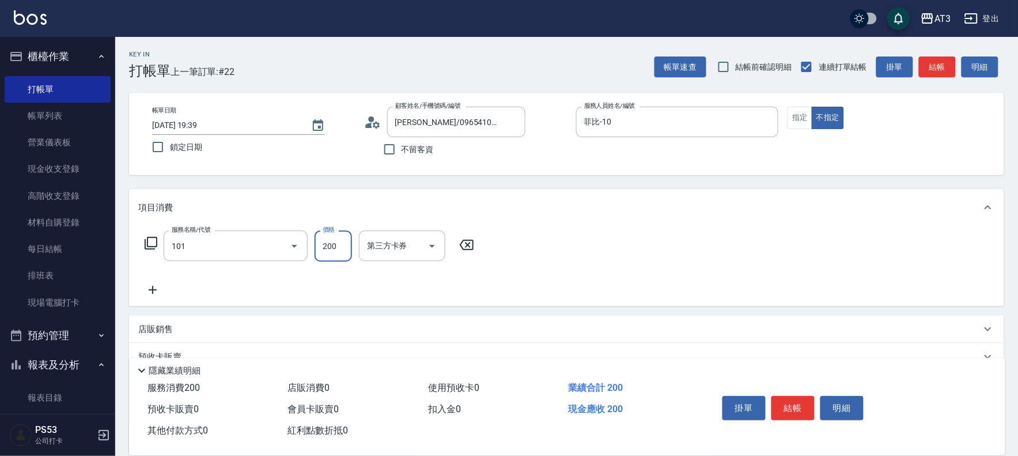
type input "洗髮(101)"
click at [392, 258] on div "洗-技術協助-1" at bounding box center [393, 245] width 69 height 31
type input "[PERSON_NAME]-21"
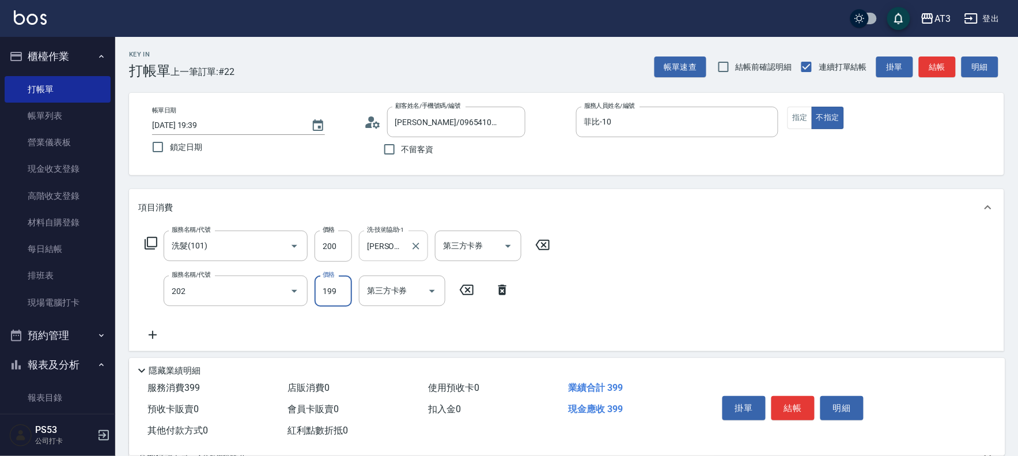
type input "不指定單剪(202)"
click at [795, 408] on button "結帳" at bounding box center [792, 408] width 43 height 24
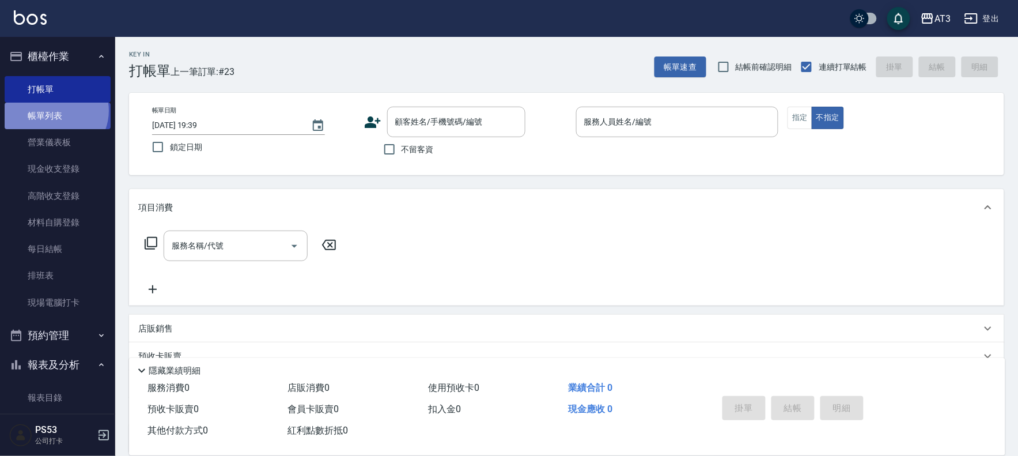
click at [55, 111] on link "帳單列表" at bounding box center [58, 116] width 106 height 27
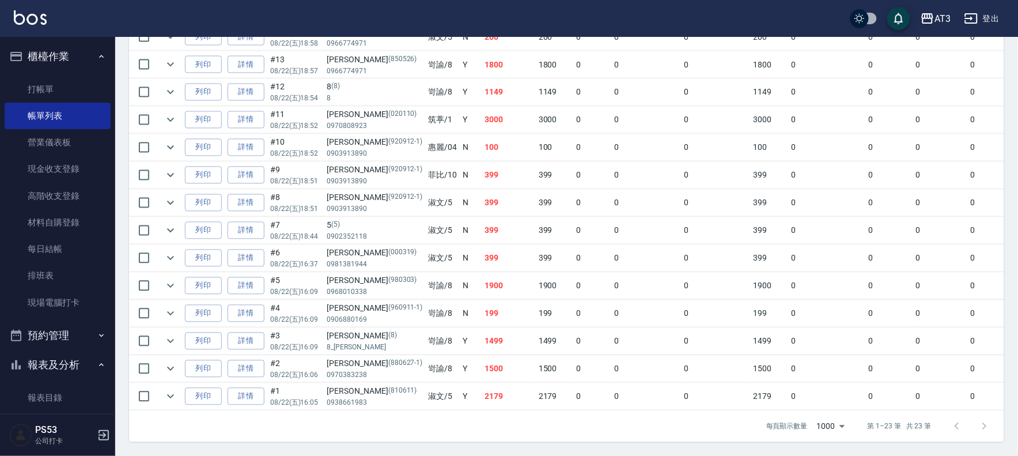
scroll to position [256, 0]
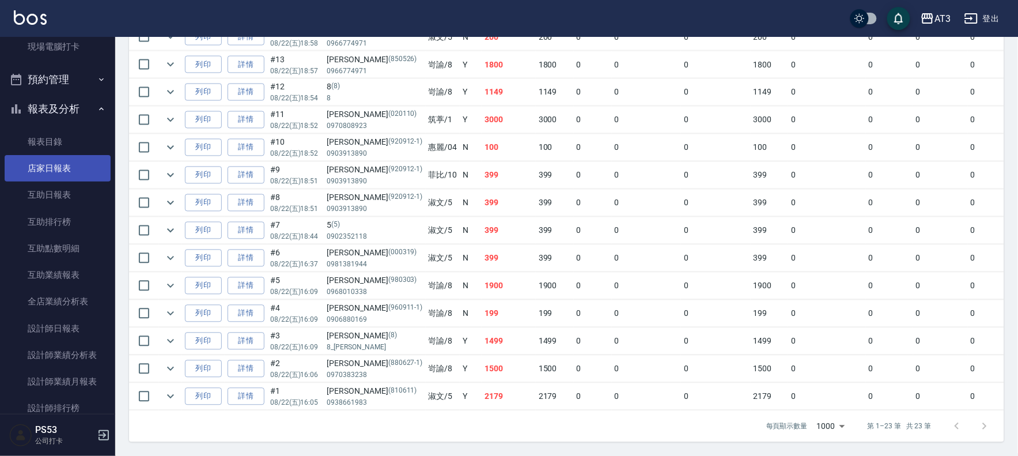
click at [77, 173] on link "店家日報表" at bounding box center [58, 168] width 106 height 27
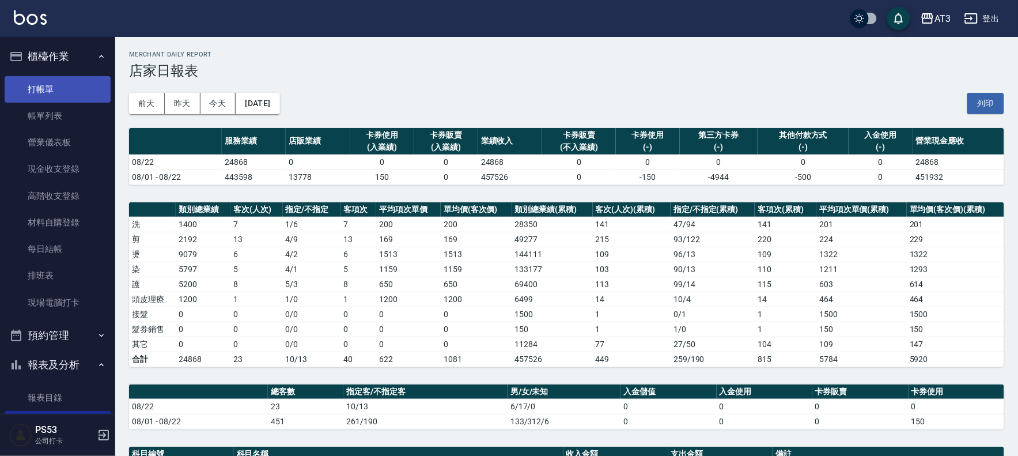
click at [49, 90] on link "打帳單" at bounding box center [58, 89] width 106 height 27
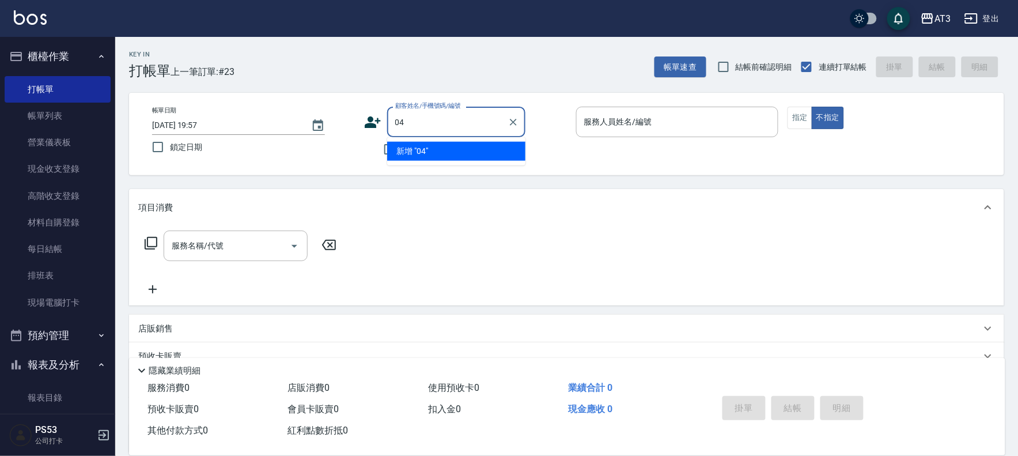
type input "04"
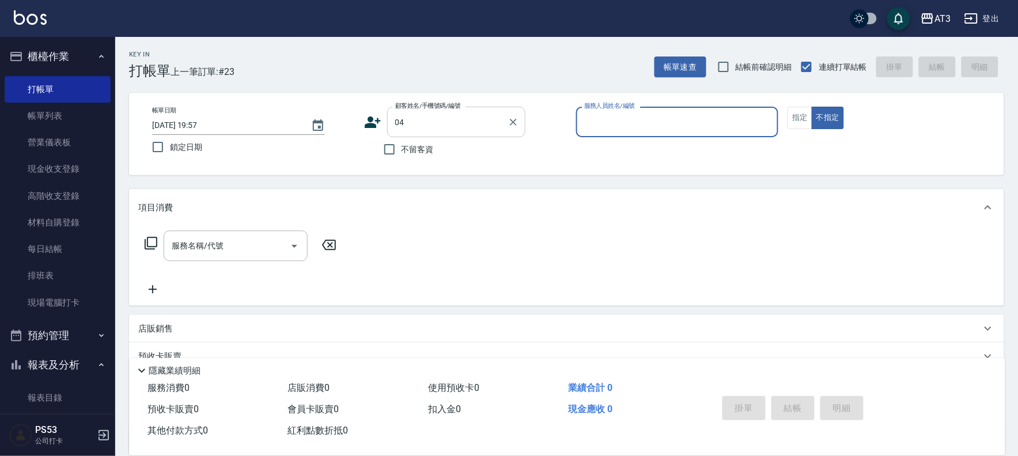
type input "4"
type input "[PERSON_NAME]/04_[PERSON_NAME]/04"
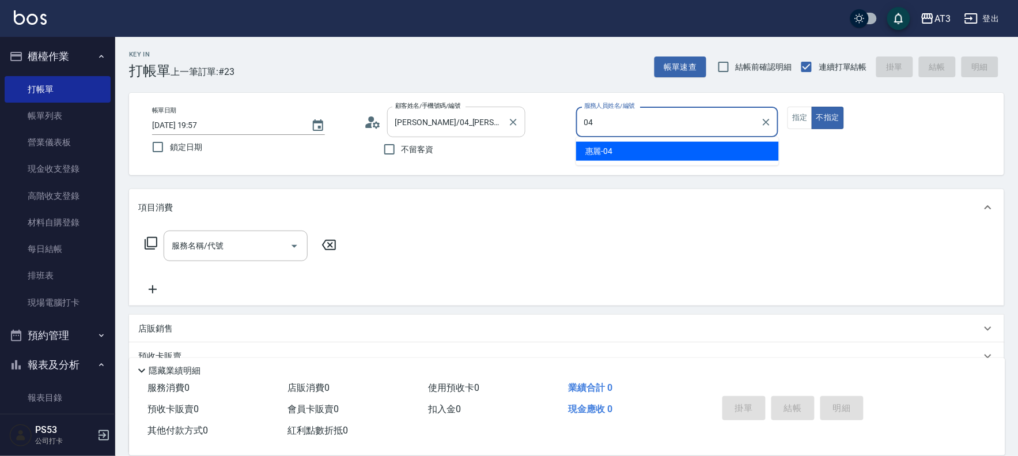
type input "惠麗-04"
type button "false"
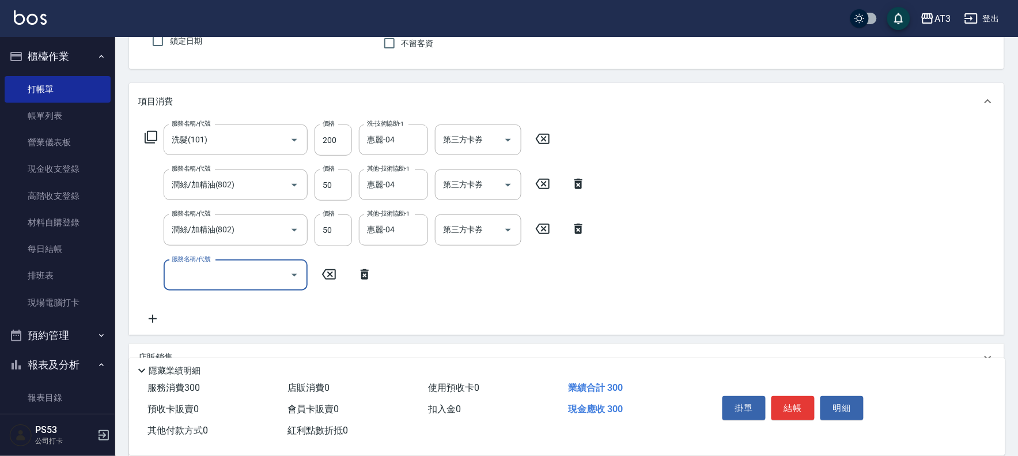
scroll to position [128, 0]
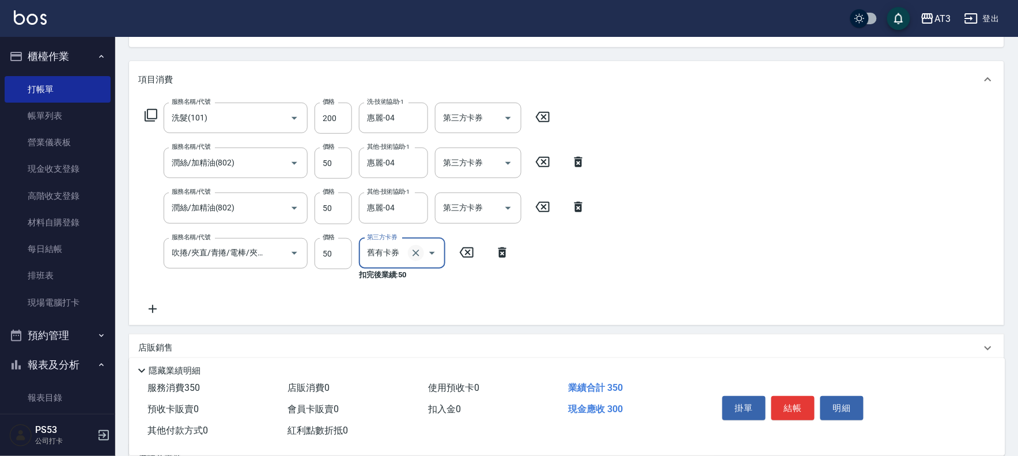
click at [413, 256] on icon "Clear" at bounding box center [416, 253] width 12 height 12
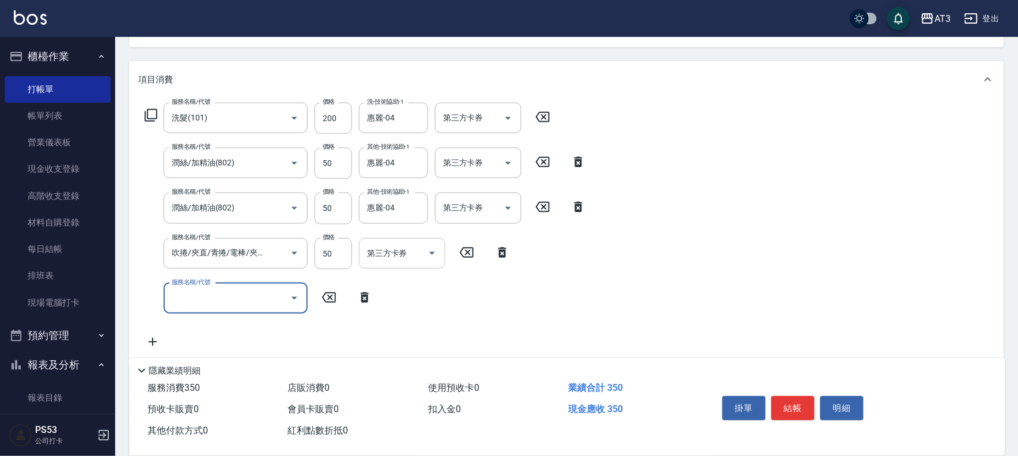
scroll to position [0, 0]
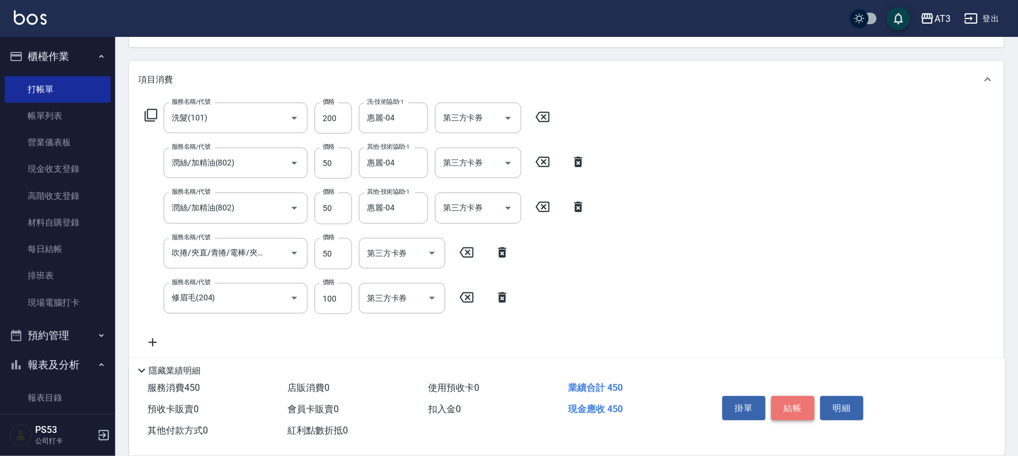
click at [799, 404] on button "結帳" at bounding box center [792, 408] width 43 height 24
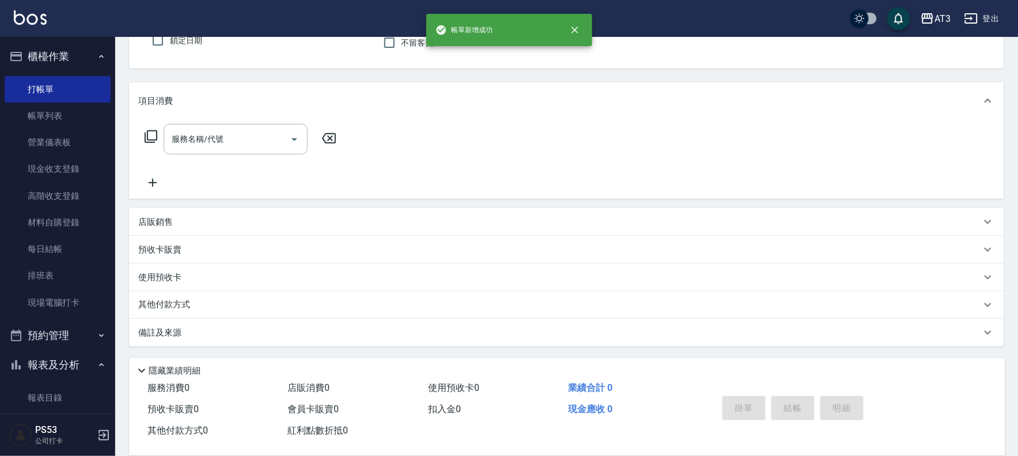
scroll to position [106, 0]
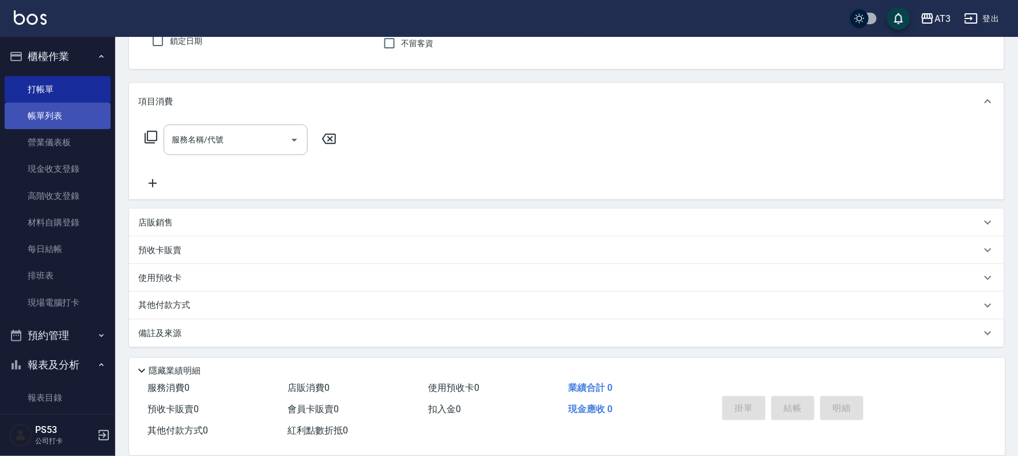
click at [37, 115] on link "帳單列表" at bounding box center [58, 116] width 106 height 27
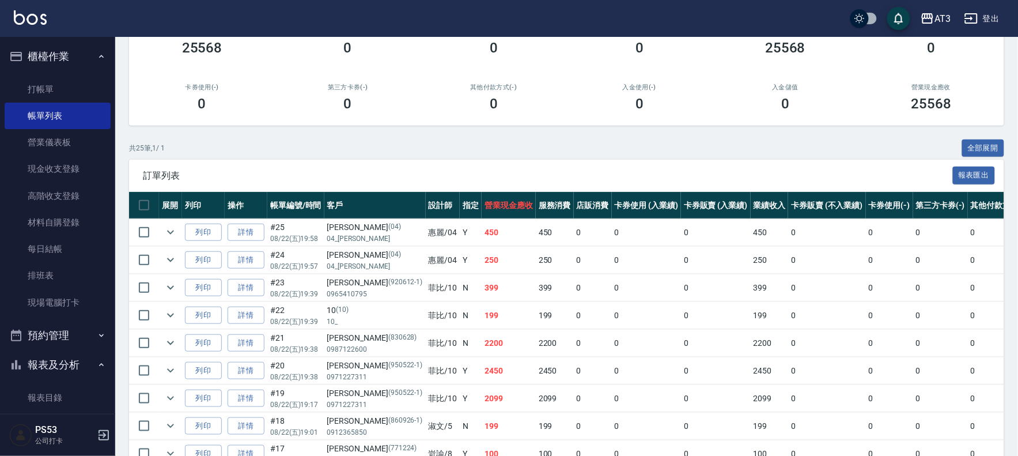
scroll to position [128, 0]
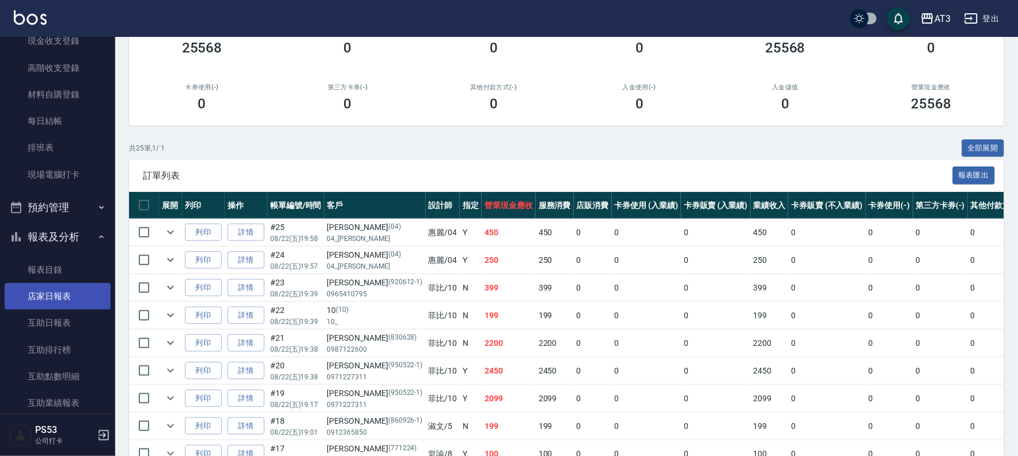
click at [70, 302] on link "店家日報表" at bounding box center [58, 296] width 106 height 27
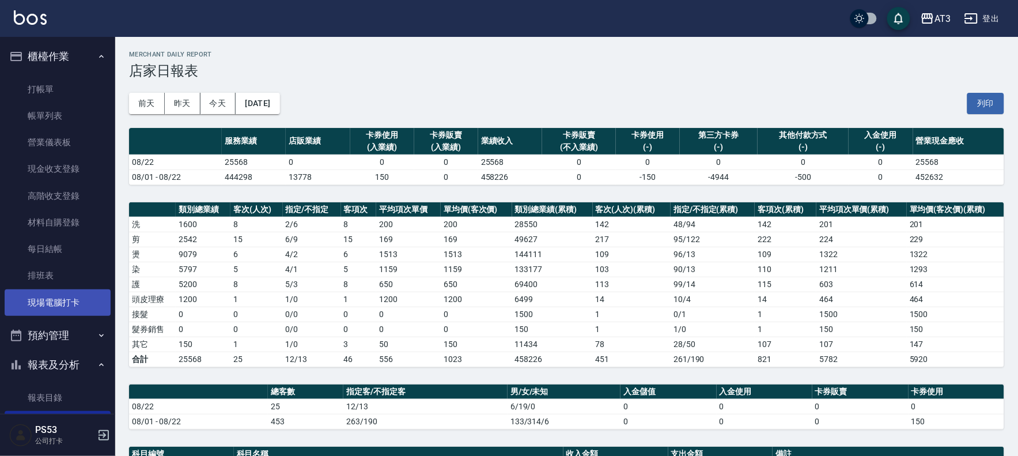
click at [70, 298] on link "現場電腦打卡" at bounding box center [58, 302] width 106 height 27
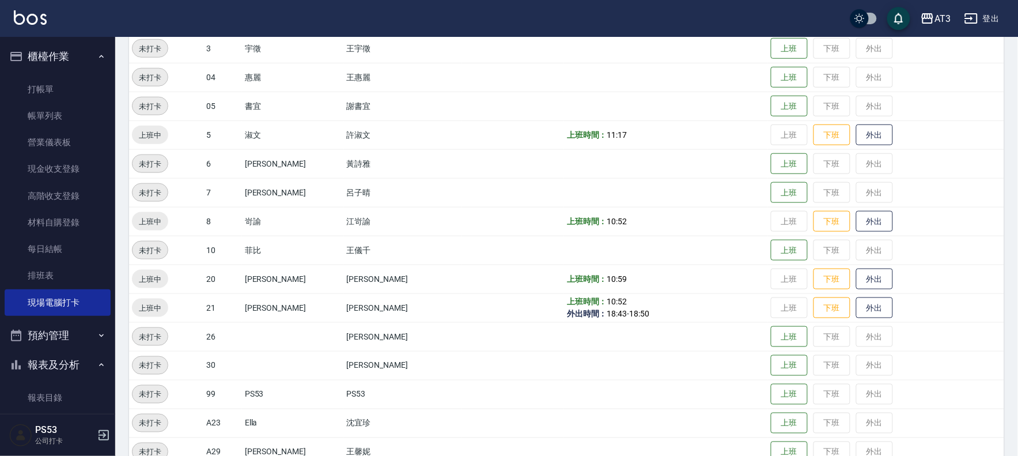
scroll to position [320, 0]
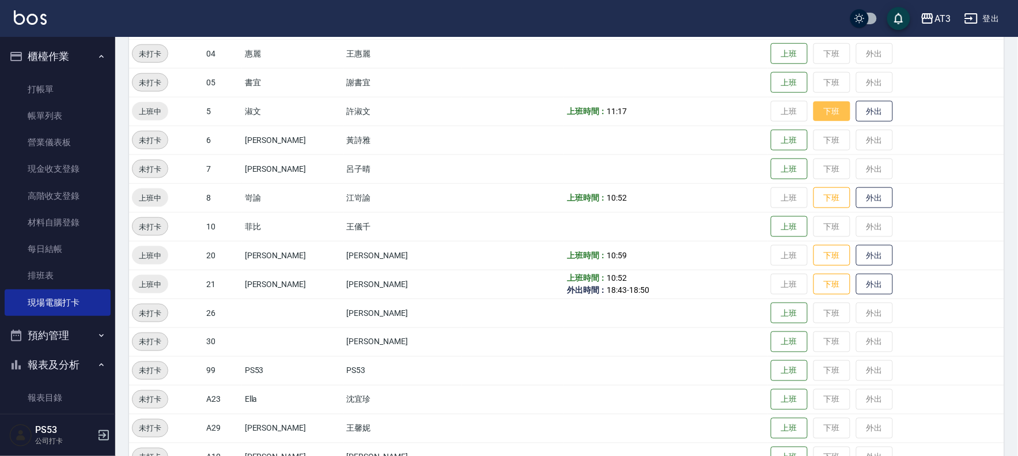
click at [814, 104] on button "下班" at bounding box center [832, 111] width 37 height 20
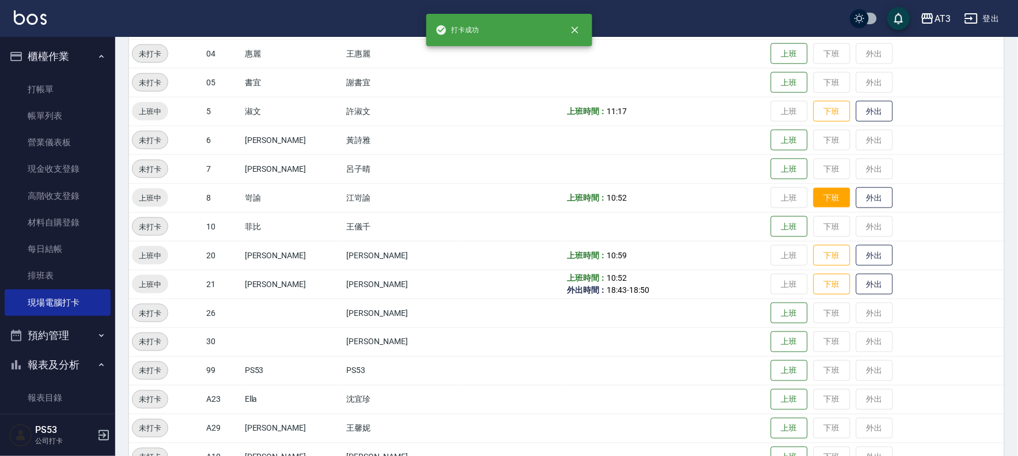
scroll to position [319, 0]
click at [814, 194] on button "下班" at bounding box center [832, 198] width 37 height 20
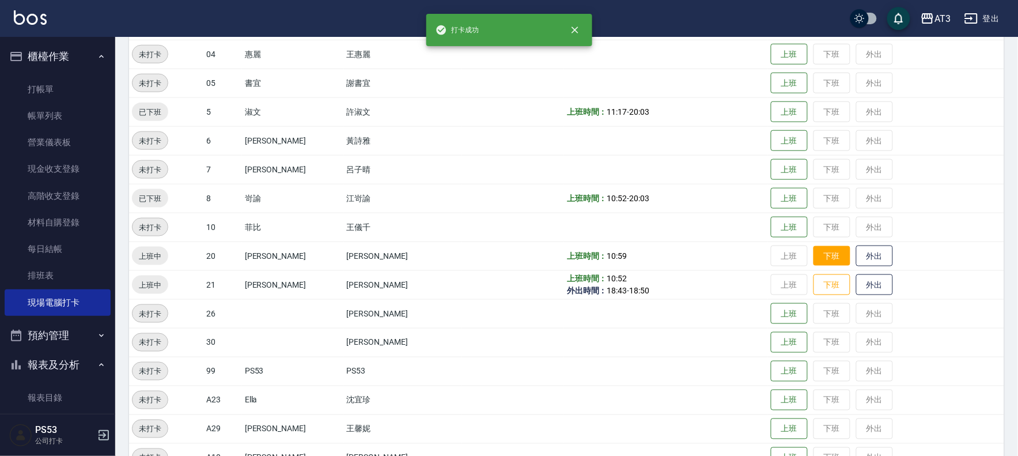
click at [814, 261] on button "下班" at bounding box center [832, 256] width 37 height 20
click at [814, 279] on button "下班" at bounding box center [832, 285] width 37 height 20
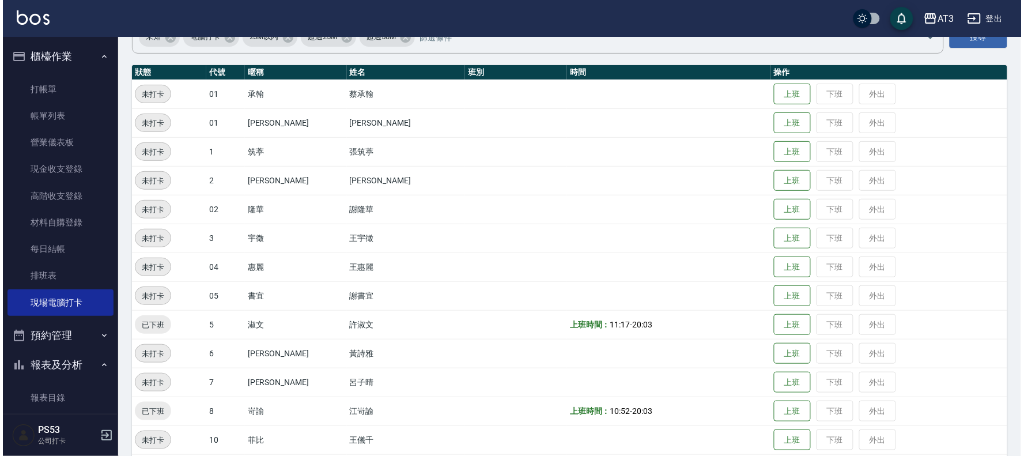
scroll to position [0, 0]
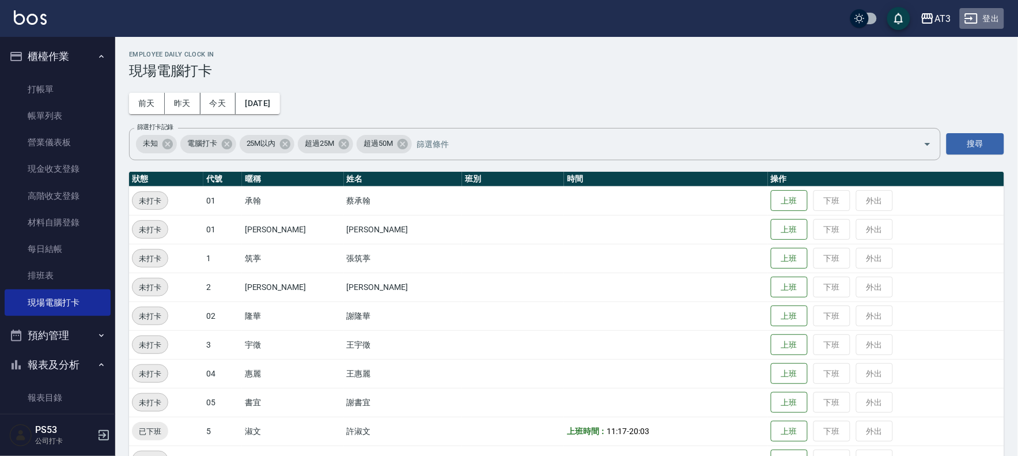
click at [990, 13] on button "登出" at bounding box center [982, 18] width 44 height 21
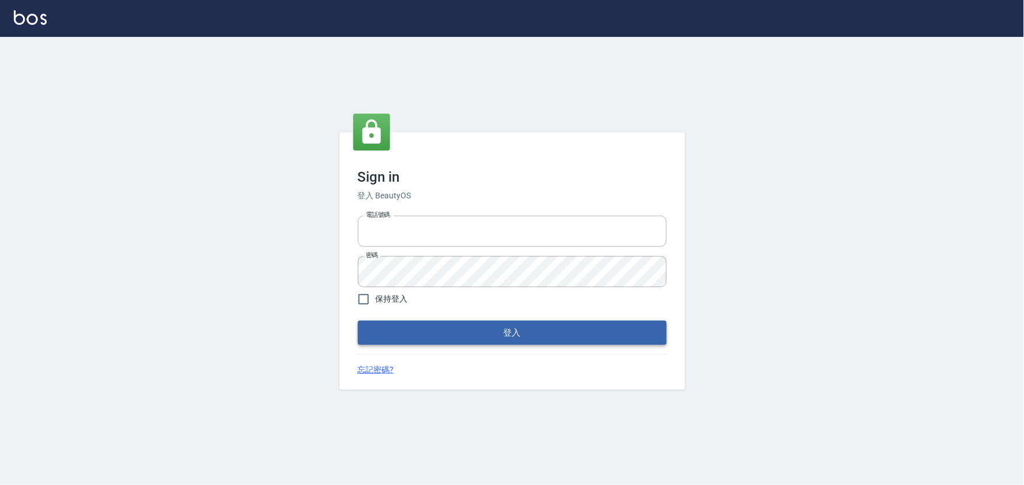
type input "032805930"
click at [513, 332] on button "登入" at bounding box center [512, 332] width 309 height 24
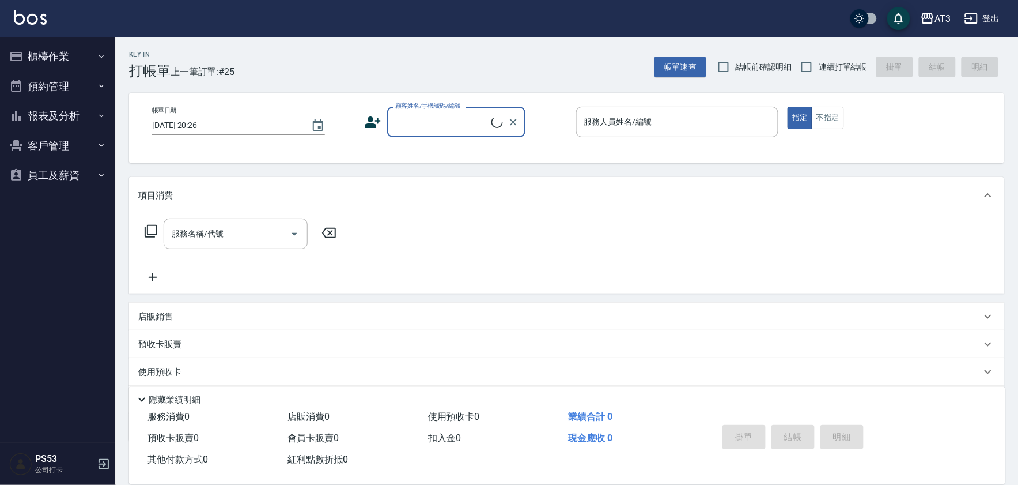
click at [67, 61] on button "櫃檯作業" at bounding box center [58, 56] width 106 height 30
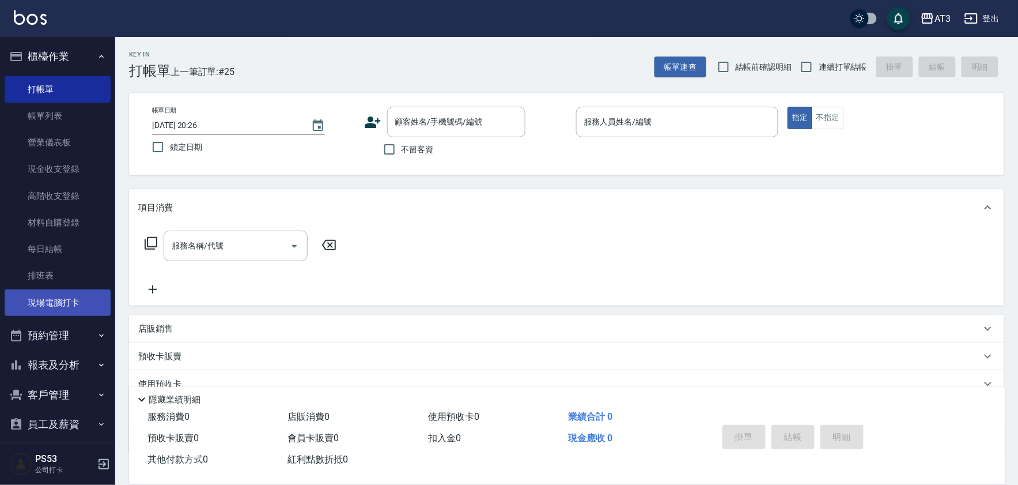
click at [90, 306] on link "現場電腦打卡" at bounding box center [58, 302] width 106 height 27
